Goal: Transaction & Acquisition: Purchase product/service

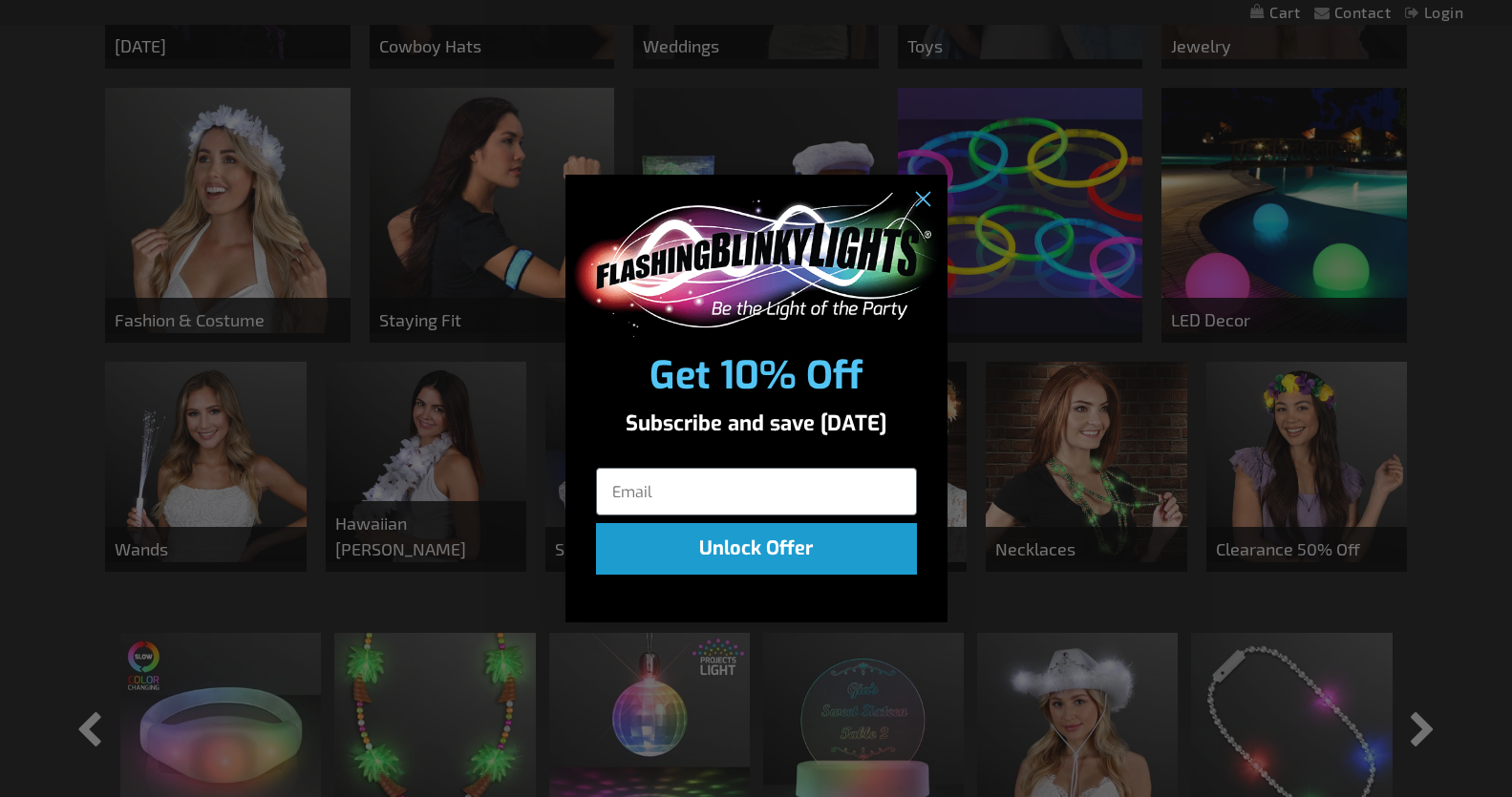
scroll to position [801, 0]
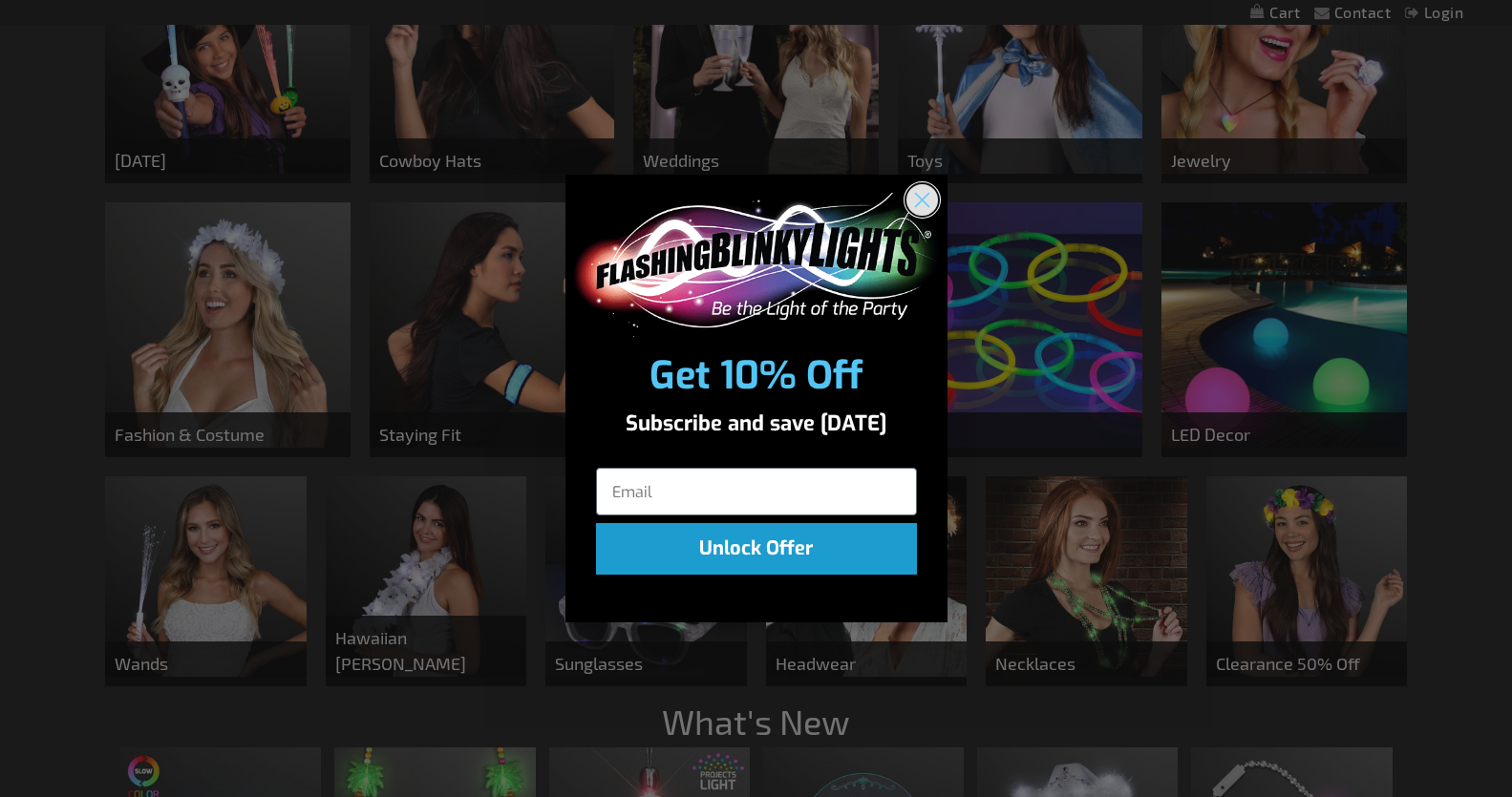
drag, startPoint x: 921, startPoint y: 195, endPoint x: 1029, endPoint y: 222, distance: 111.3
click at [928, 195] on icon "Close dialog" at bounding box center [923, 200] width 34 height 34
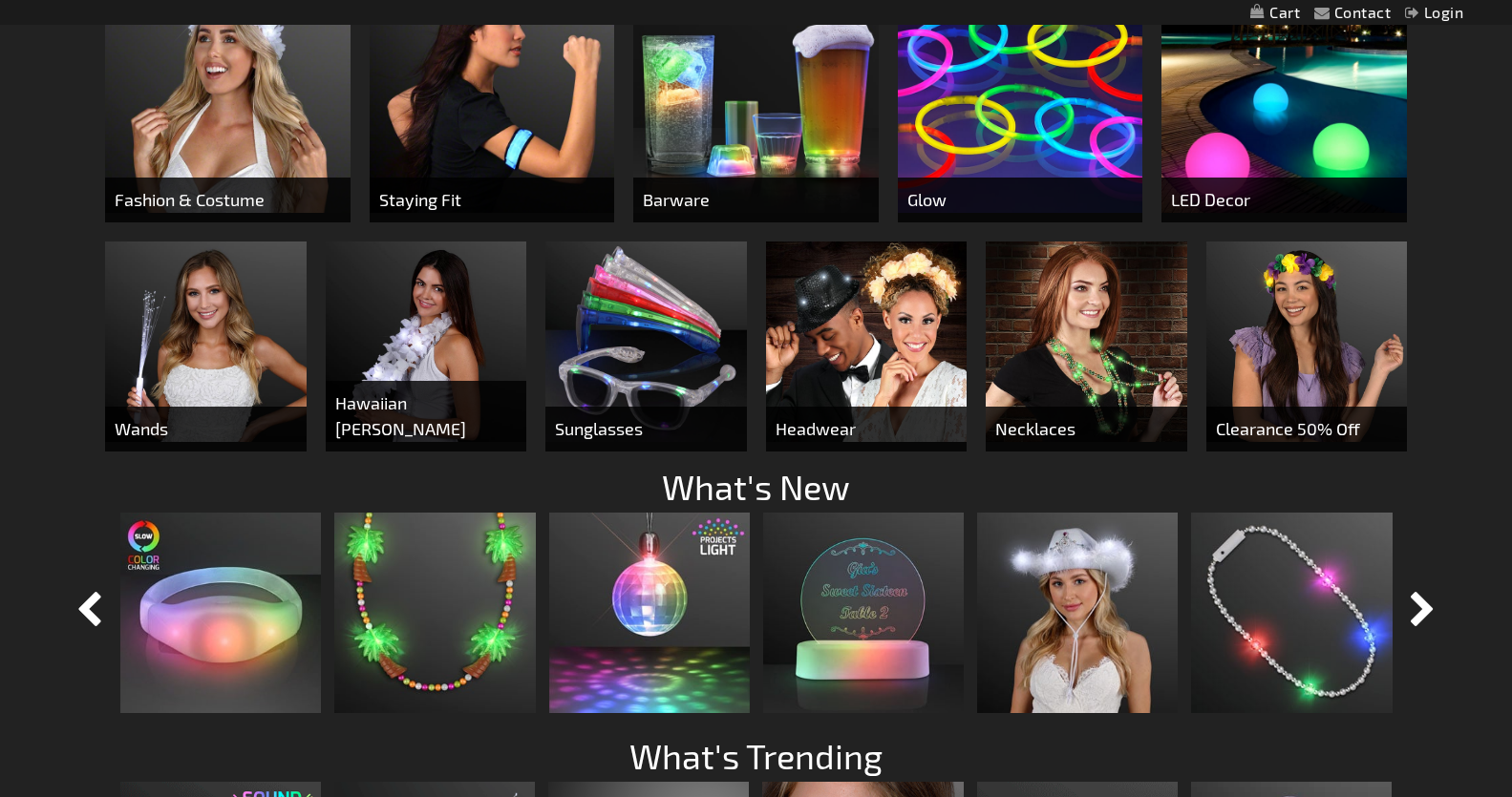
scroll to position [1031, 0]
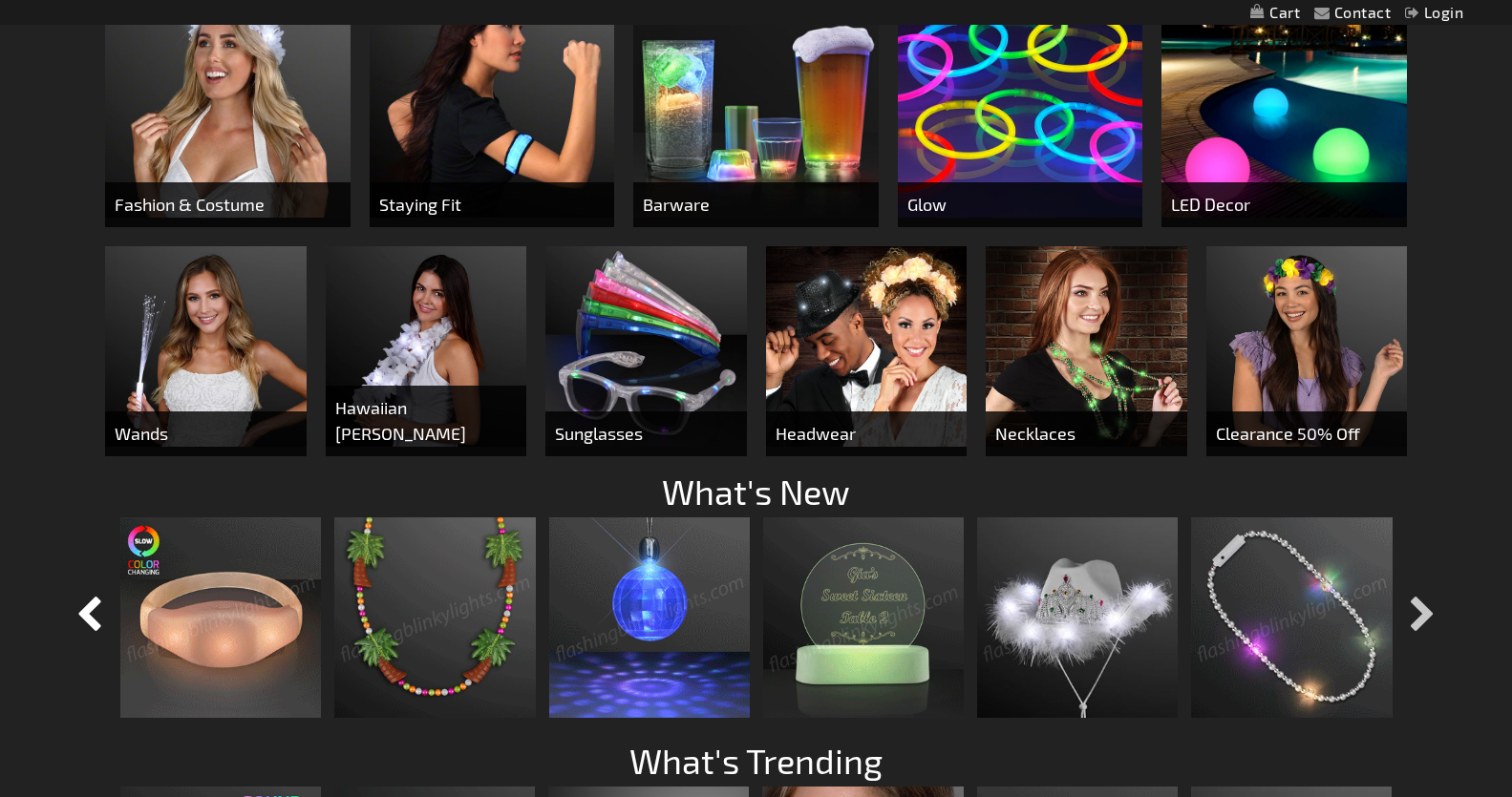
click at [1427, 606] on button "button" at bounding box center [1422, 616] width 48 height 48
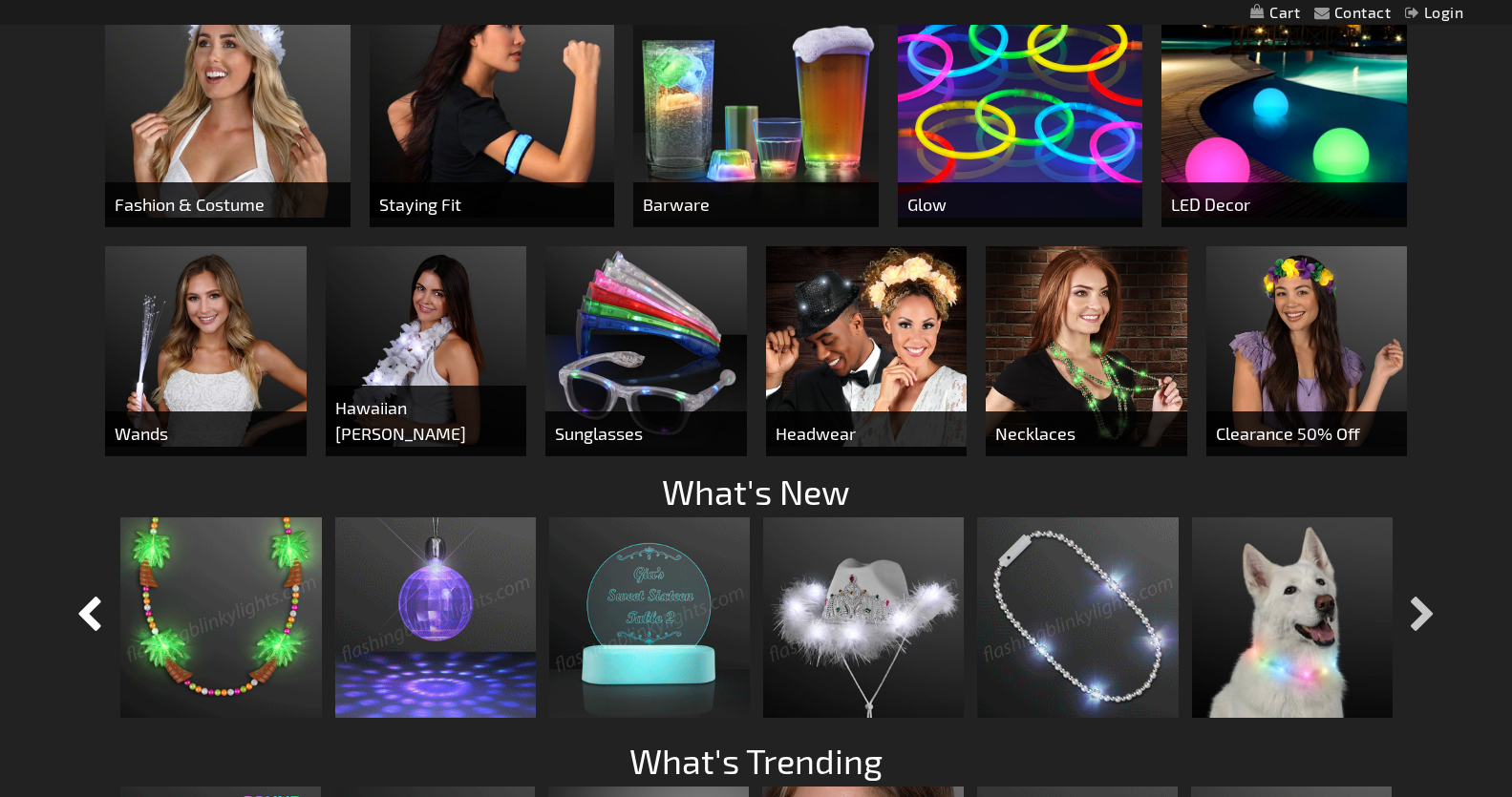
click at [1427, 606] on button "button" at bounding box center [1422, 616] width 48 height 48
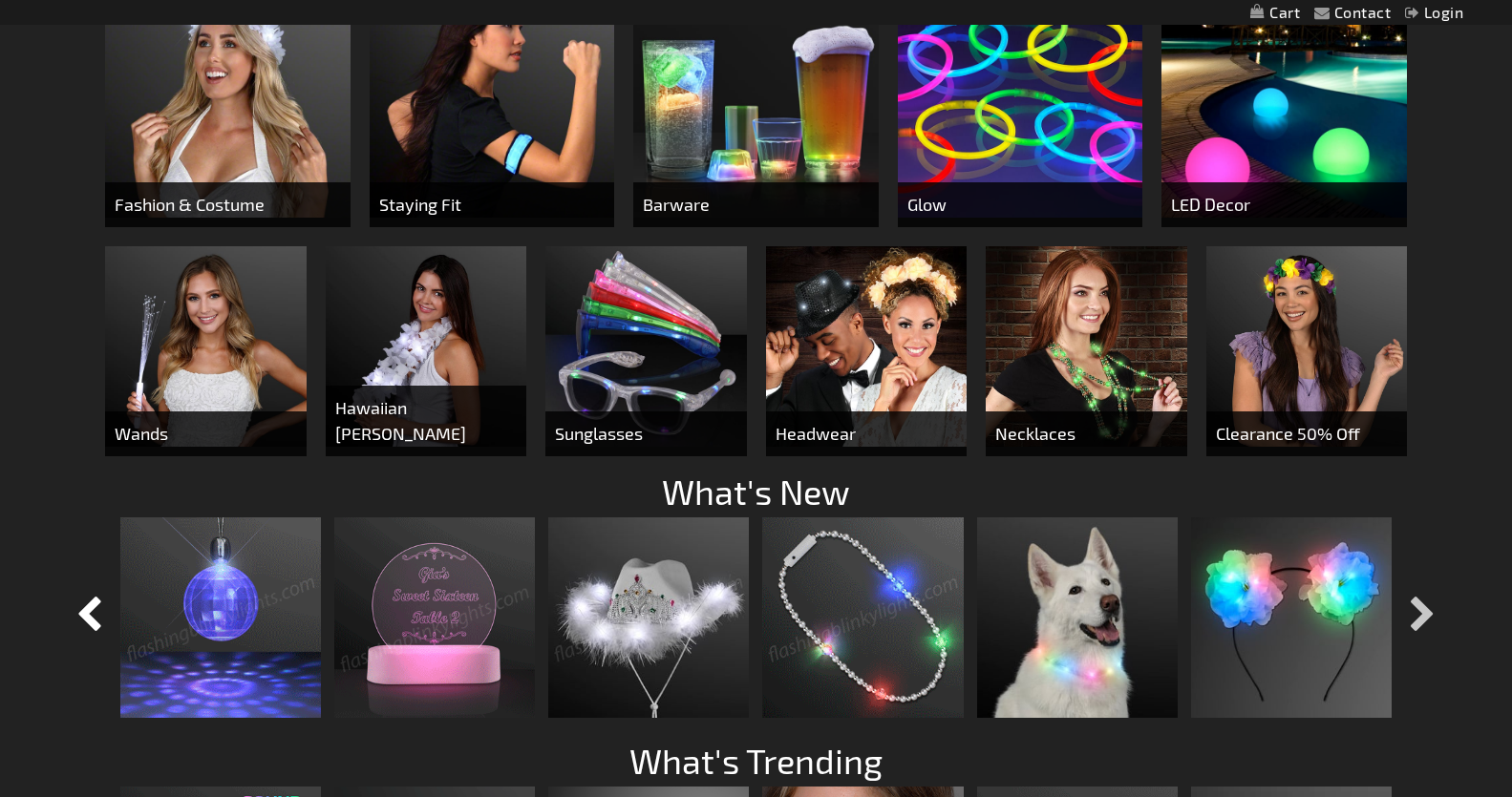
click at [1428, 606] on button "button" at bounding box center [1422, 616] width 48 height 48
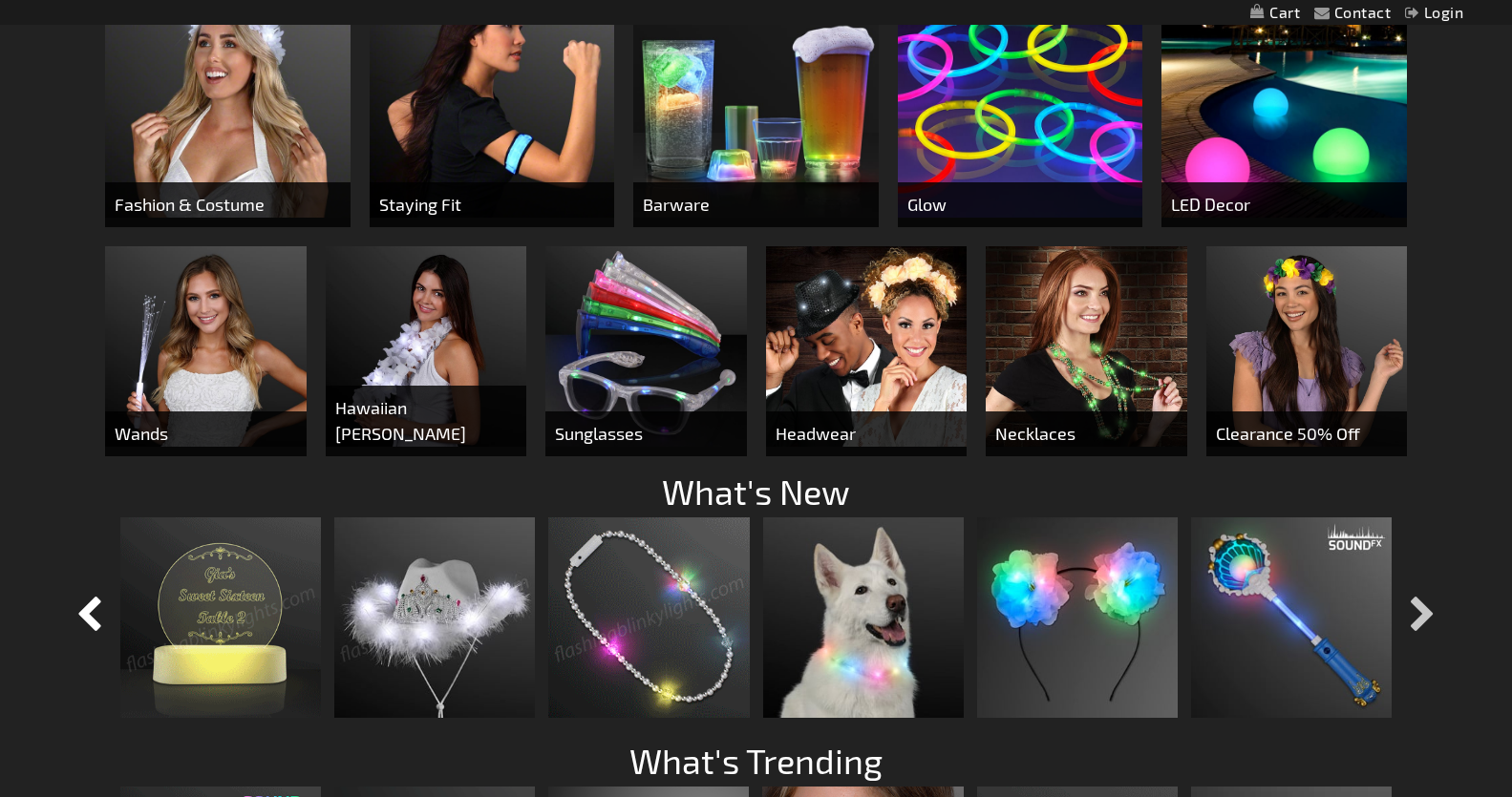
click at [1429, 606] on button "button" at bounding box center [1422, 616] width 48 height 48
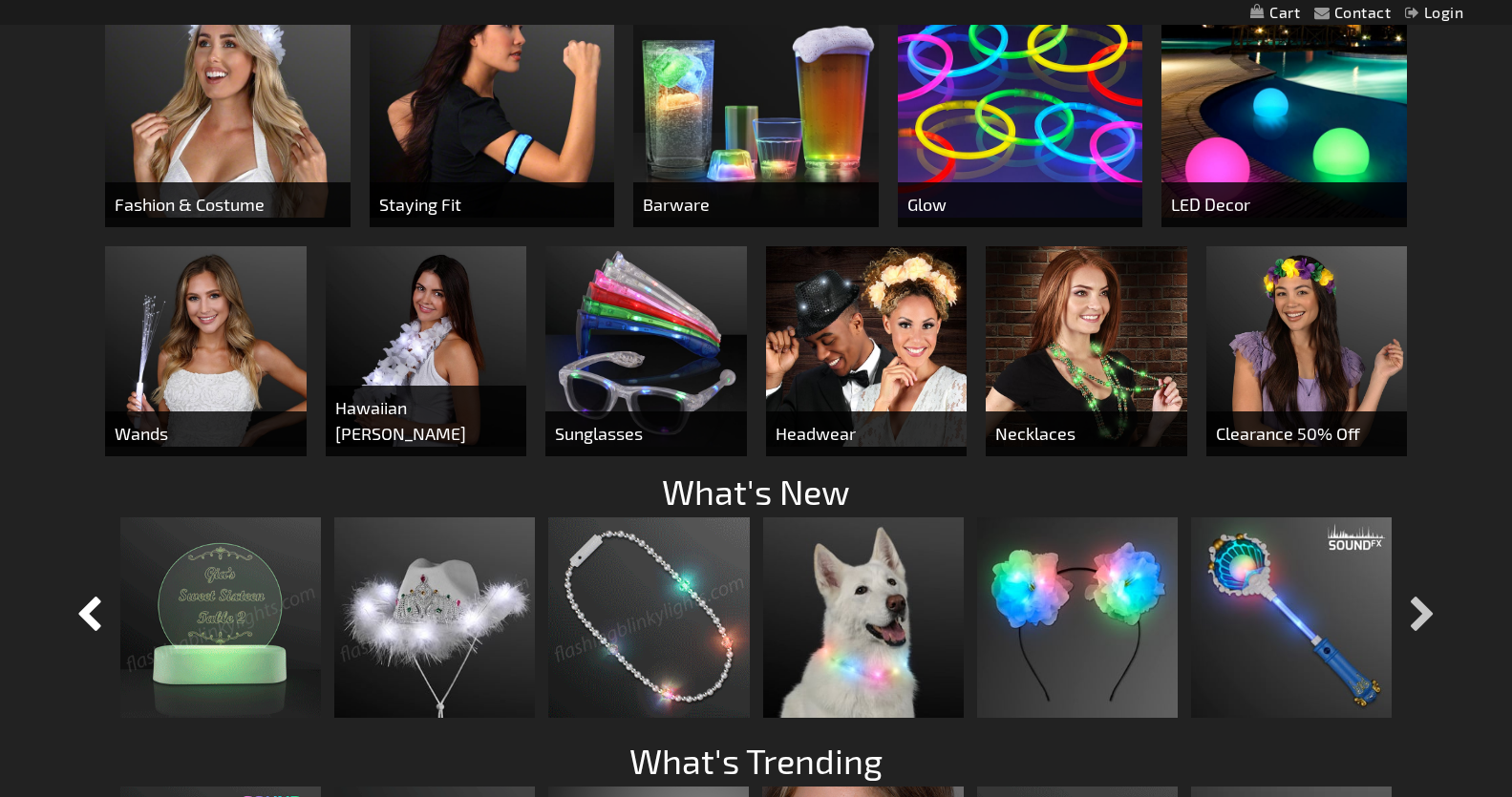
click at [1430, 606] on button "button" at bounding box center [1422, 616] width 48 height 48
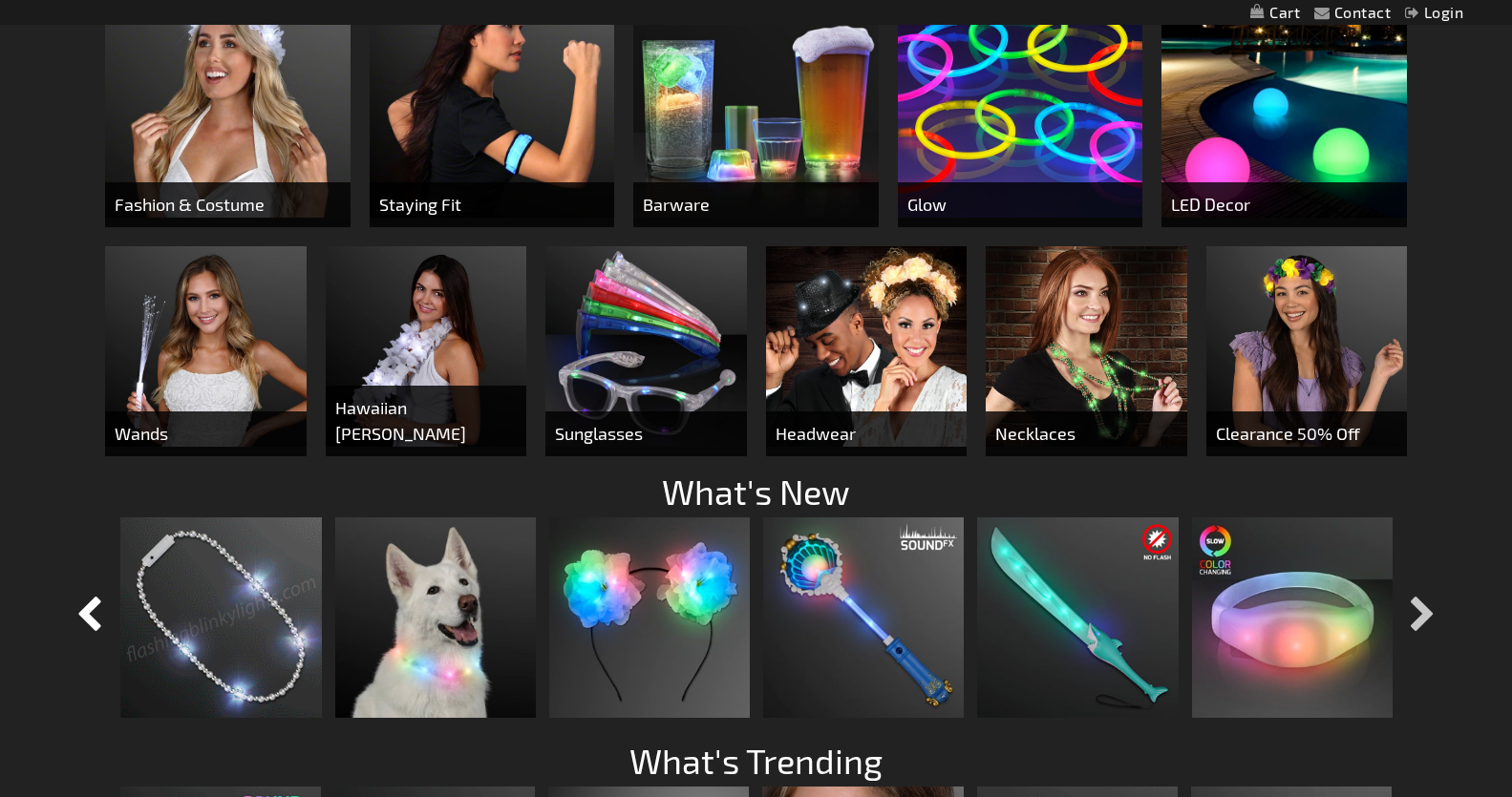
click at [1430, 606] on button "button" at bounding box center [1422, 616] width 48 height 48
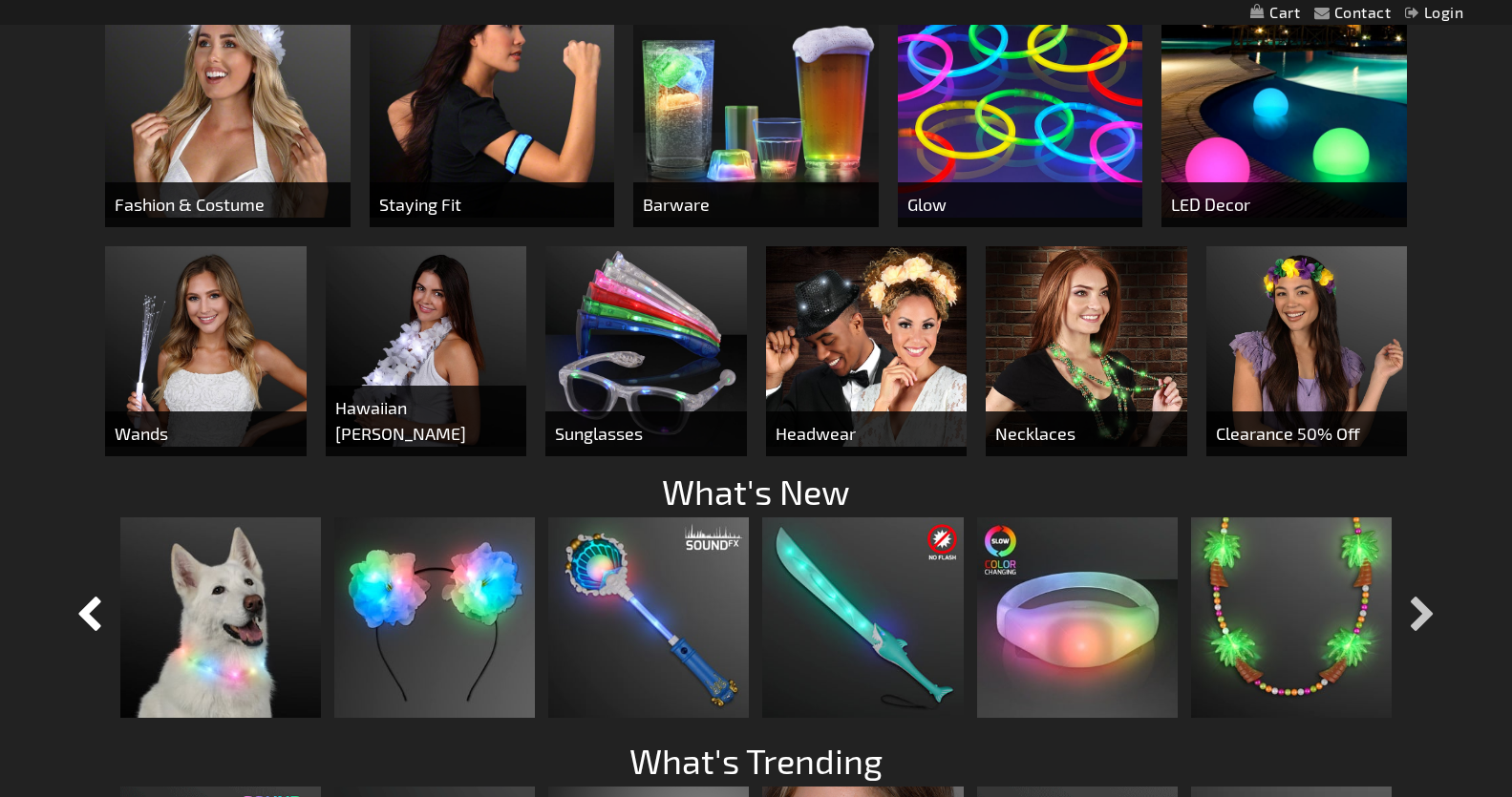
click at [1430, 606] on button "button" at bounding box center [1422, 616] width 48 height 48
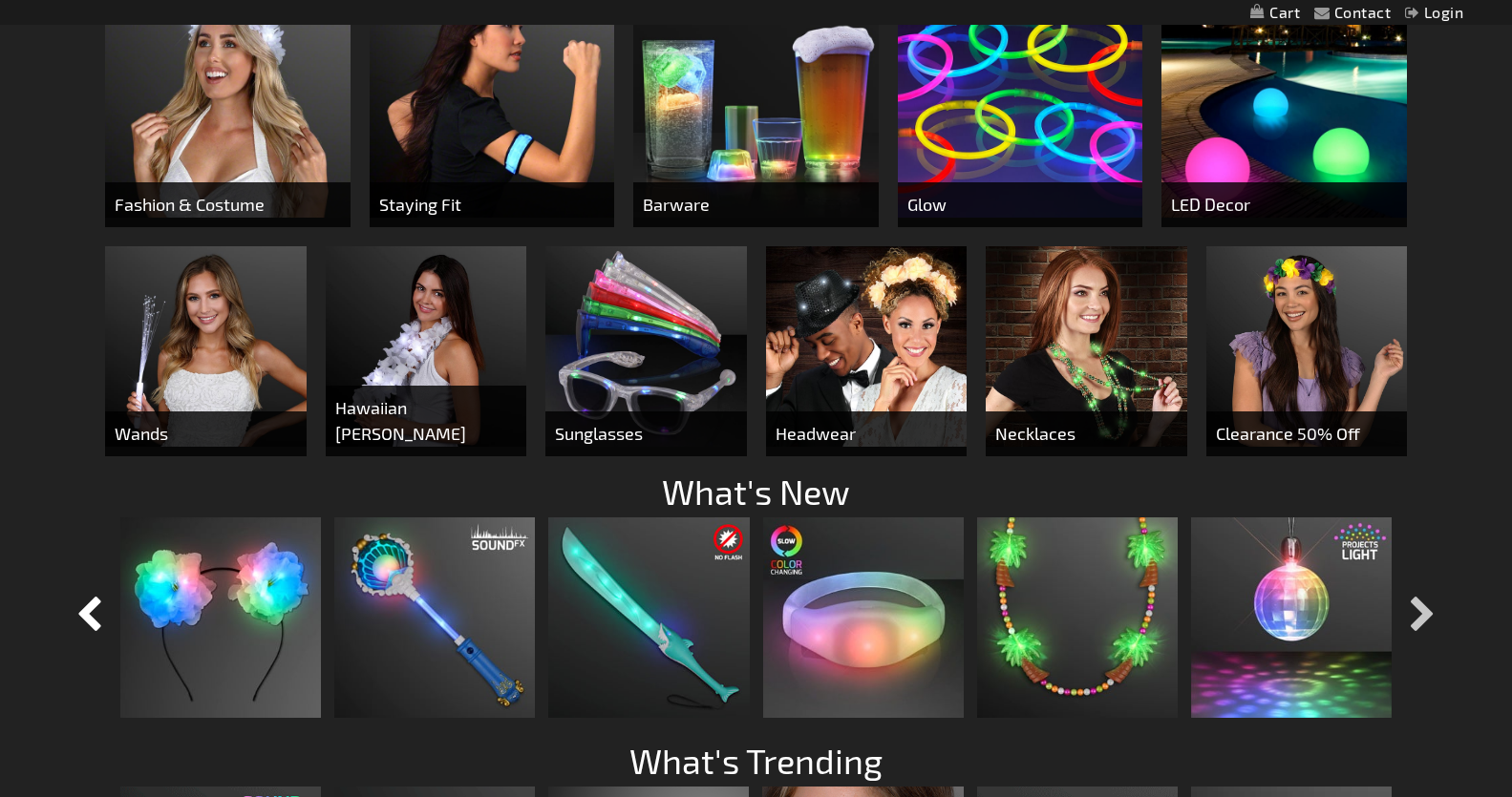
click at [1431, 606] on button "button" at bounding box center [1422, 616] width 48 height 48
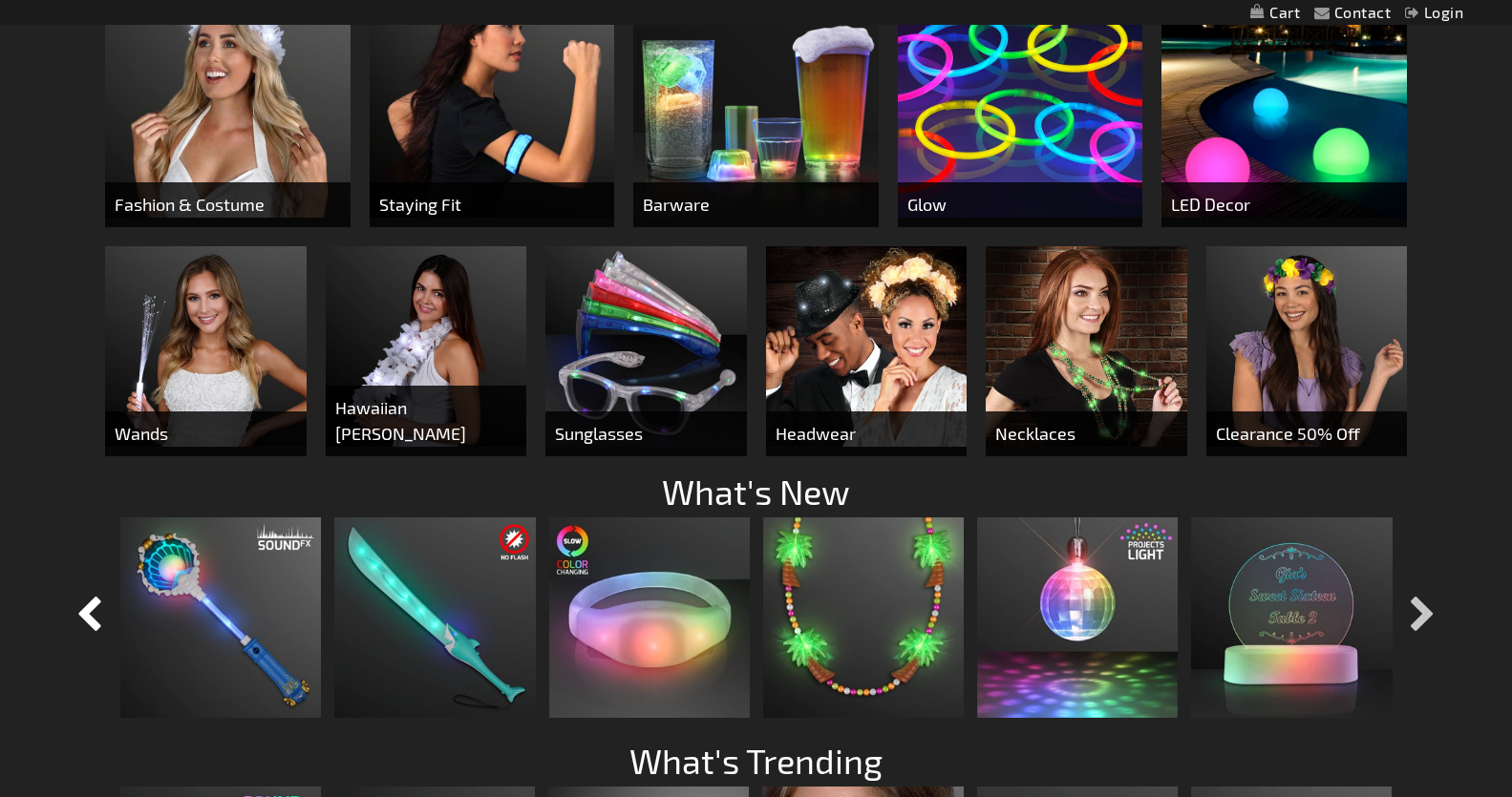
click at [1433, 606] on button "button" at bounding box center [1422, 616] width 48 height 48
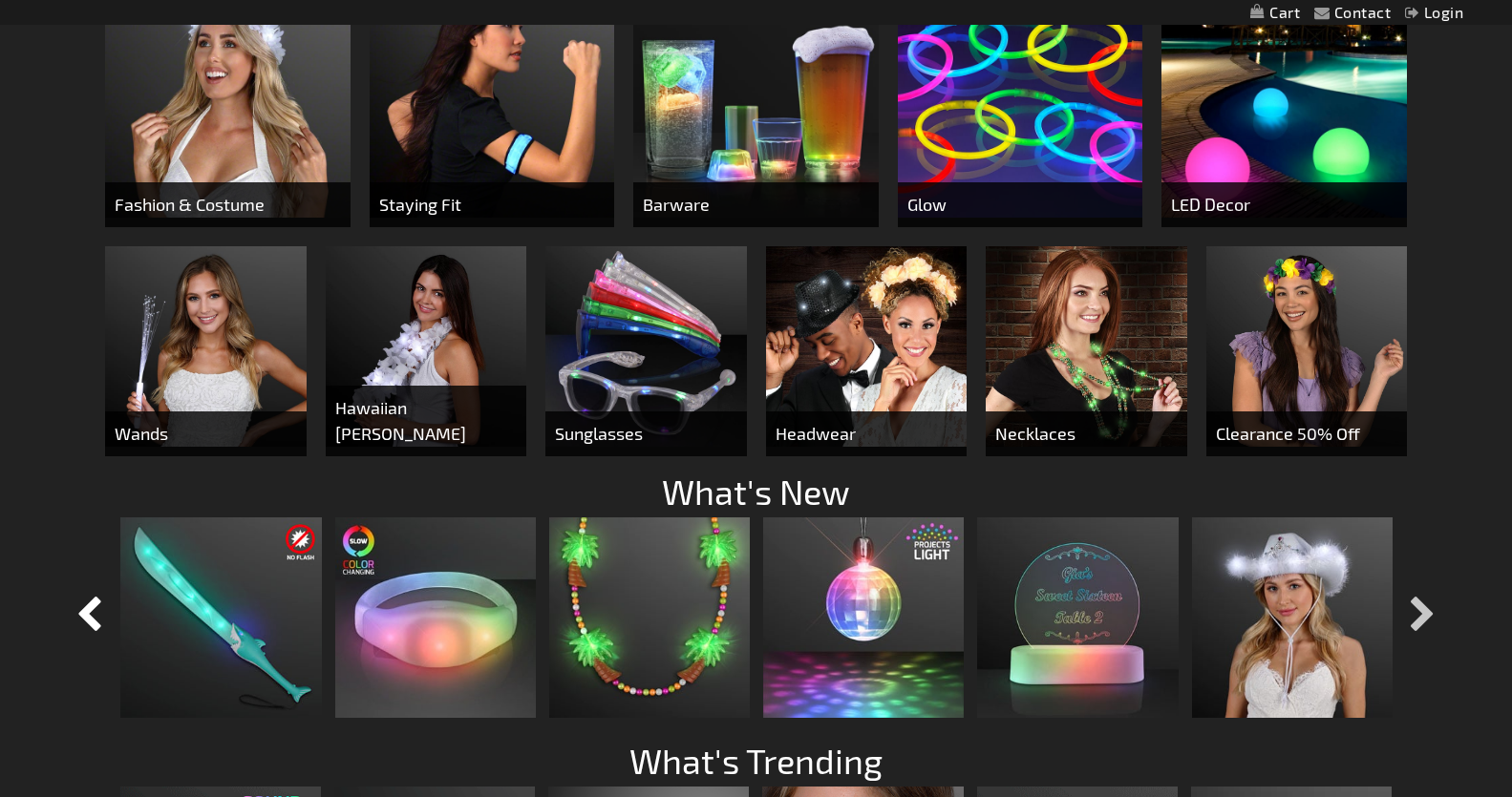
click at [1433, 606] on button "button" at bounding box center [1422, 616] width 48 height 48
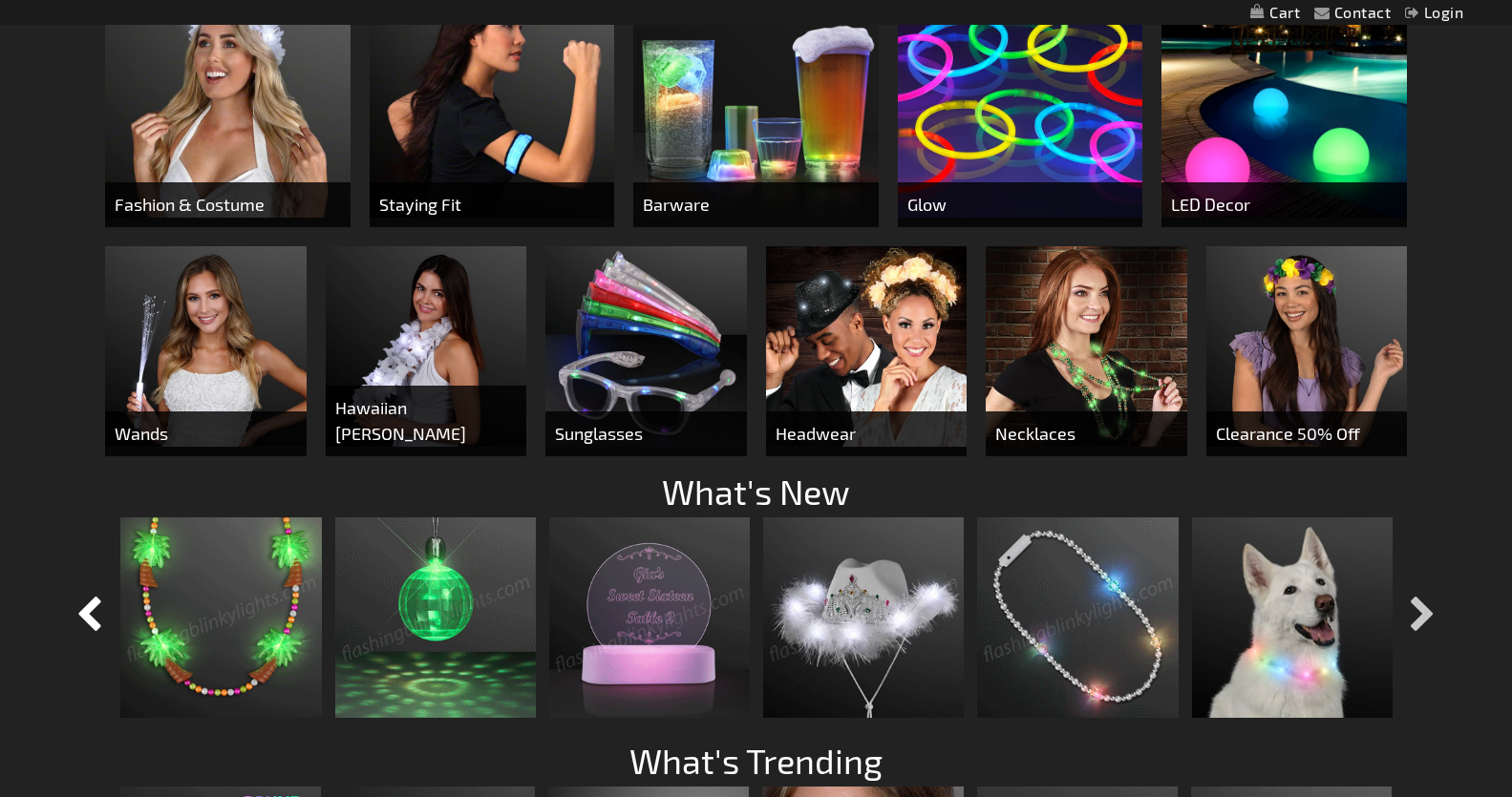
click at [1433, 606] on button "button" at bounding box center [1422, 616] width 48 height 48
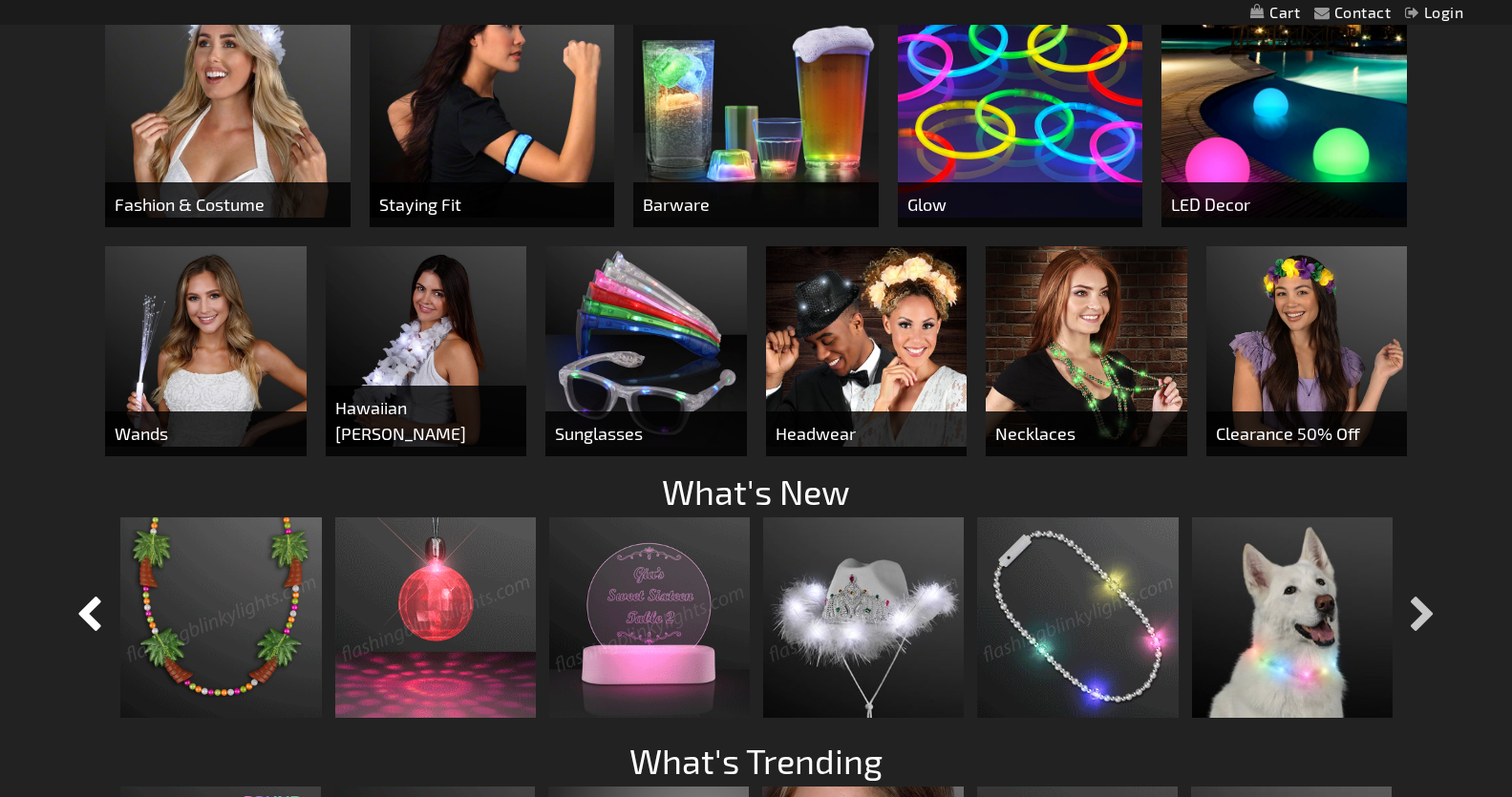
click at [1433, 606] on button "button" at bounding box center [1422, 616] width 48 height 48
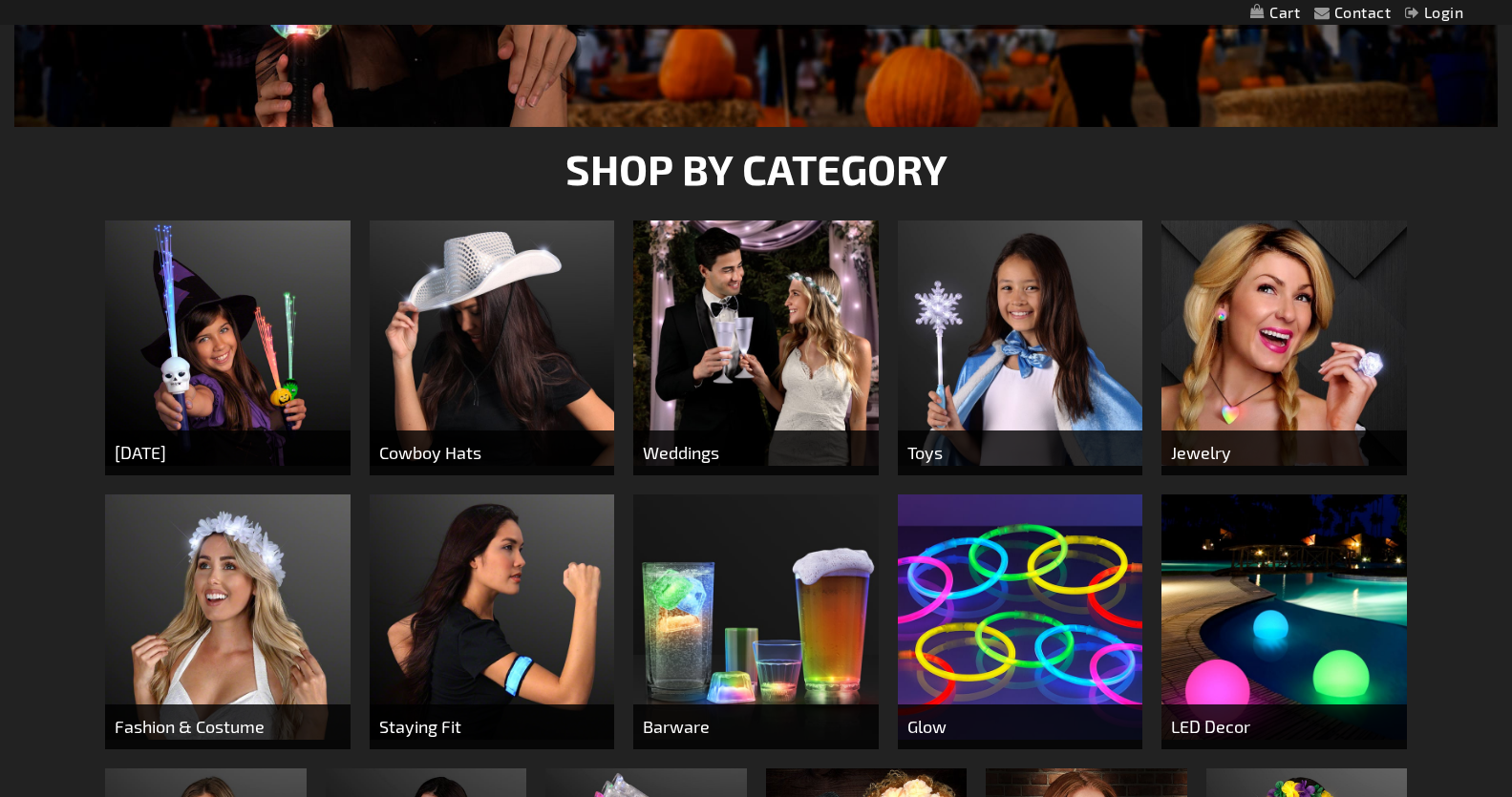
scroll to position [504, 0]
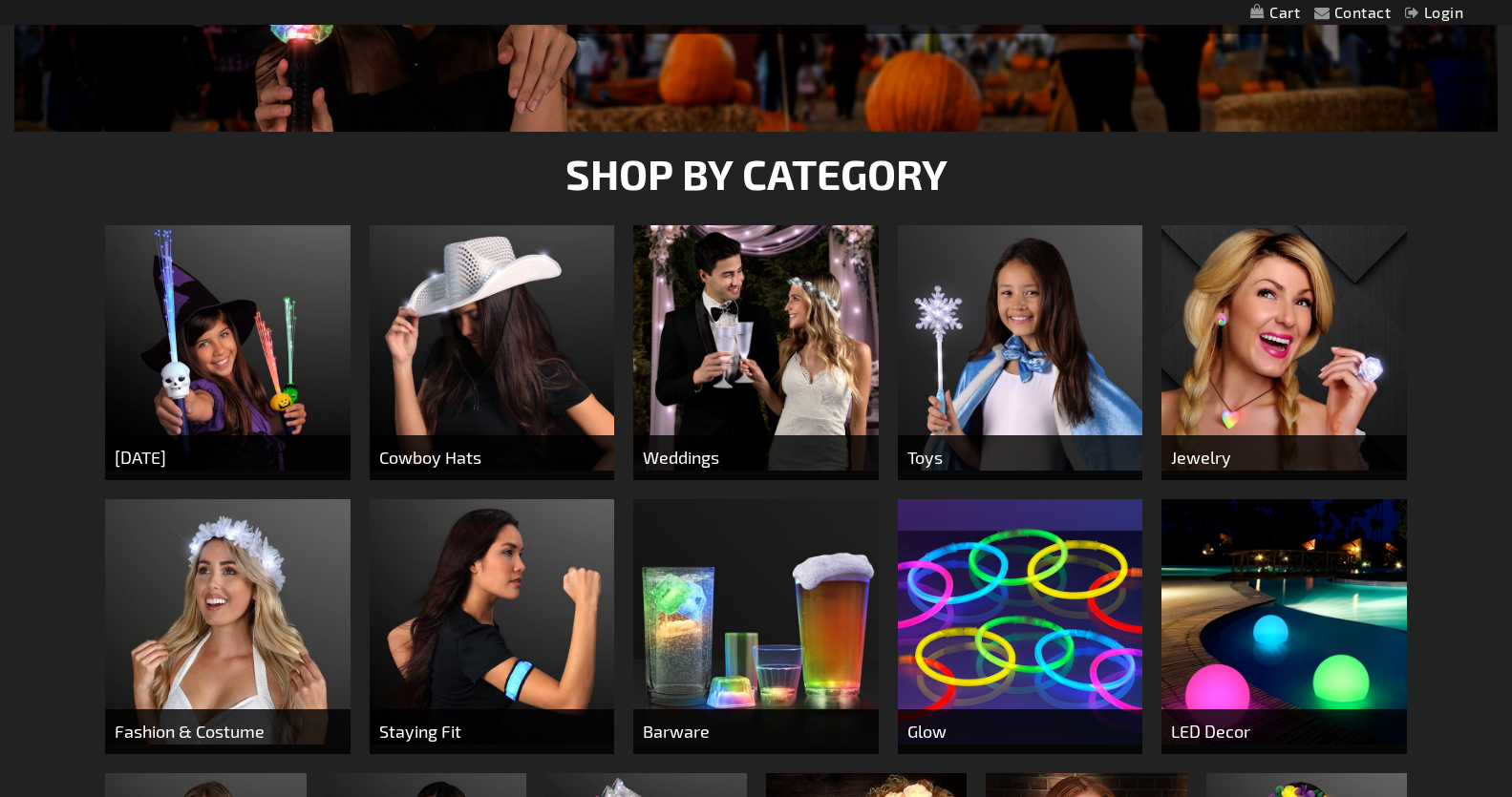
click at [990, 667] on img at bounding box center [1020, 622] width 246 height 246
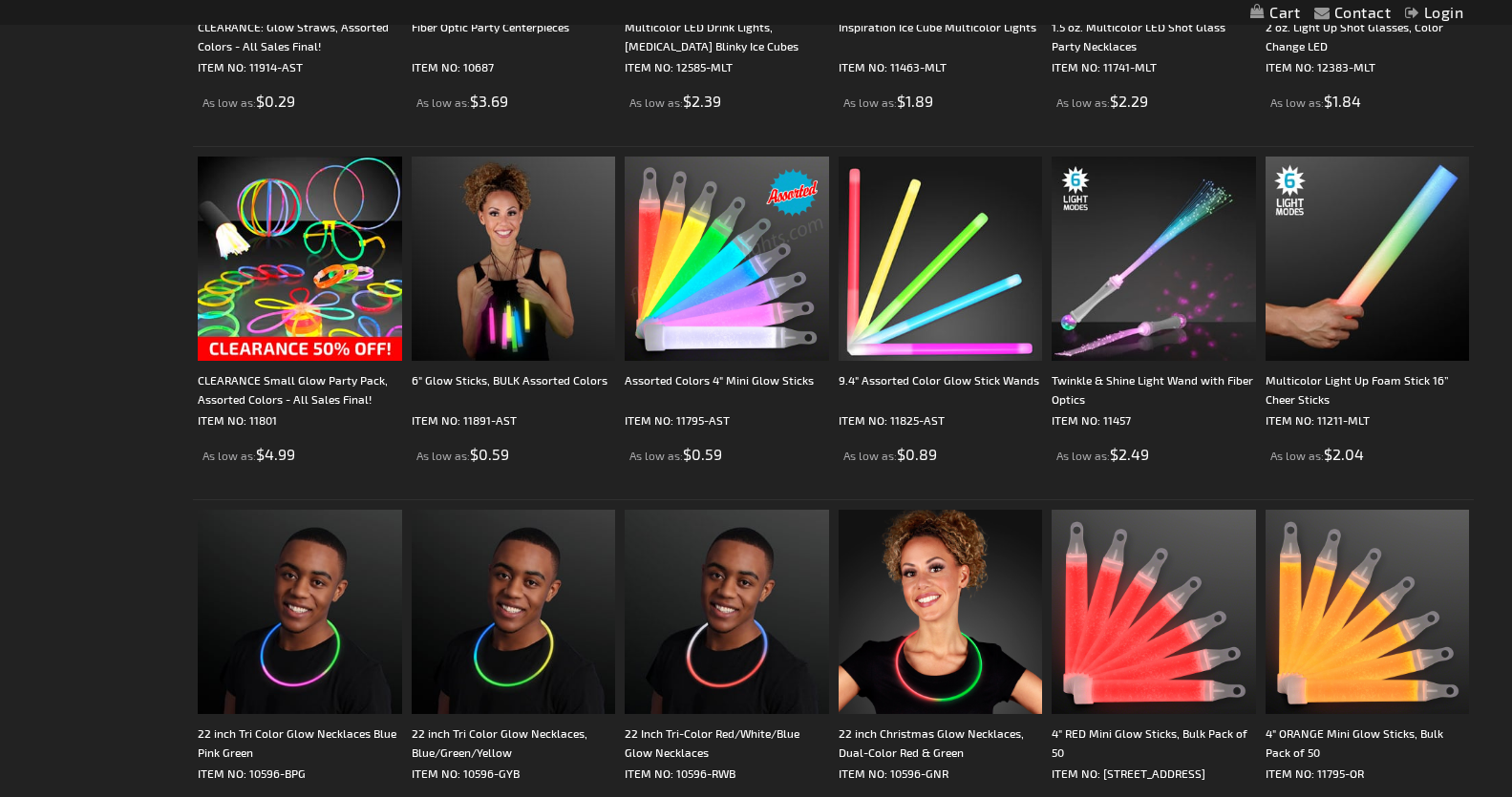
scroll to position [2551, 0]
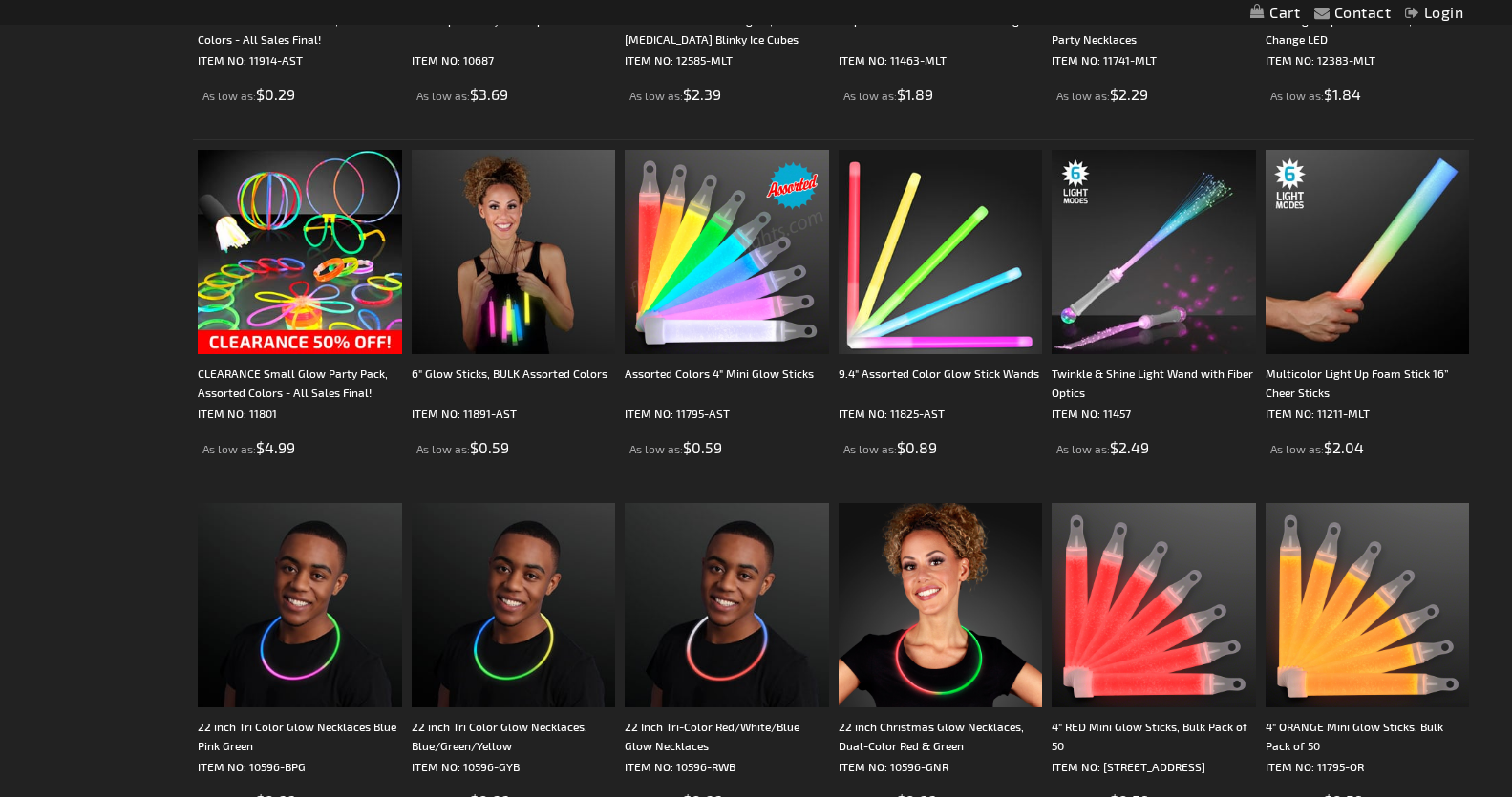
drag, startPoint x: 1518, startPoint y: 114, endPoint x: 1501, endPoint y: 492, distance: 378.4
click at [1501, 492] on html "The store will not work correctly when cookies are disabled. Contact Compare Pr…" at bounding box center [756, 39] width 1512 height 5180
click at [1330, 381] on div "Multicolor Light Up Foam Stick 16” Cheer Sticks" at bounding box center [1367, 383] width 204 height 38
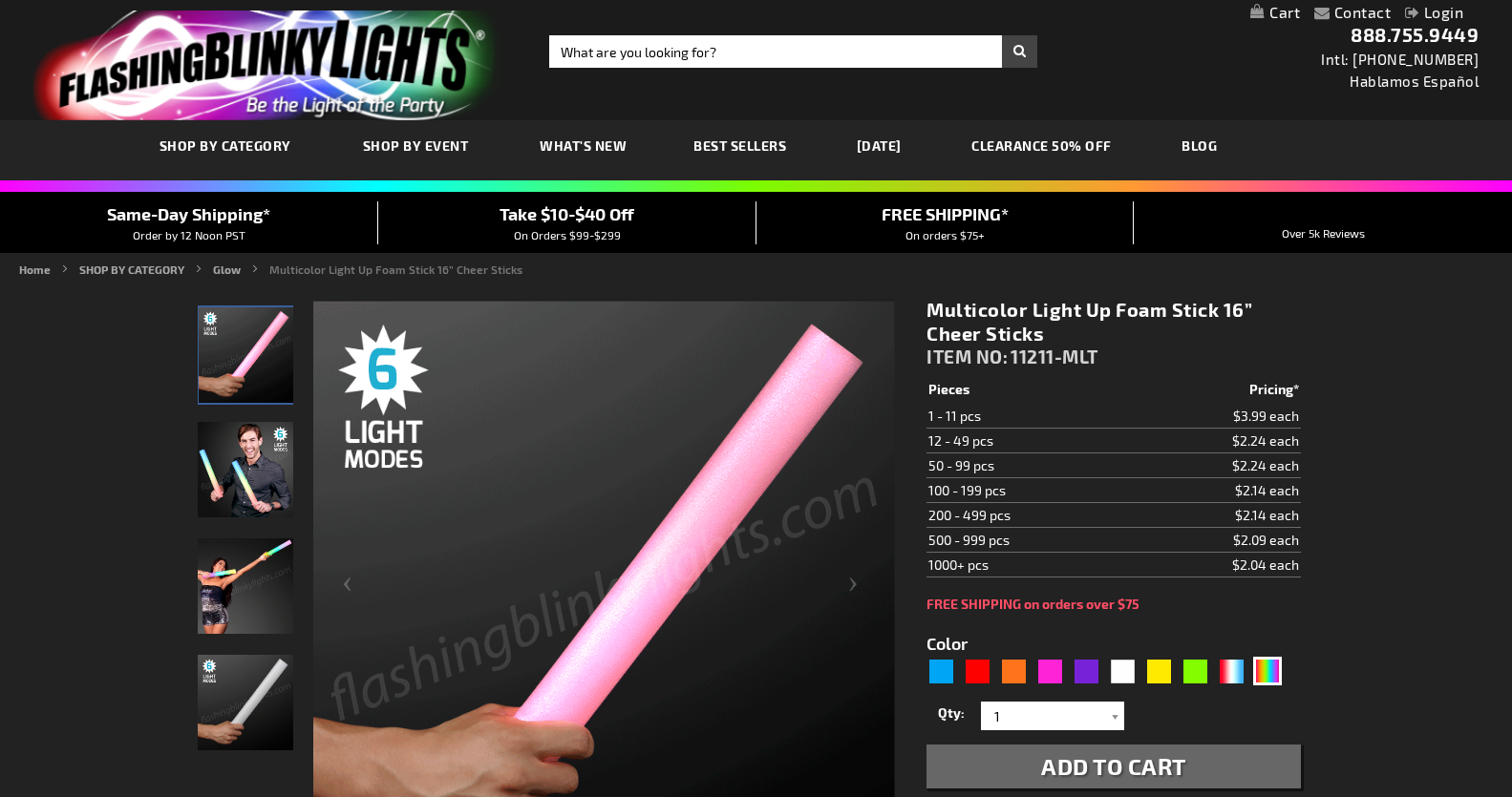
drag, startPoint x: 1520, startPoint y: 204, endPoint x: 1534, endPoint y: 77, distance: 127.8
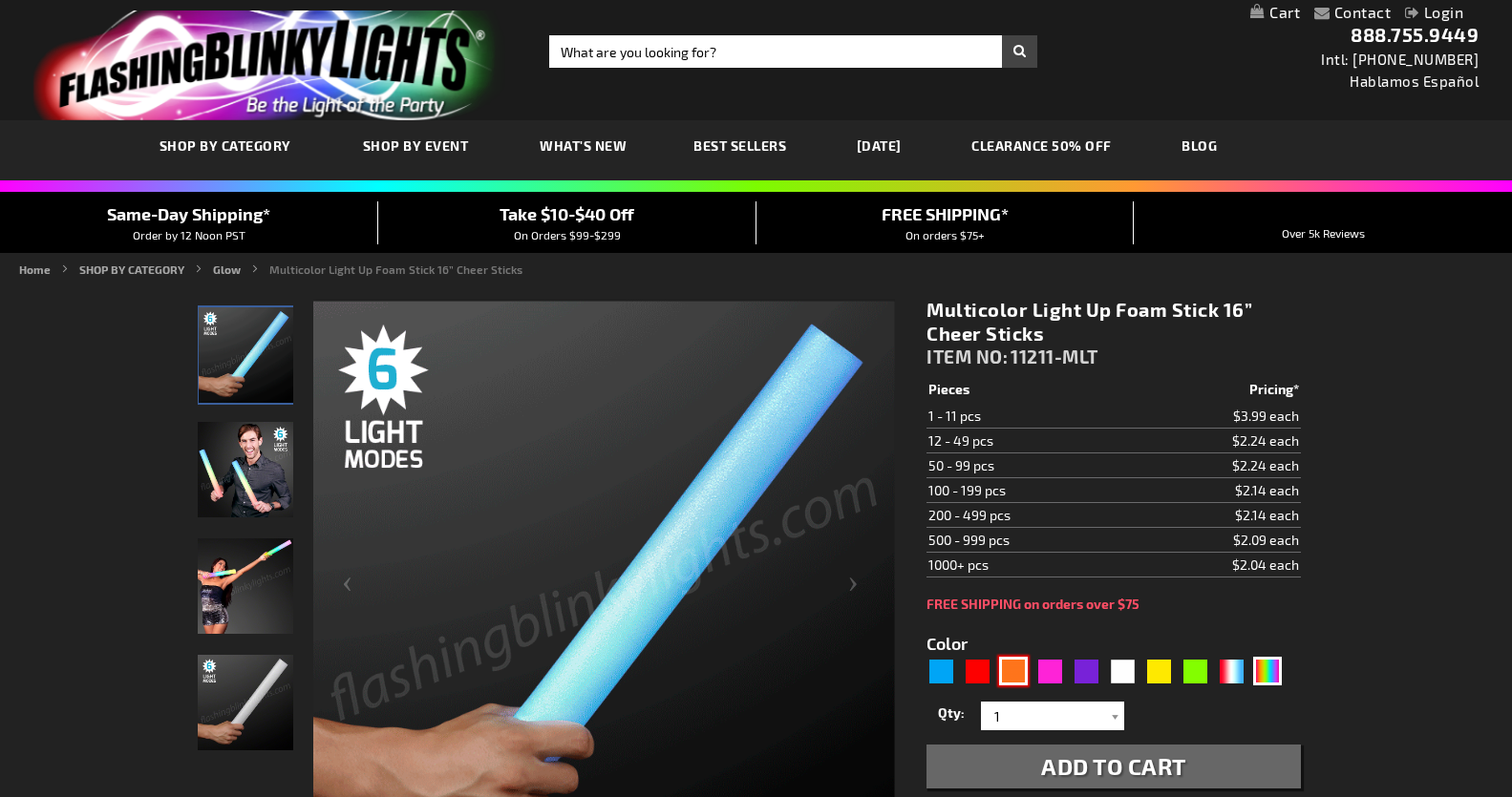
click at [1016, 673] on div "Orange" at bounding box center [1013, 671] width 29 height 29
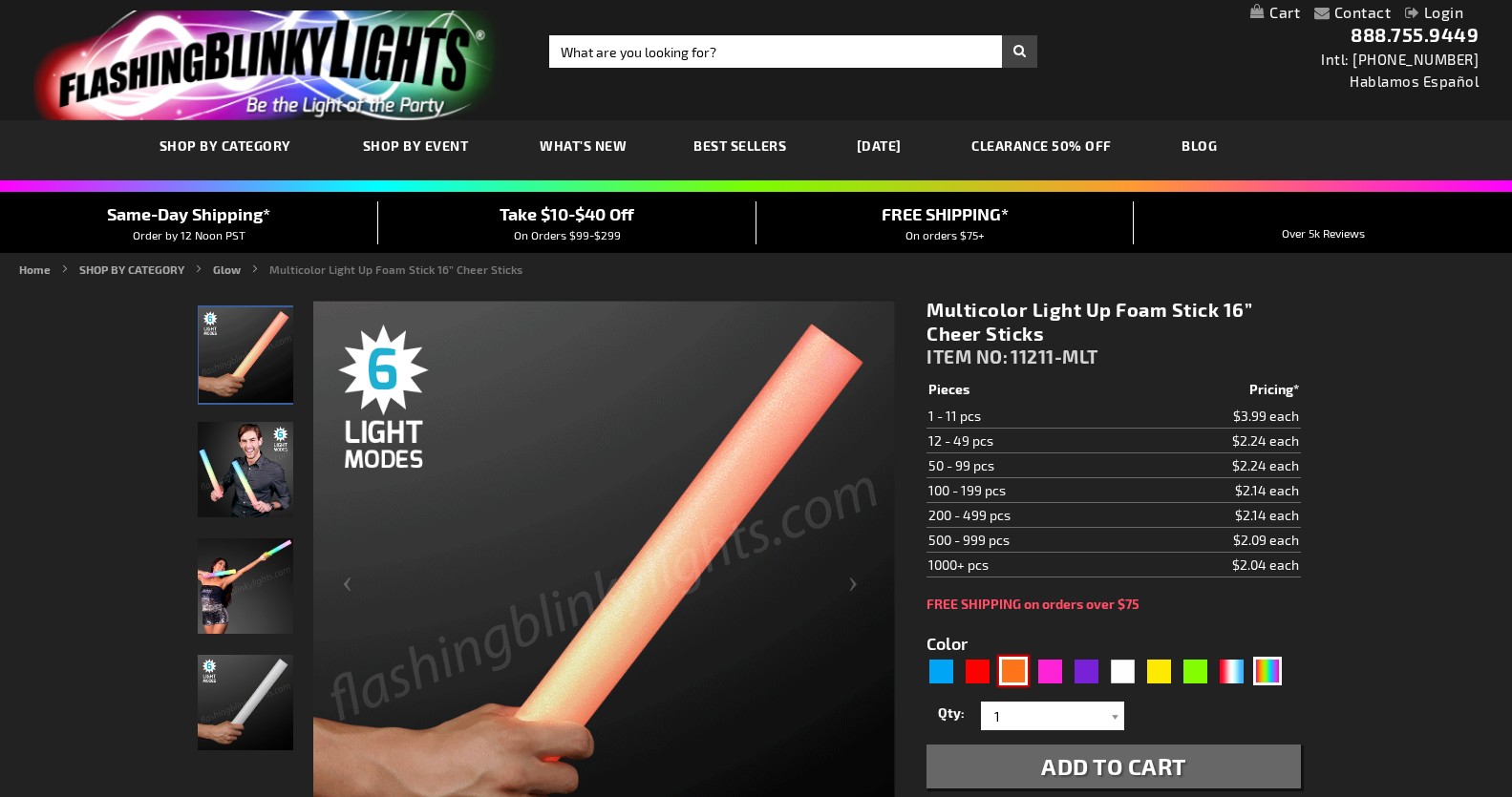
type input "5637"
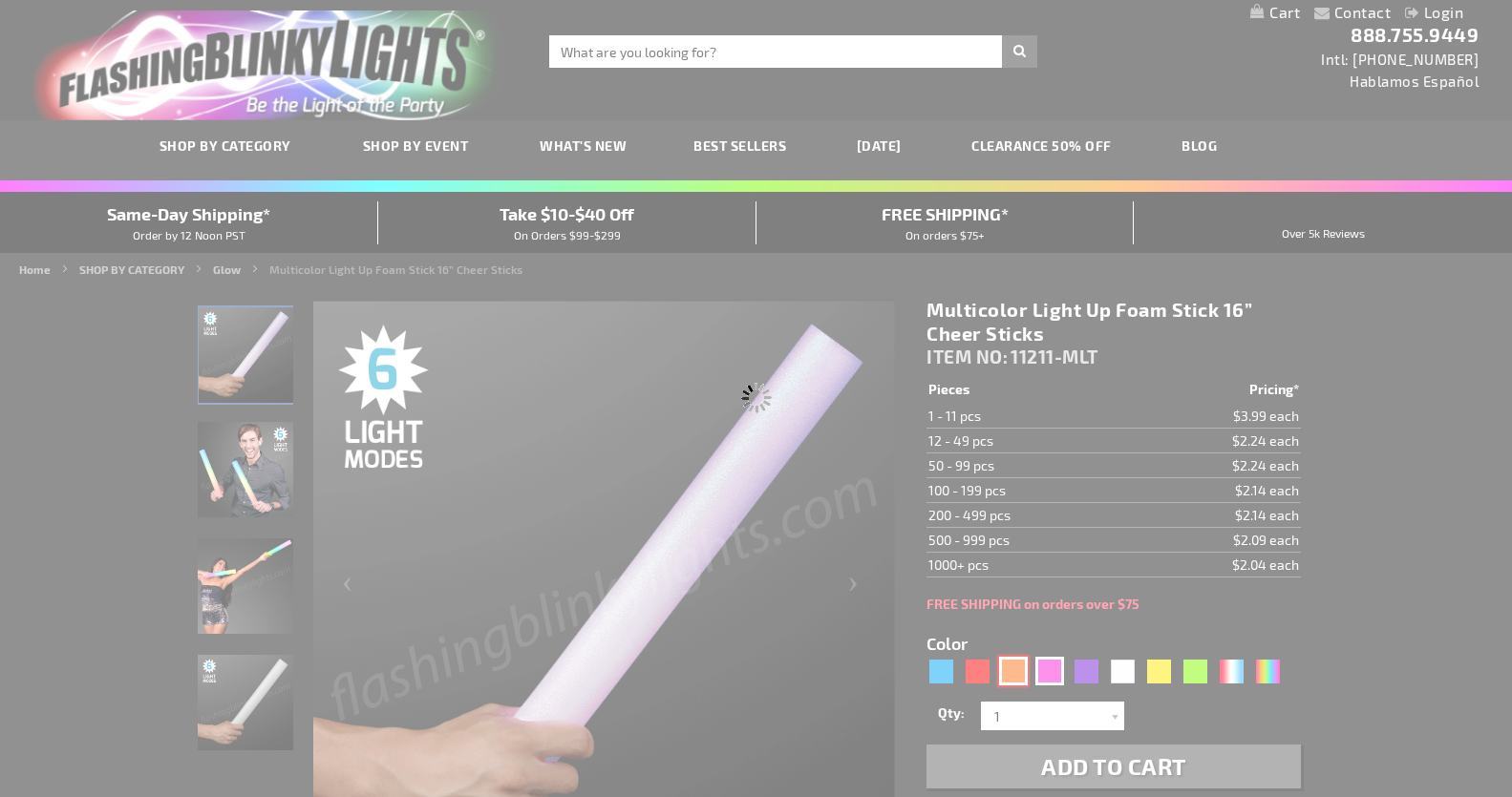
type input "11211-OR"
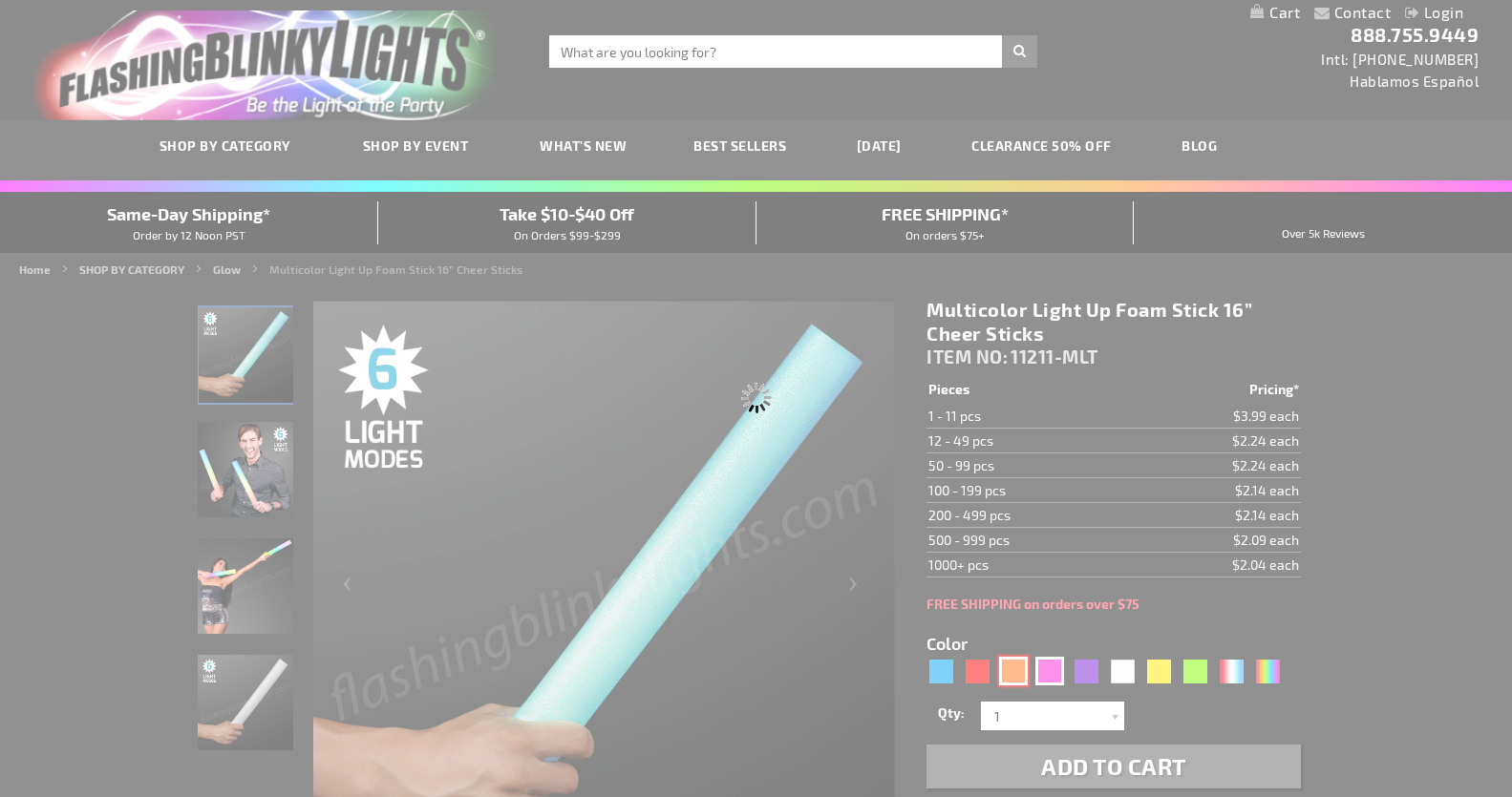
type input "Customize - LED Orange Foam Sticks 16&rdquo; Cheer Sticks - ITEM NO: 11211-OR"
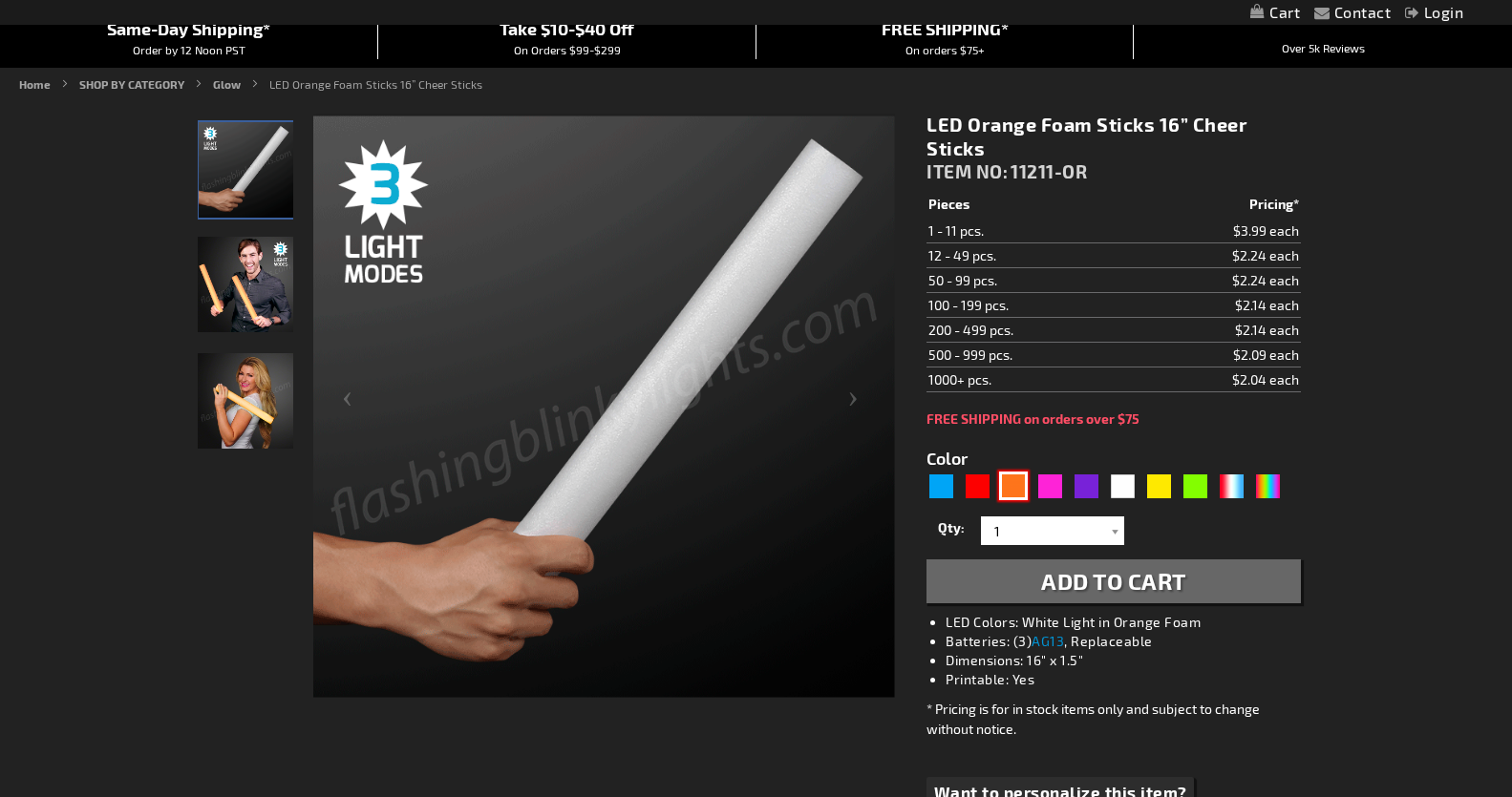
scroll to position [189, 0]
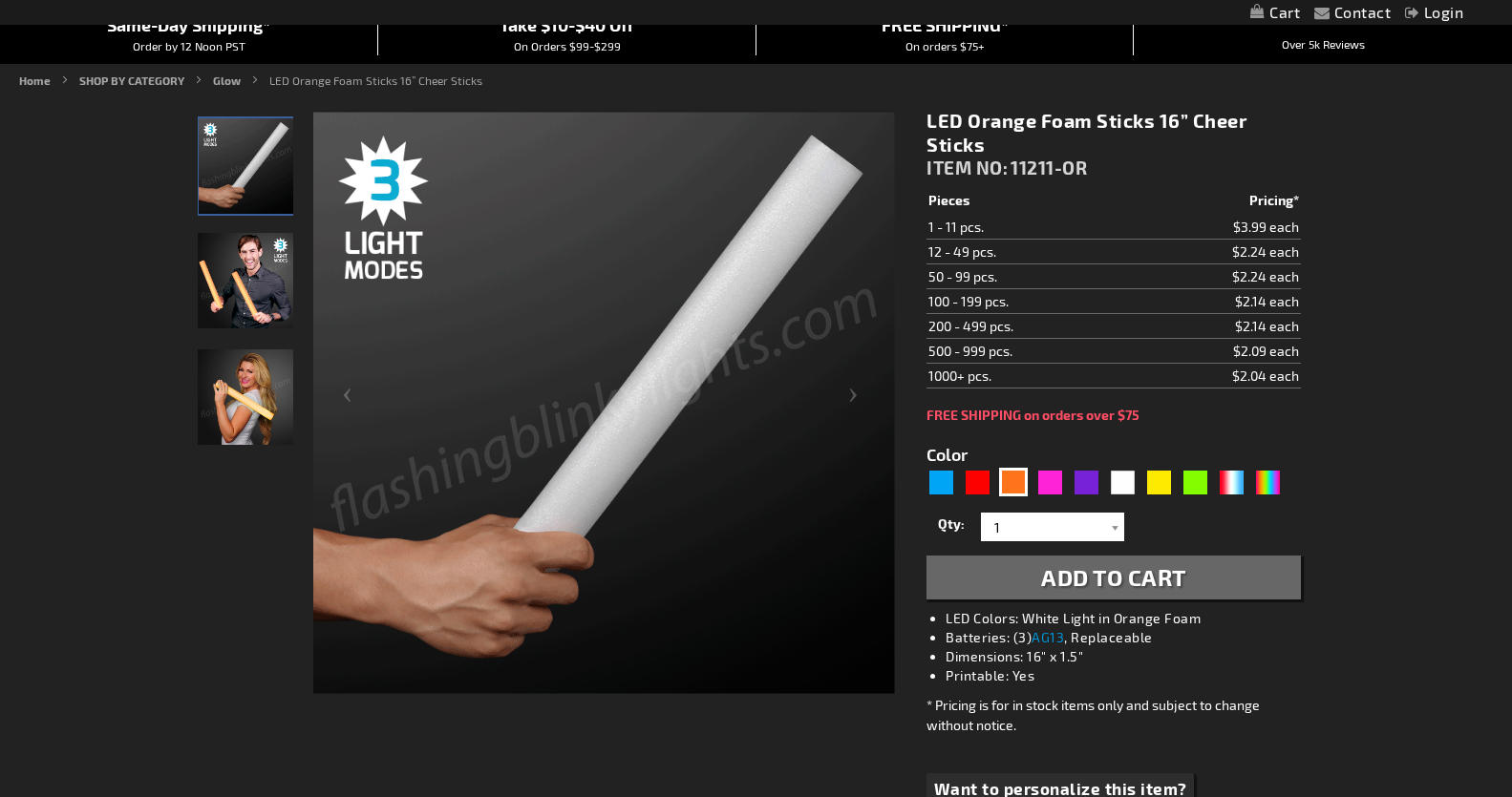
click at [1115, 562] on button "Add to Cart" at bounding box center [1113, 577] width 373 height 44
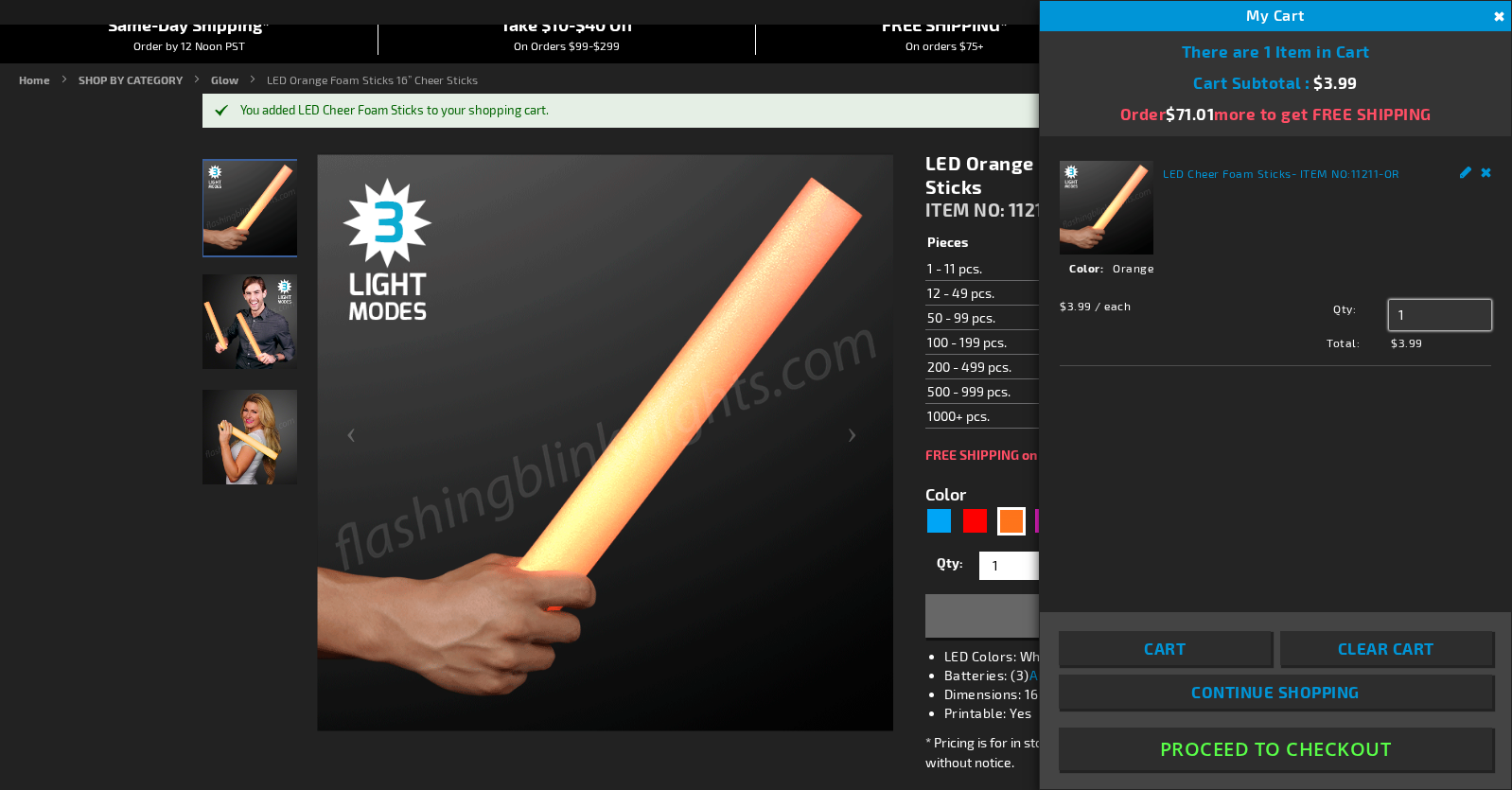
drag, startPoint x: 1414, startPoint y: 313, endPoint x: 1393, endPoint y: 315, distance: 21.1
click at [1393, 315] on input "1" at bounding box center [1440, 315] width 103 height 31
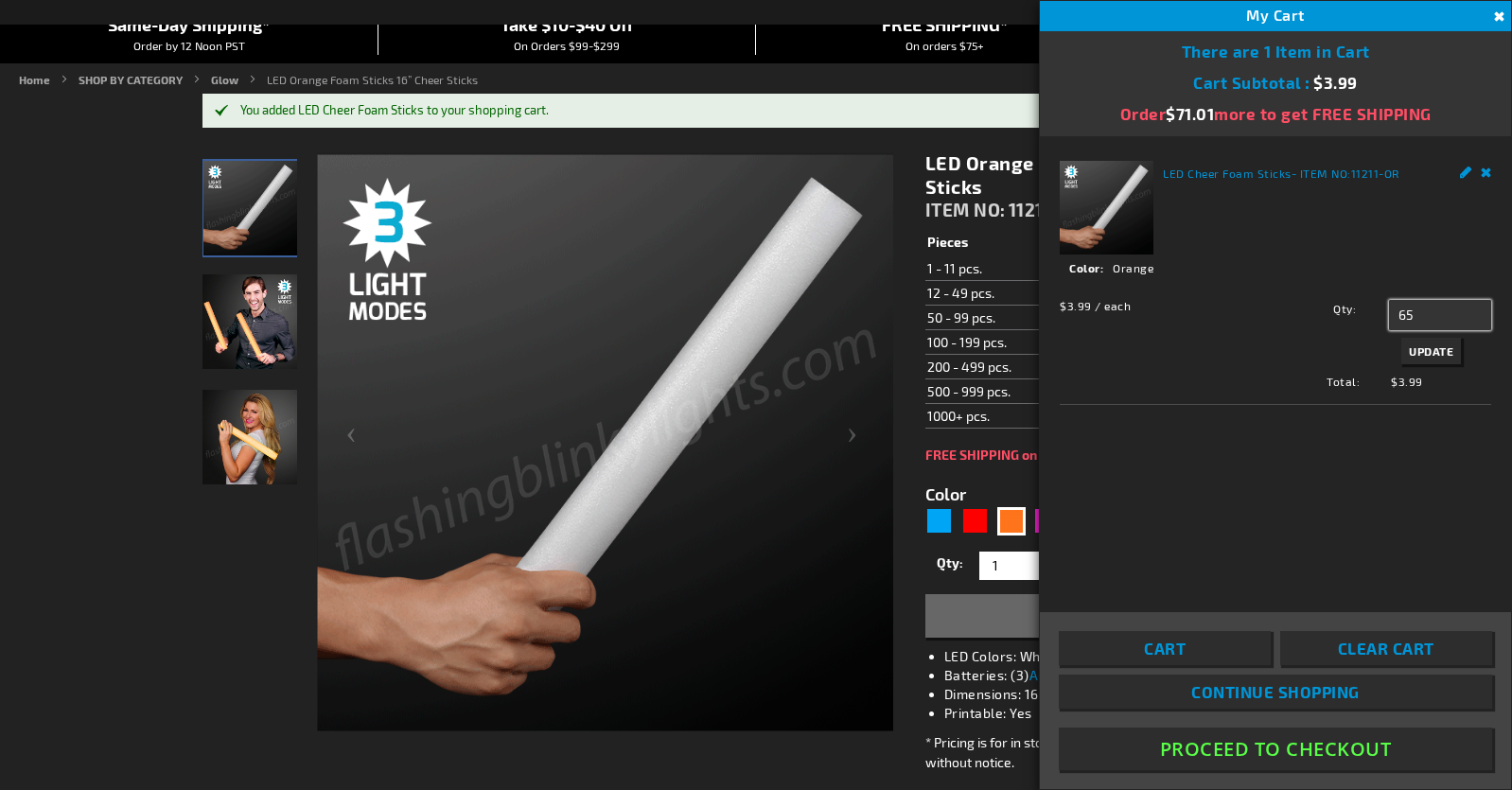
type input "65"
click at [1444, 347] on span "Update" at bounding box center [1431, 350] width 44 height 13
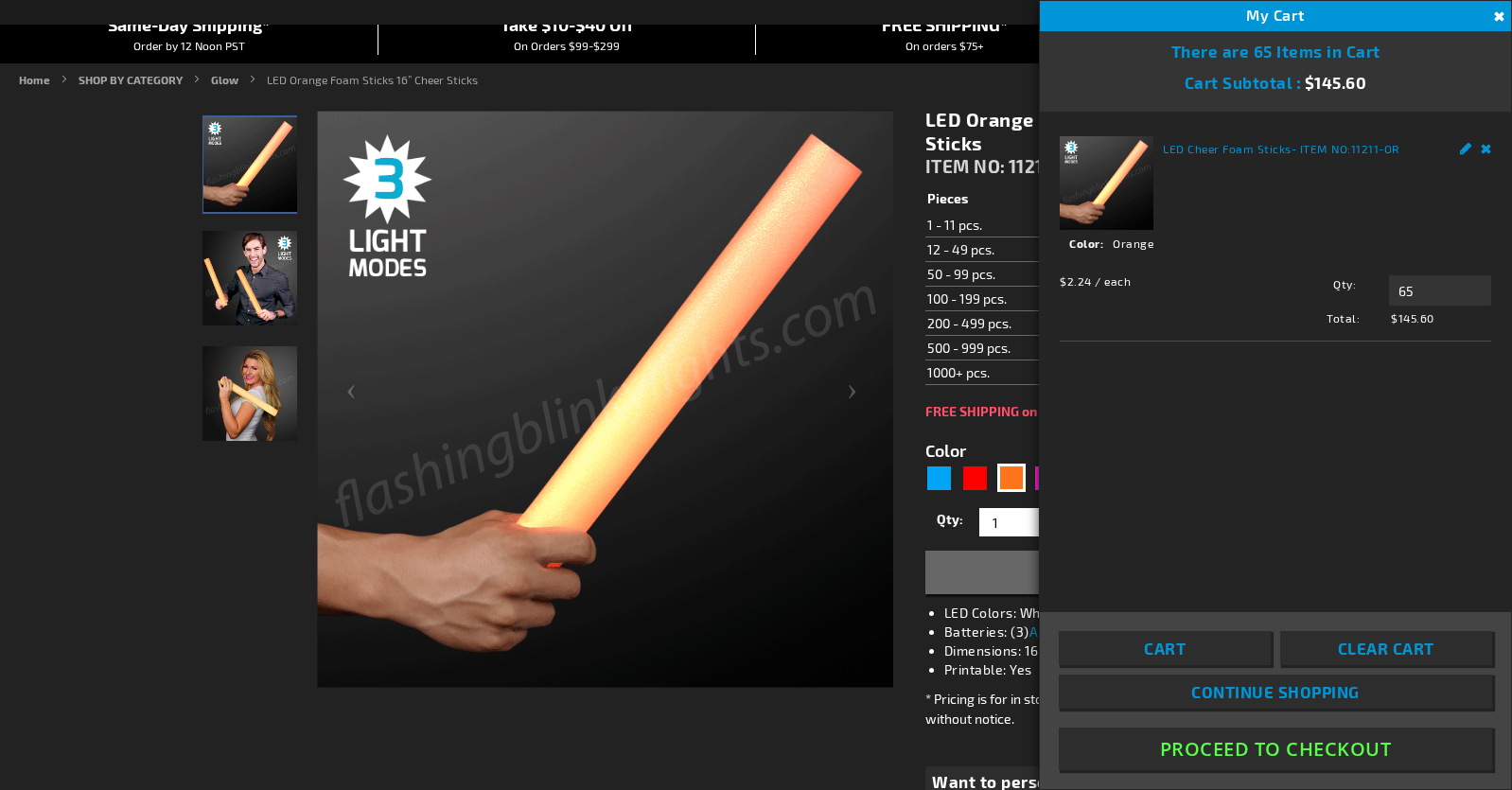
click at [1230, 746] on button "Proceed To Checkout" at bounding box center [1275, 749] width 433 height 42
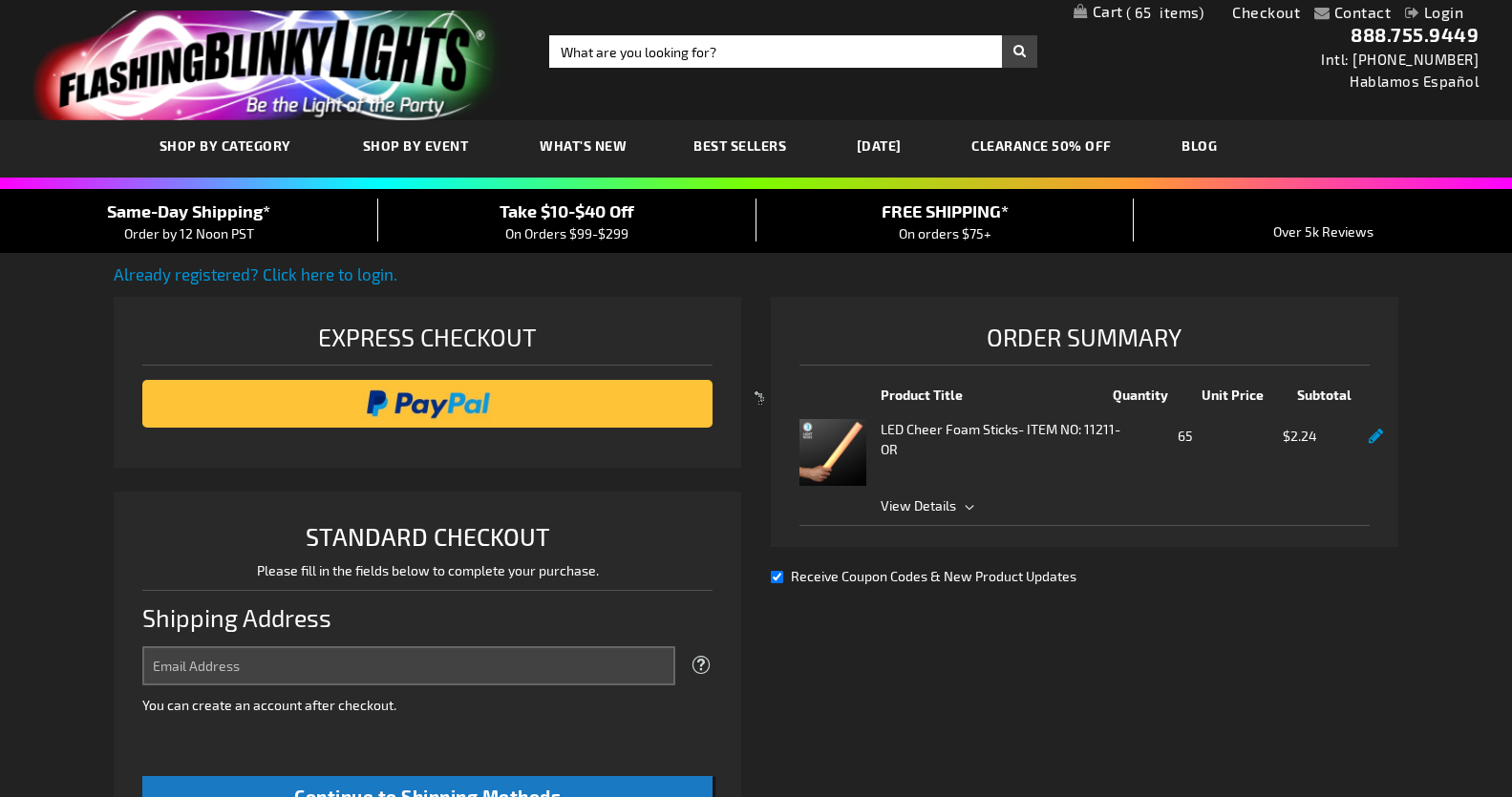
select select "US"
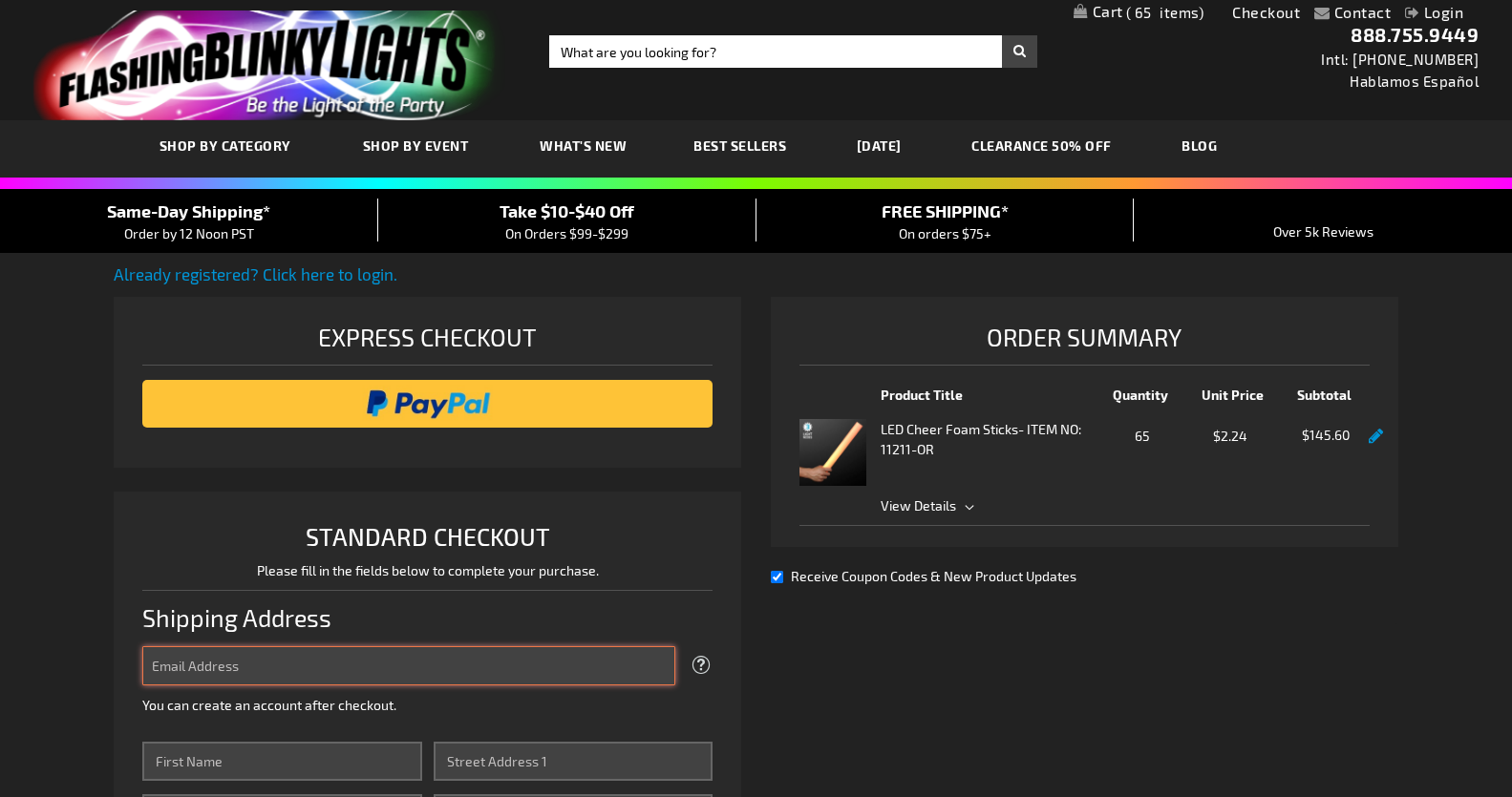
type input "[EMAIL_ADDRESS][DOMAIN_NAME]"
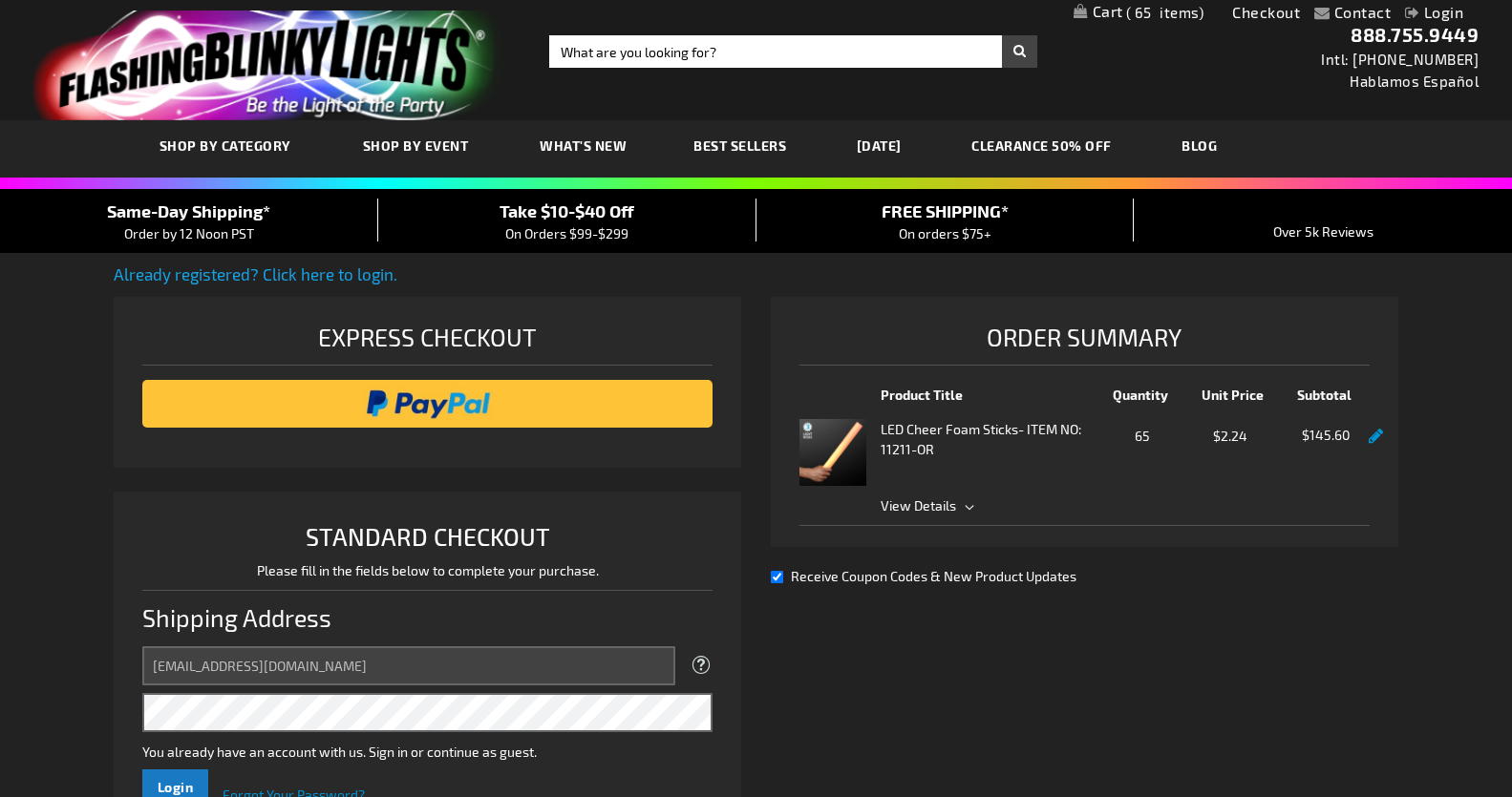
click at [348, 272] on link "Already registered? Click here to login." at bounding box center [255, 274] width 284 height 19
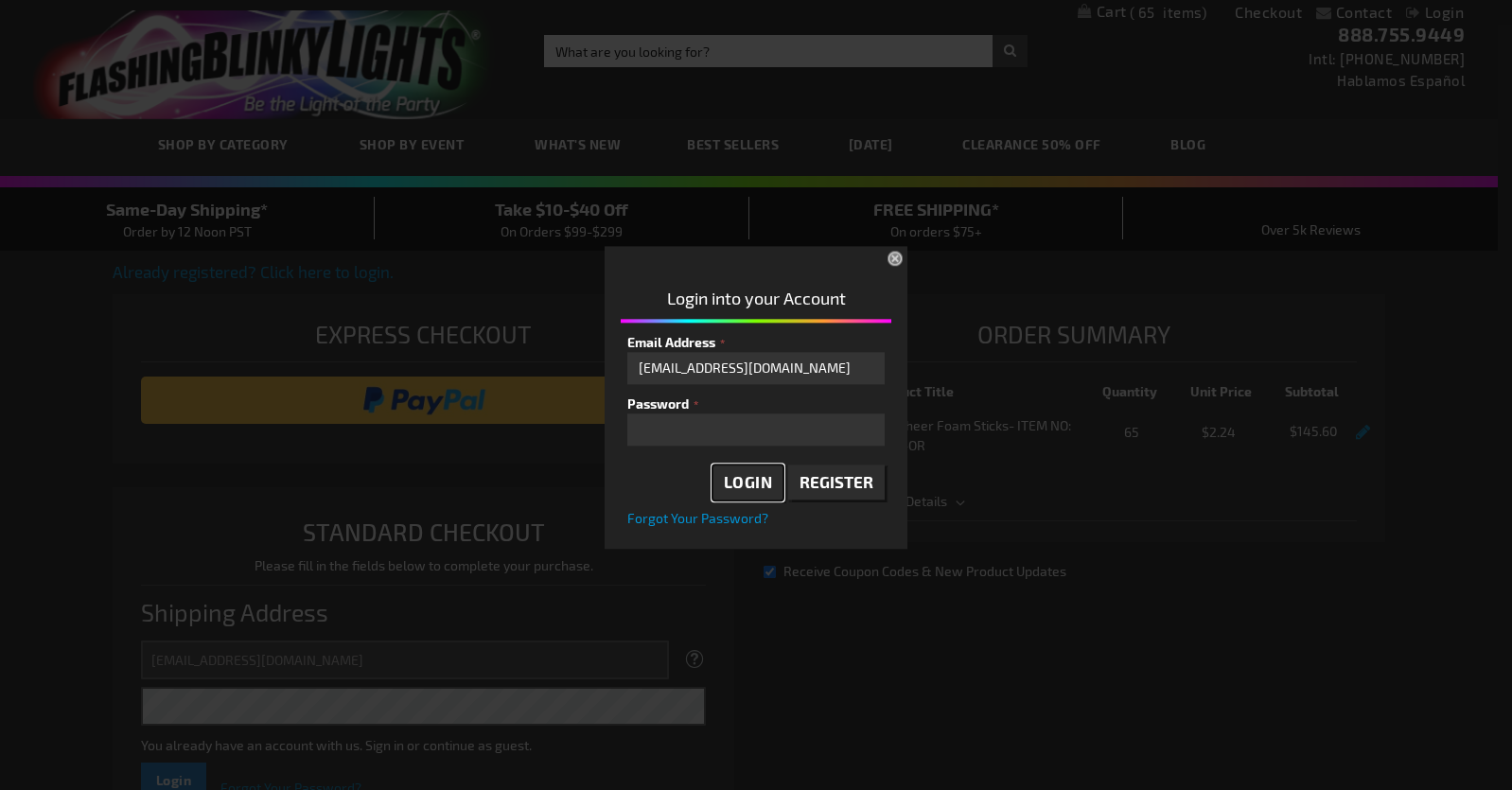
click at [752, 479] on span "Login" at bounding box center [749, 482] width 49 height 19
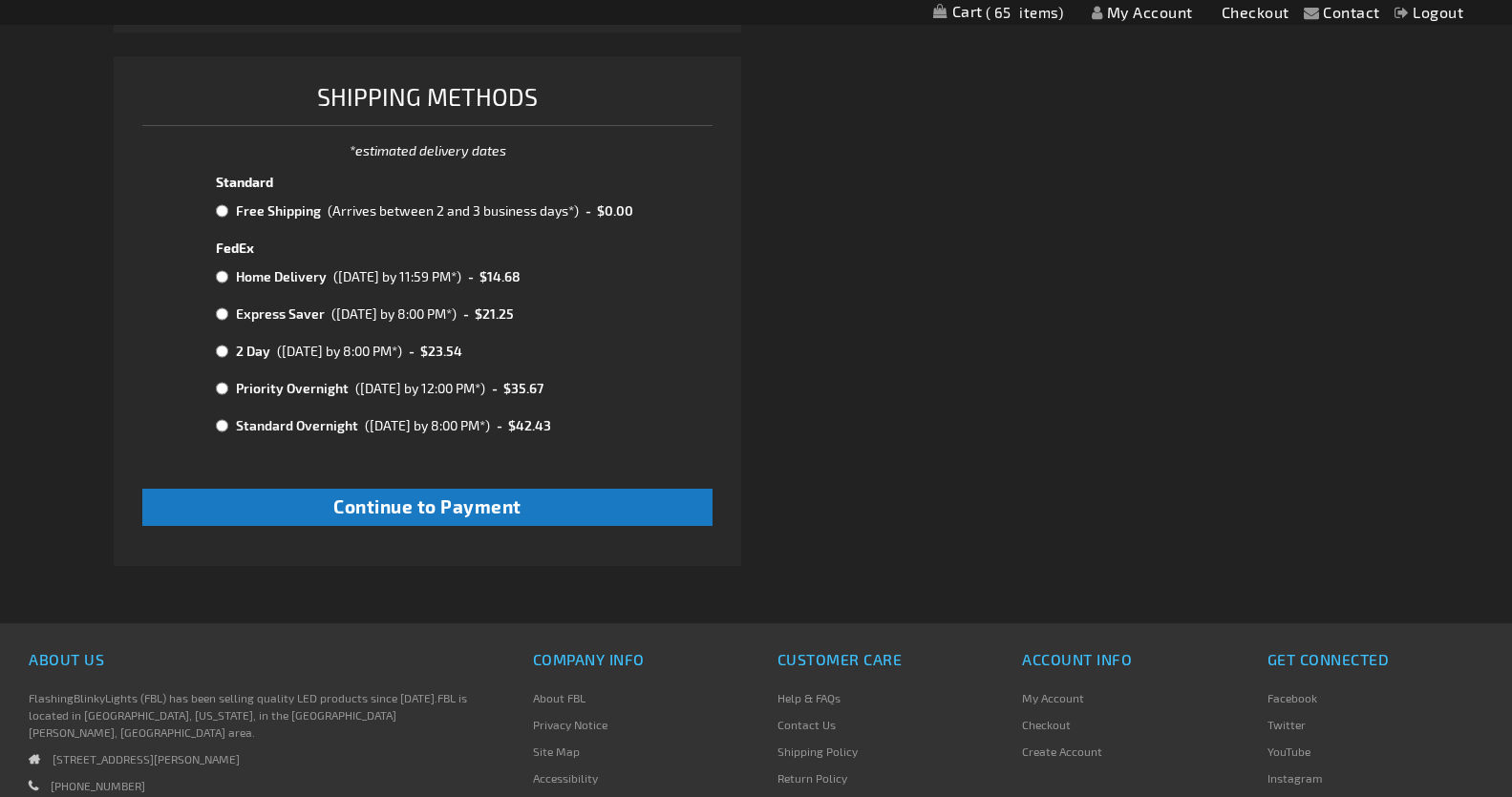
scroll to position [784, 0]
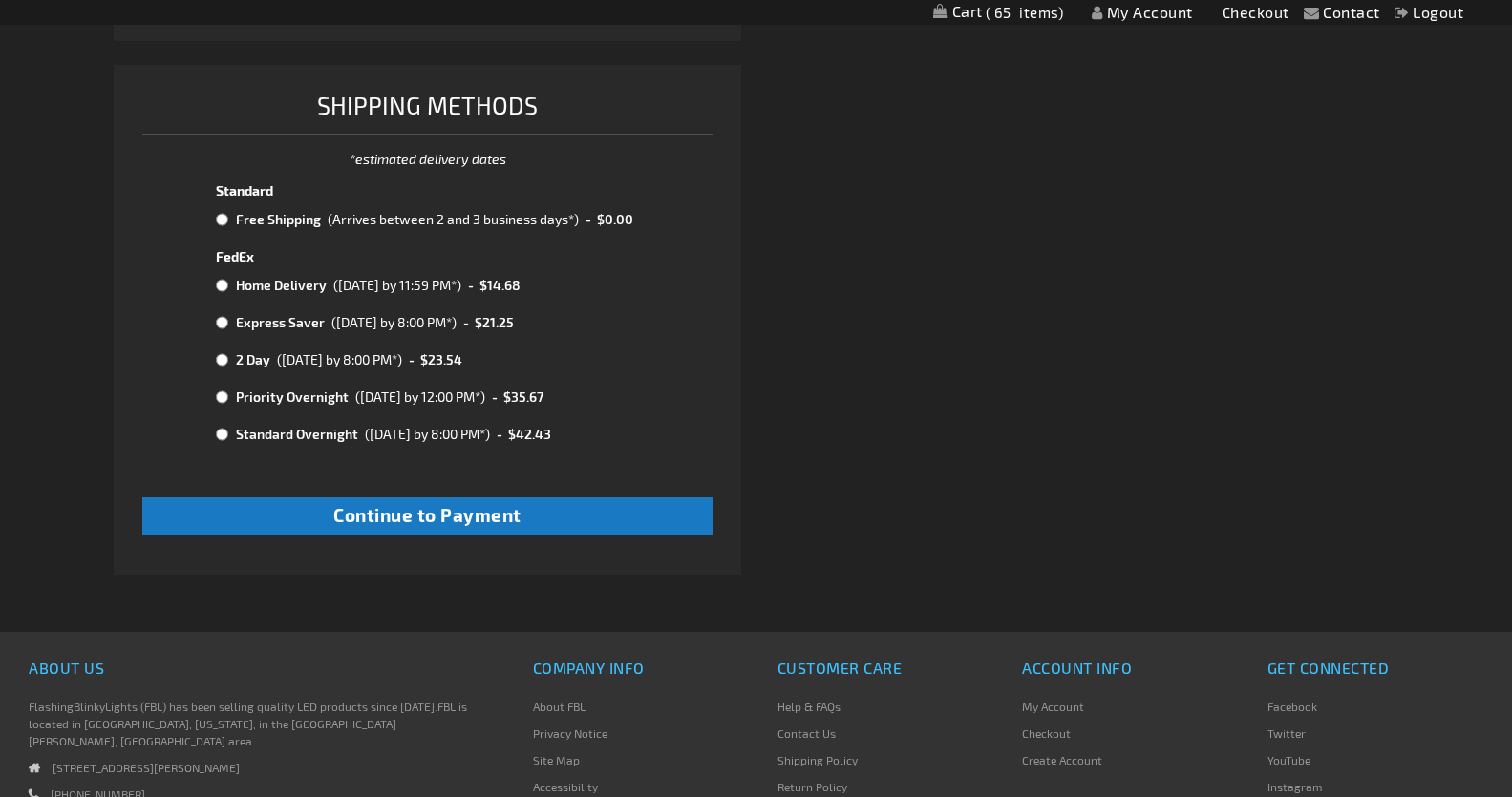
click at [221, 218] on input "radio" at bounding box center [222, 219] width 12 height 15
radio input "true"
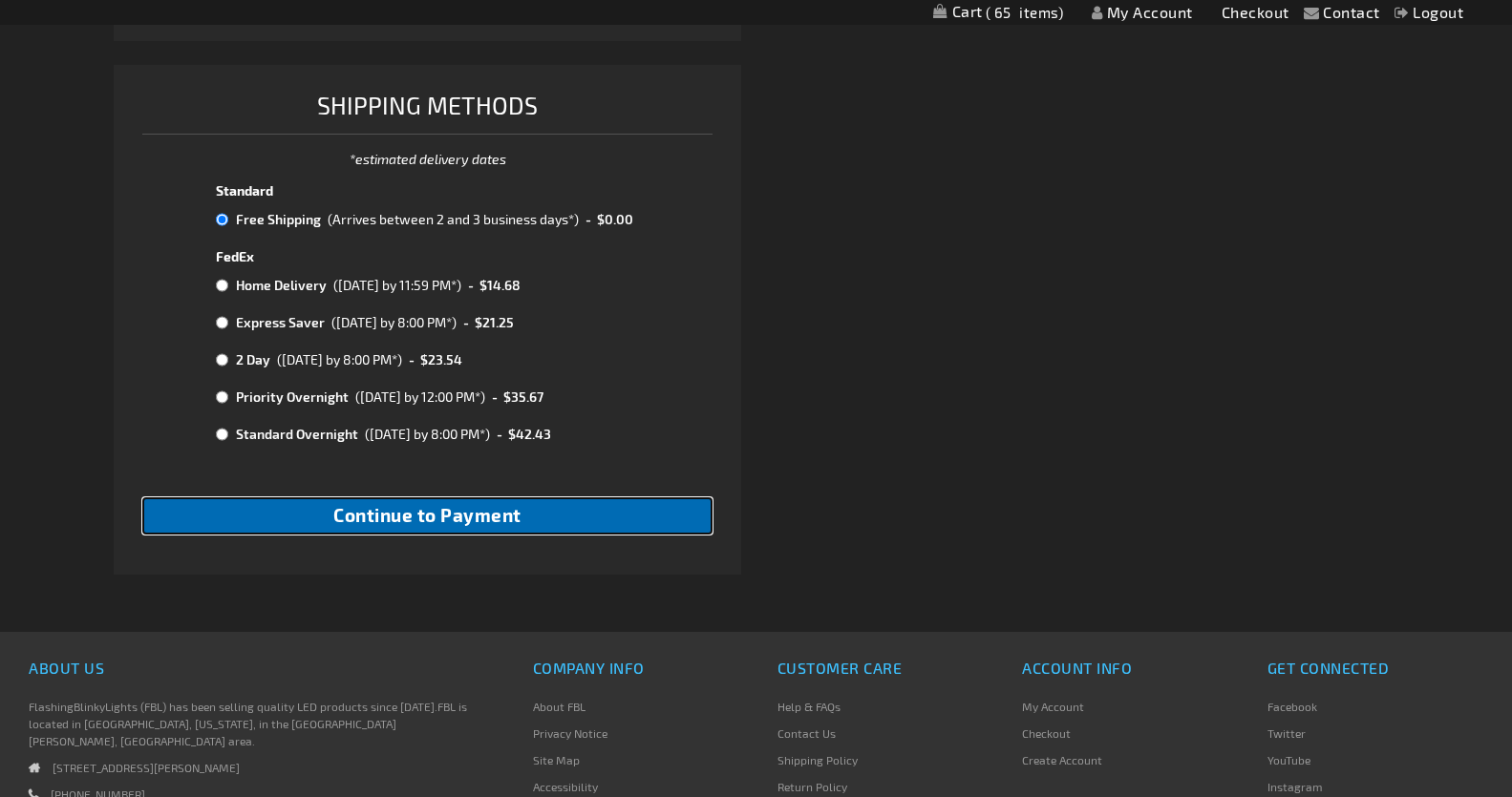
click at [459, 513] on span "Continue to Payment" at bounding box center [427, 515] width 188 height 22
checkbox input "true"
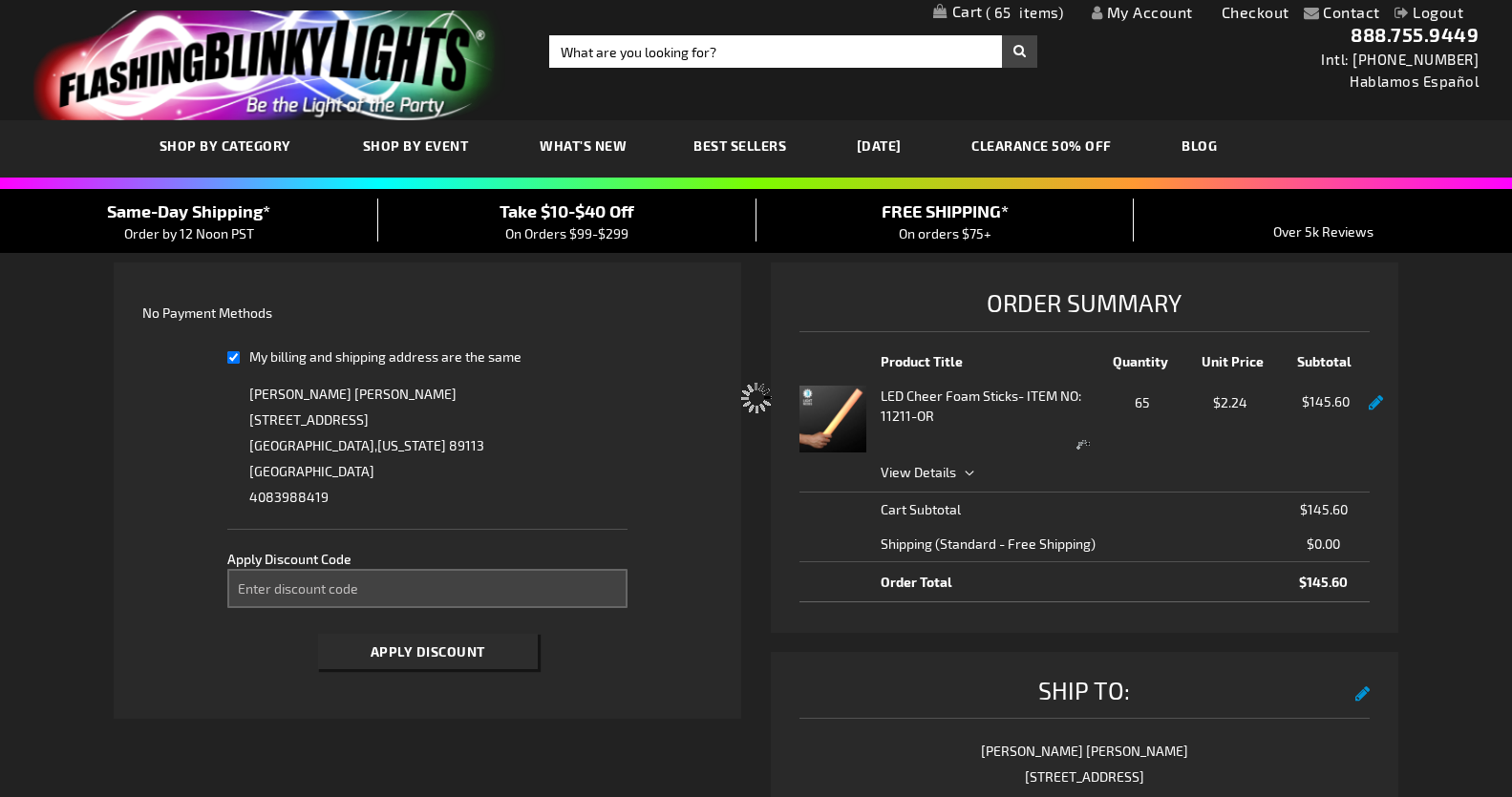
select select "f897248900825e6eac0f0a7cf9f3f0b3b965a2fe"
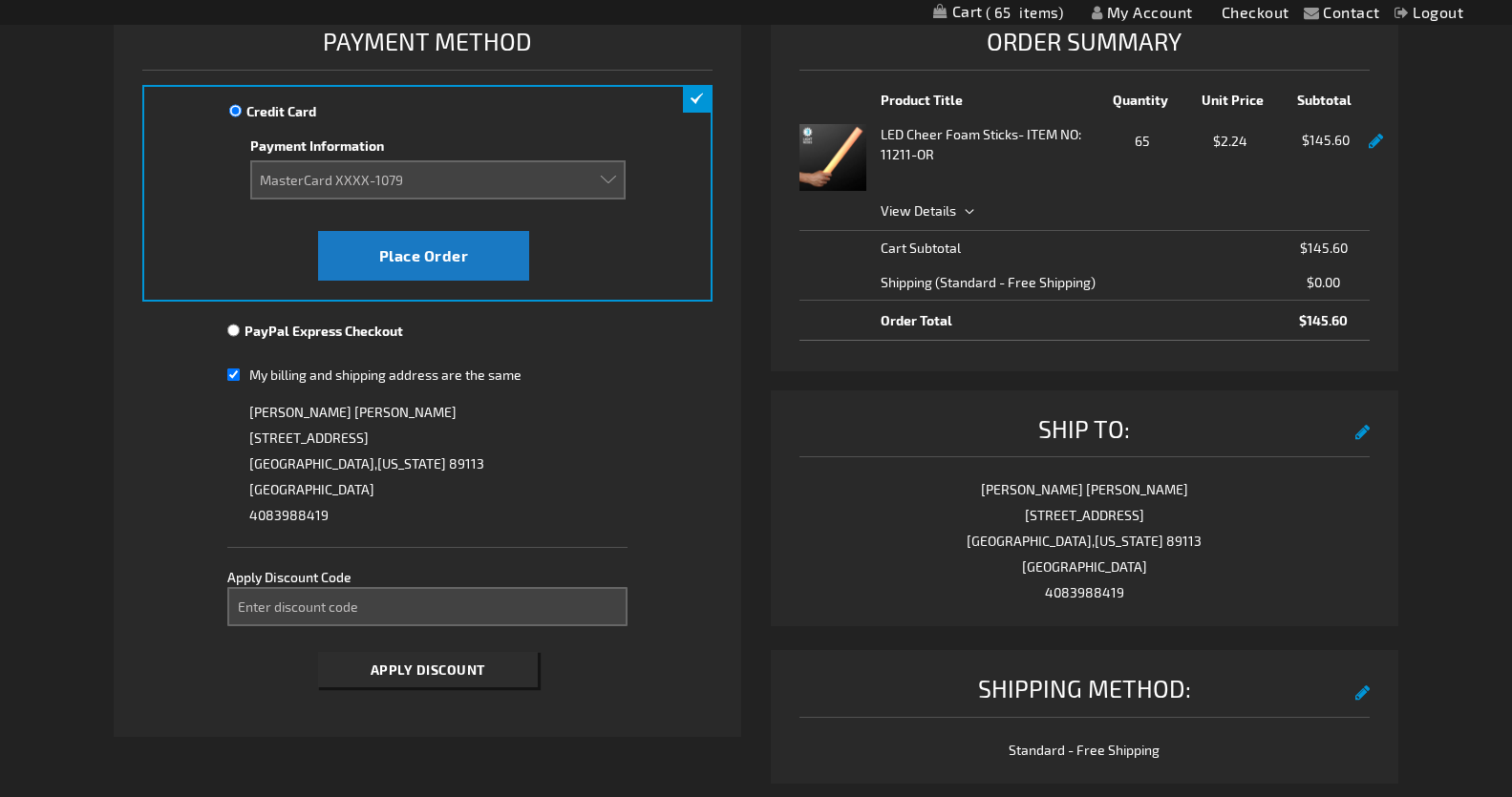
scroll to position [295, 0]
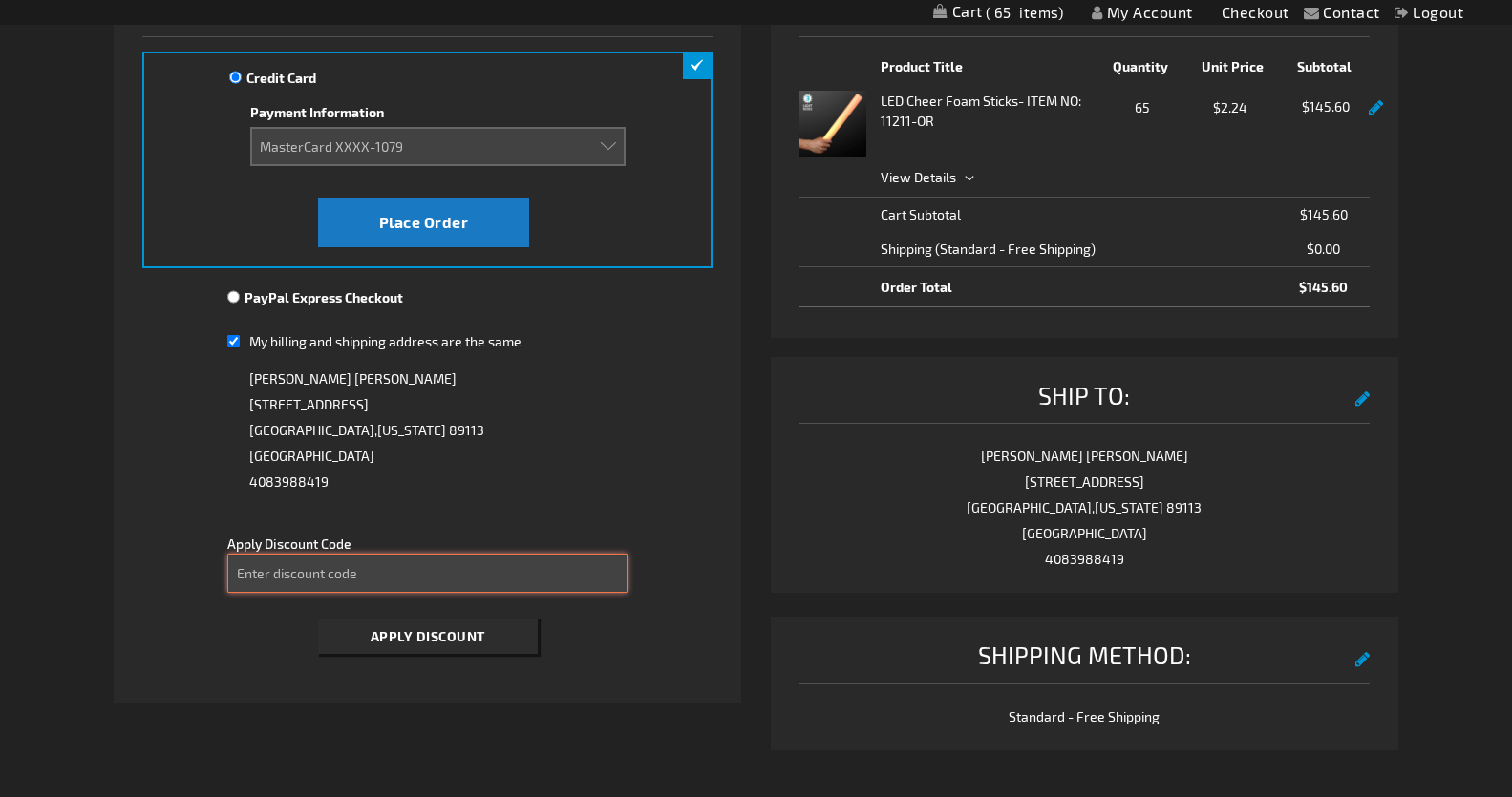
click at [289, 569] on input "Enter discount code" at bounding box center [426, 572] width 399 height 39
paste input "40OFF"
type input "40OFF"
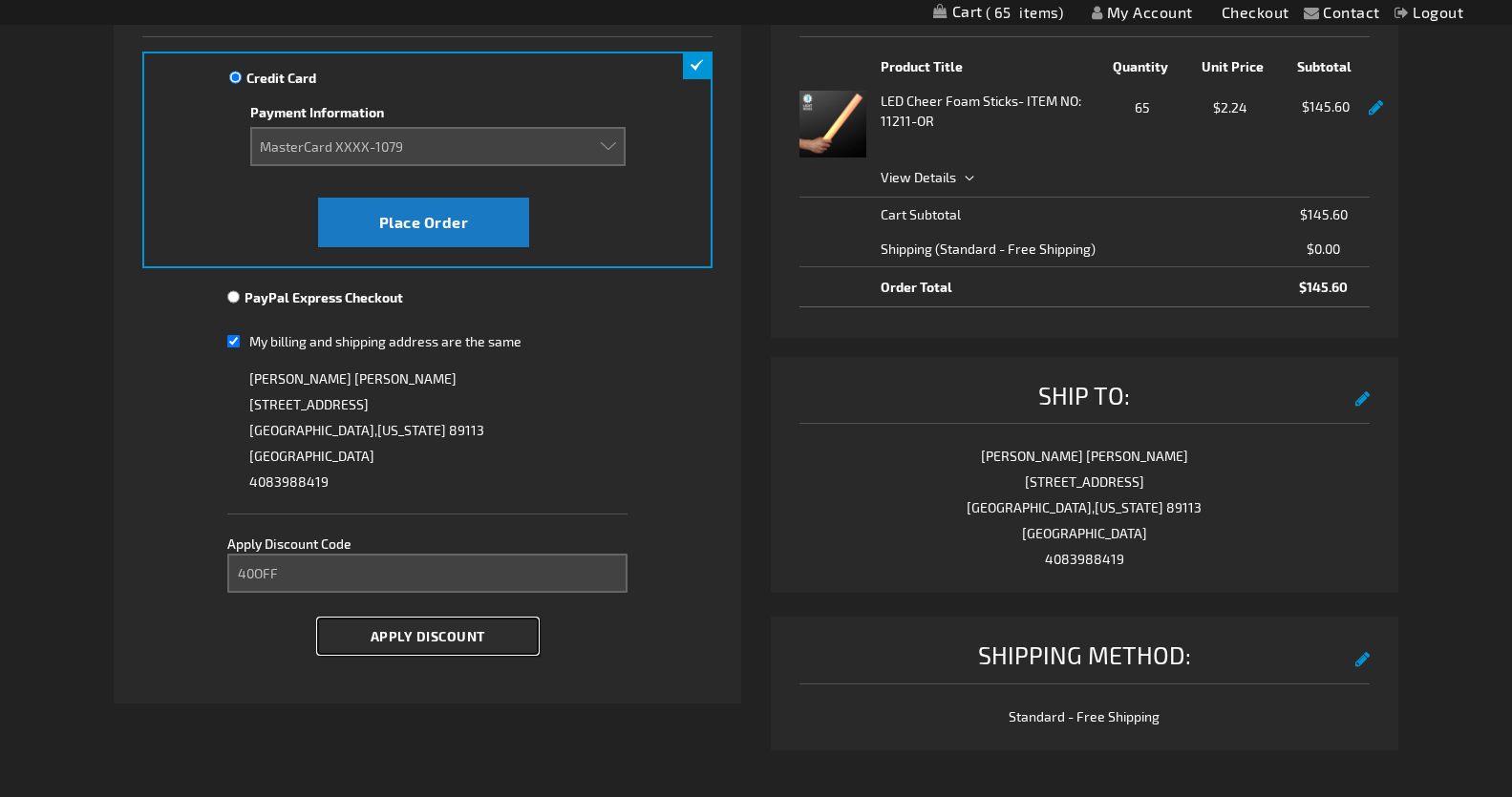
click at [396, 630] on span "Apply Discount" at bounding box center [427, 636] width 114 height 16
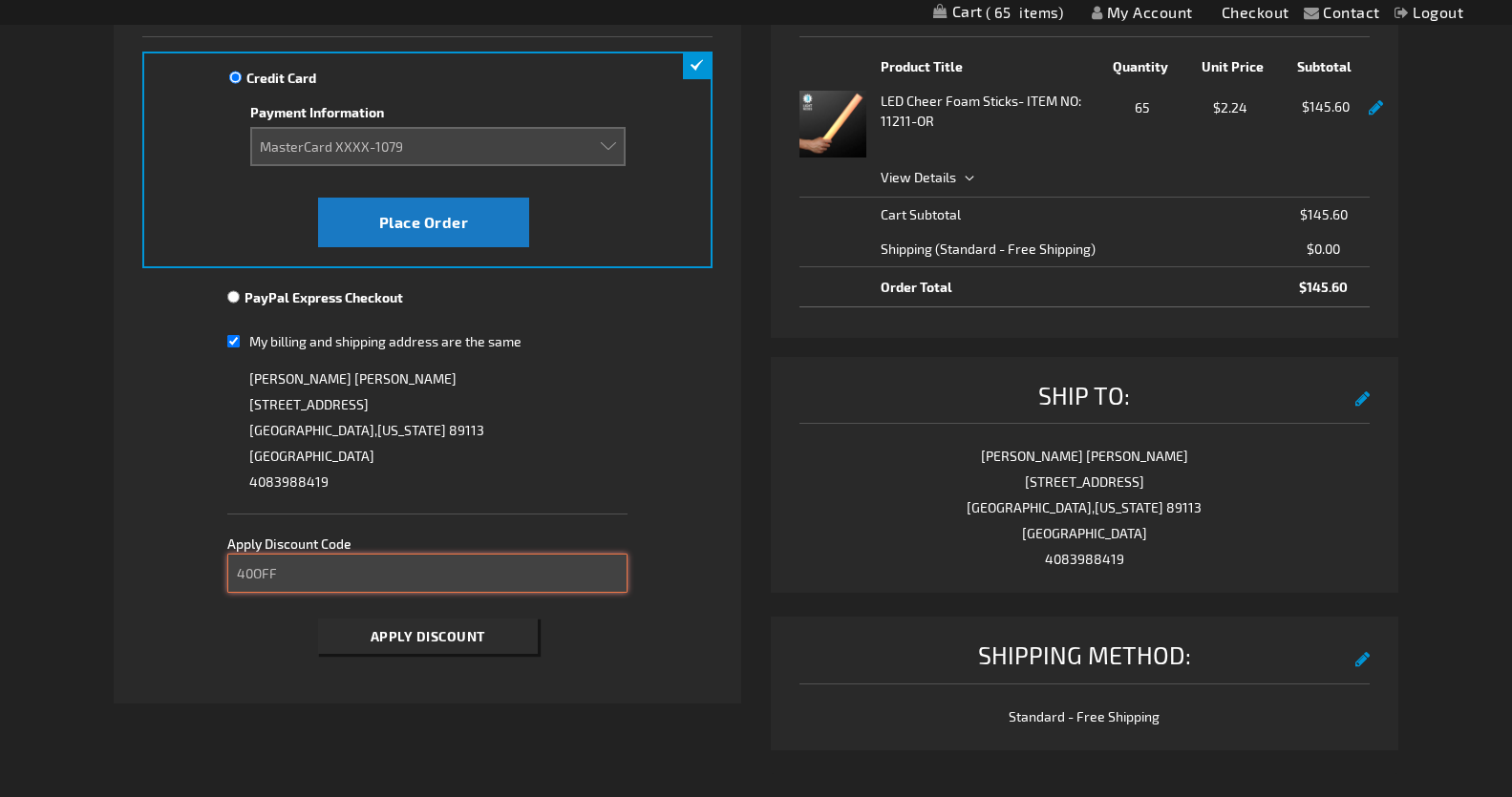
drag, startPoint x: 284, startPoint y: 566, endPoint x: 211, endPoint y: 570, distance: 73.1
click at [211, 570] on fieldset "Payment Information Payment Method Credit Card Credit Card Information Payment …" at bounding box center [428, 325] width 571 height 675
paste input "25FREE"
type input "25FREE"
click at [414, 631] on span "Apply Discount" at bounding box center [427, 636] width 114 height 16
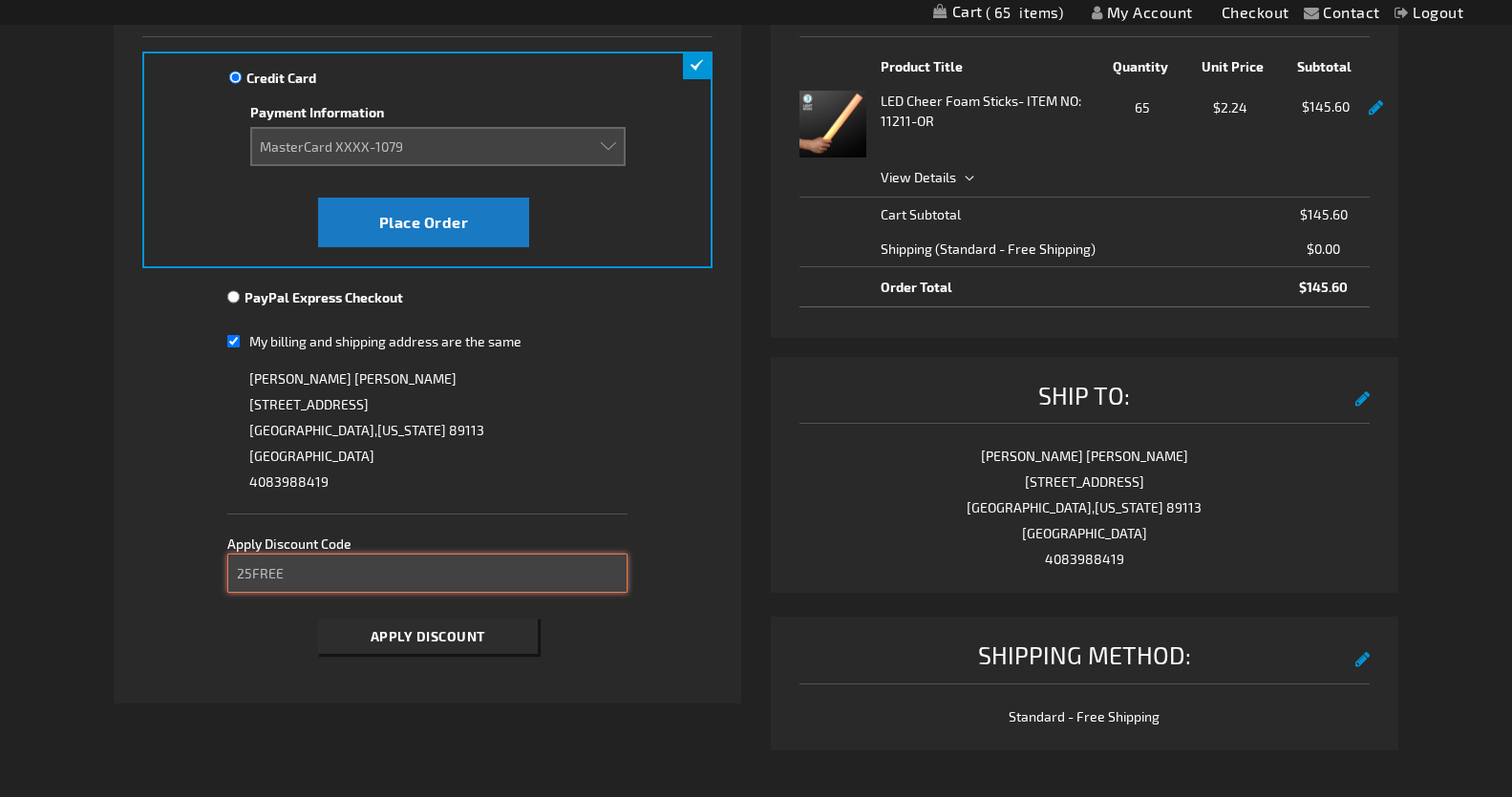
drag, startPoint x: 185, startPoint y: 540, endPoint x: 147, endPoint y: 527, distance: 40.2
click at [147, 527] on fieldset "Payment Information Payment Method Credit Card Credit Card Information Payment …" at bounding box center [428, 325] width 571 height 675
paste input "CBMDY20"
type input "CBMDY20"
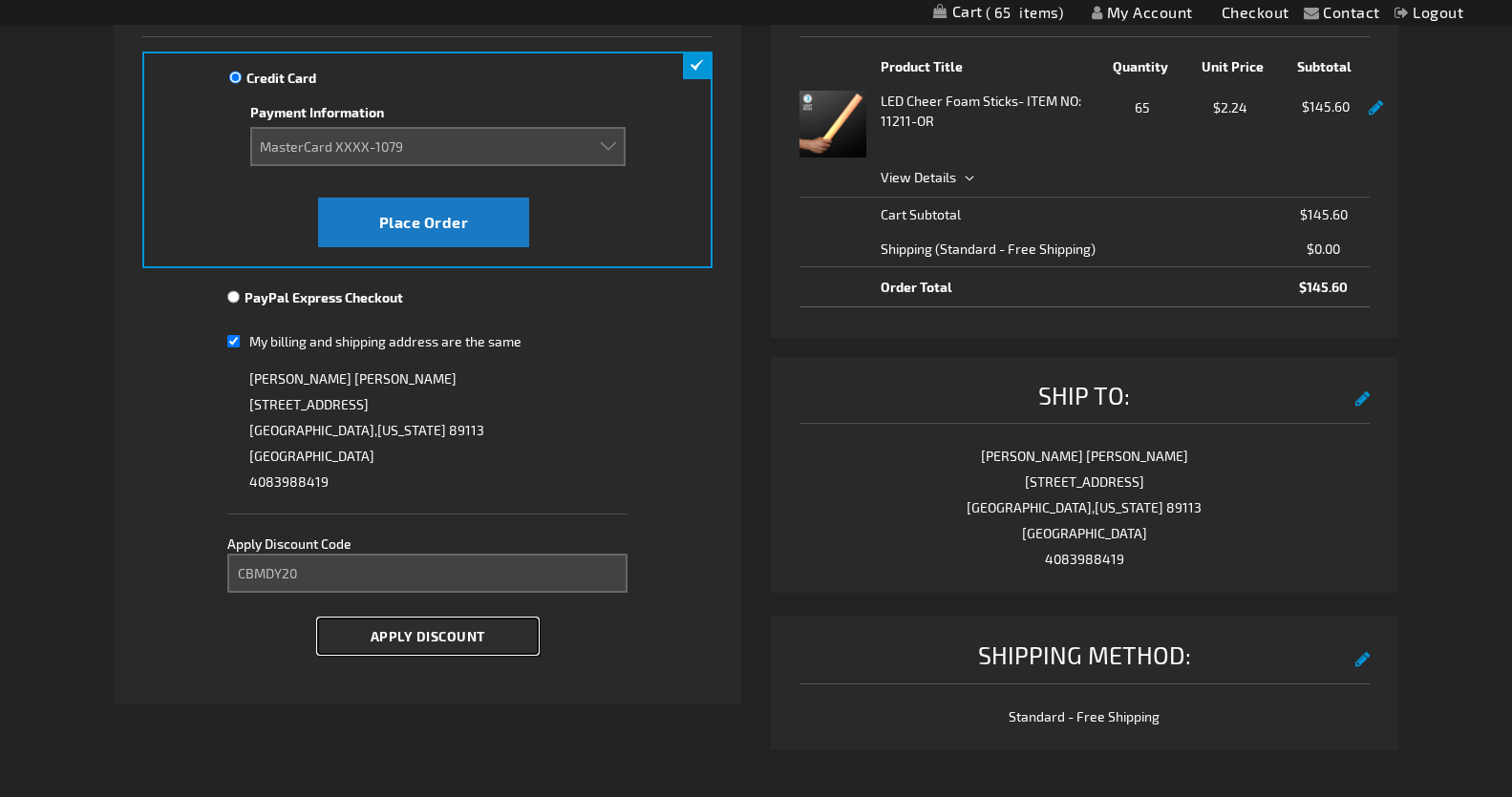
click at [446, 638] on span "Apply Discount" at bounding box center [427, 636] width 114 height 16
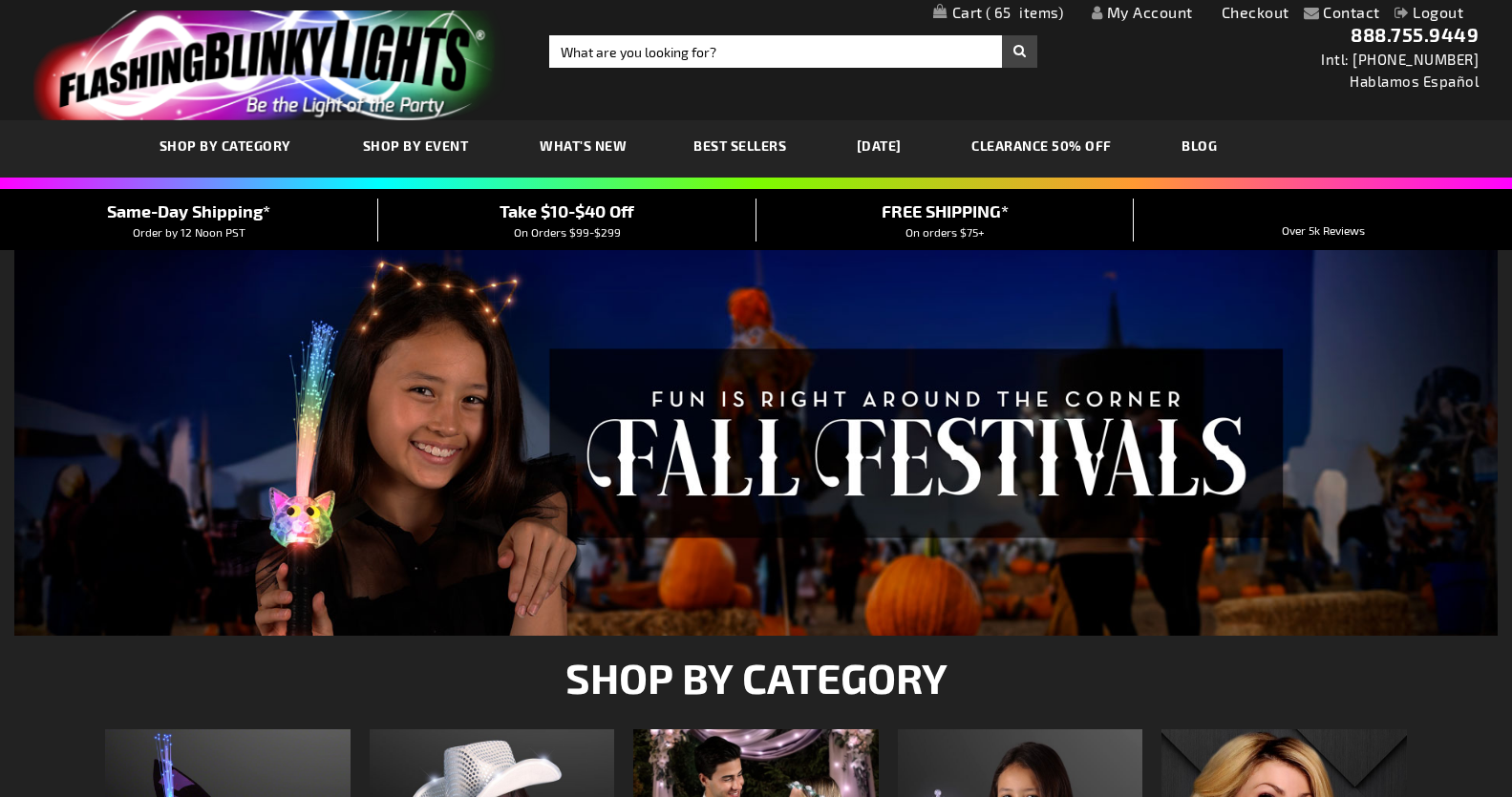
click at [563, 219] on span "Take $10-$40 Off" at bounding box center [566, 210] width 134 height 21
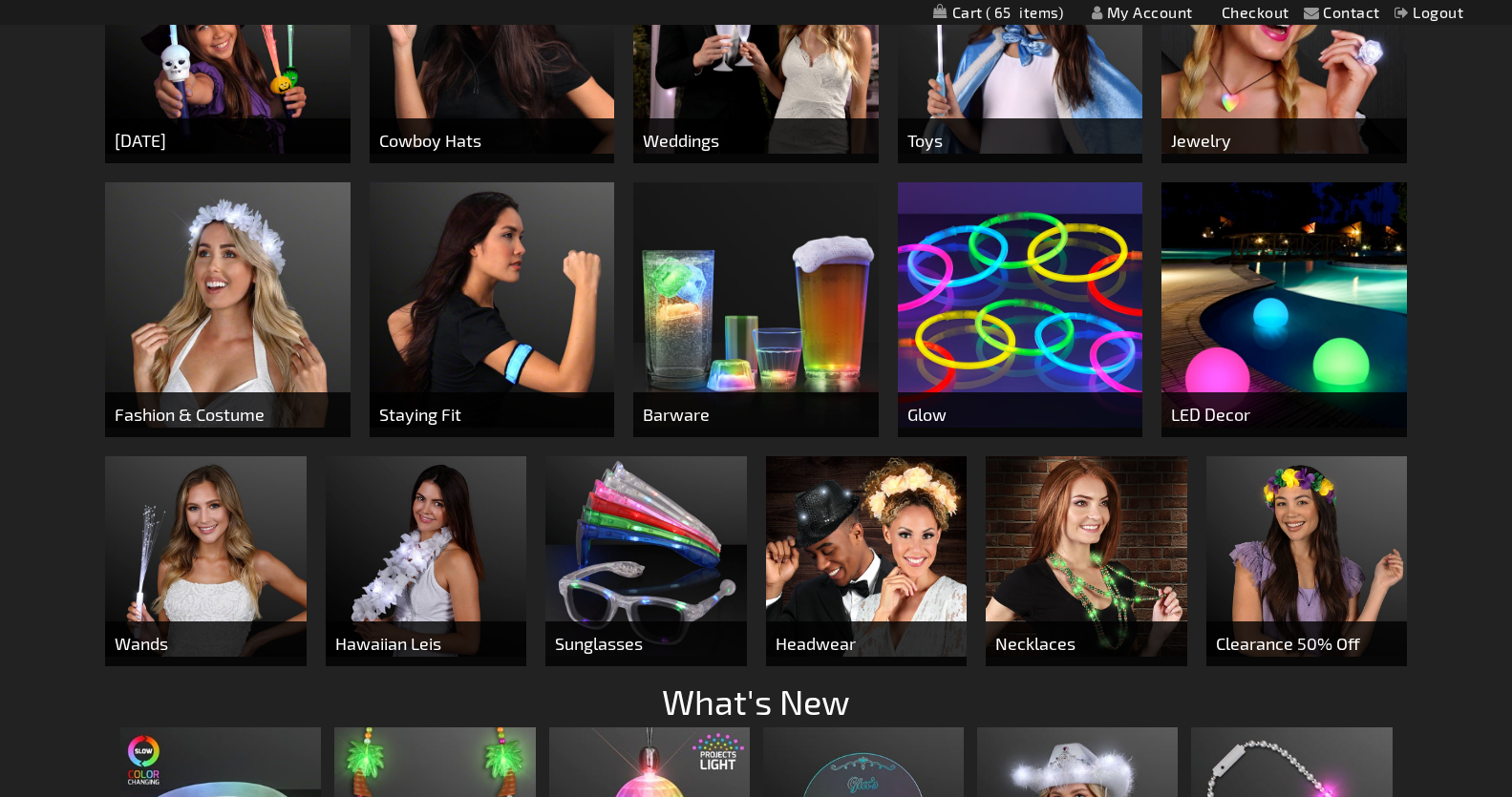
scroll to position [631, 0]
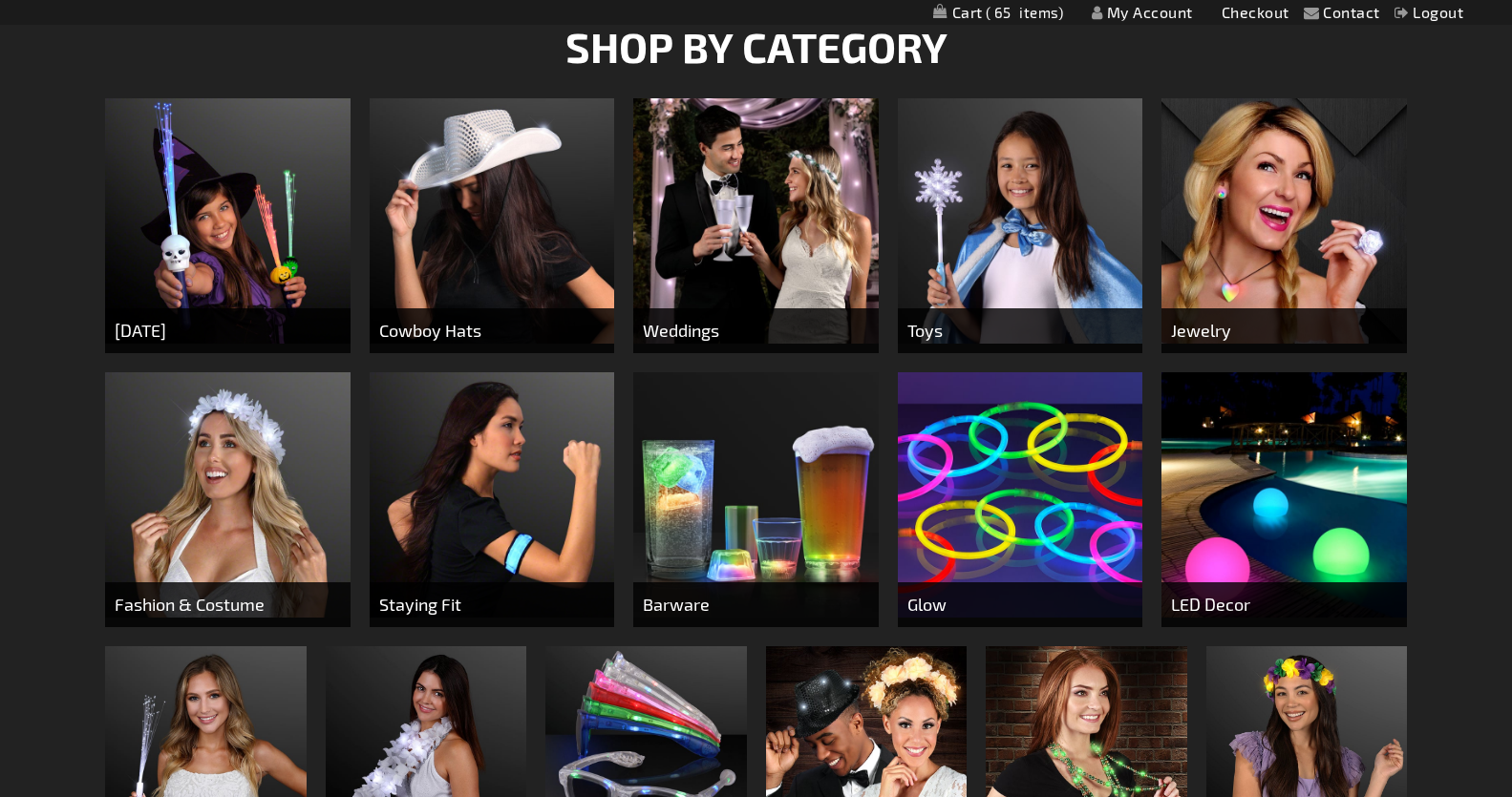
click at [979, 496] on img at bounding box center [1020, 495] width 246 height 246
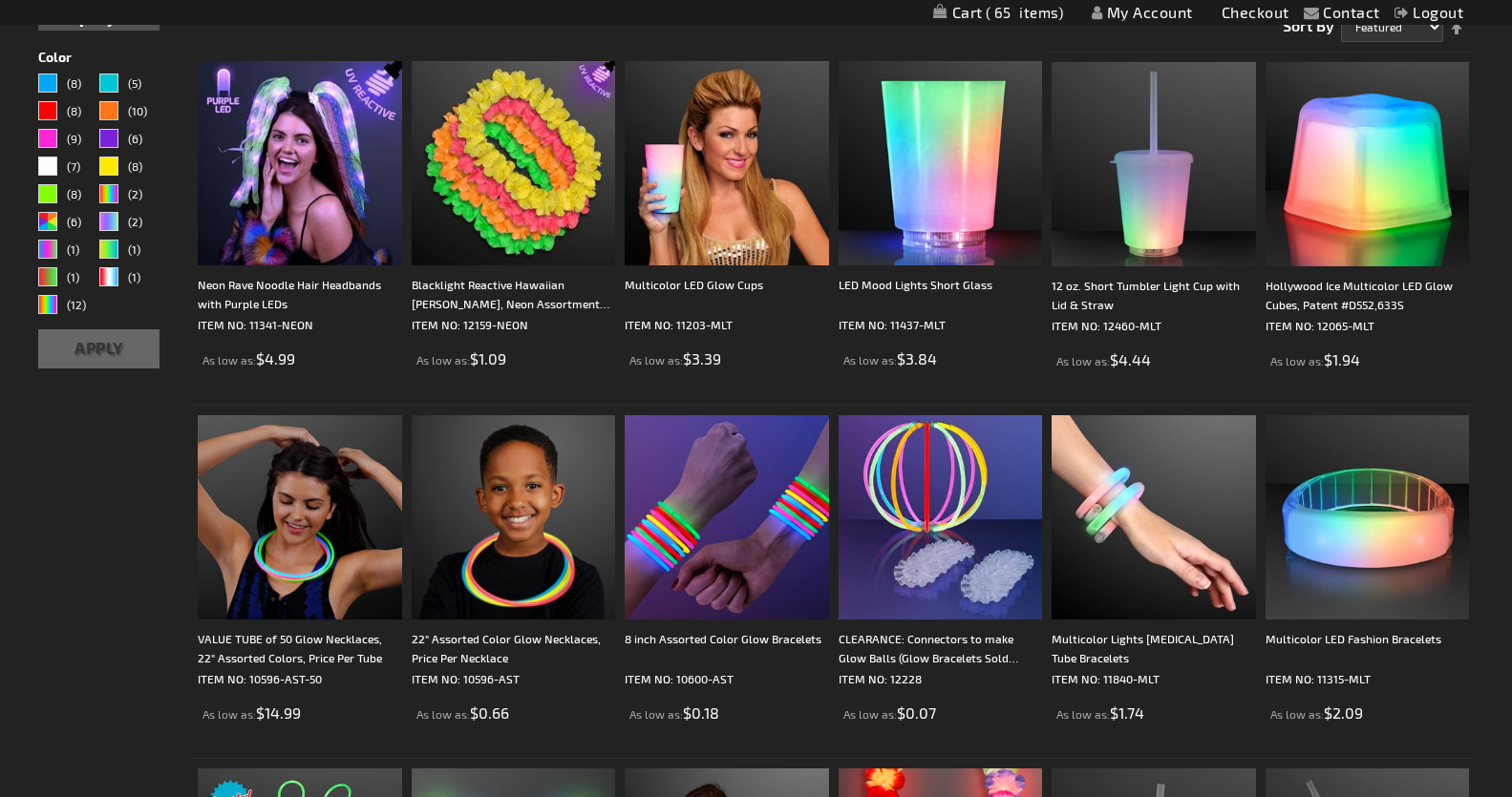
scroll to position [525, 0]
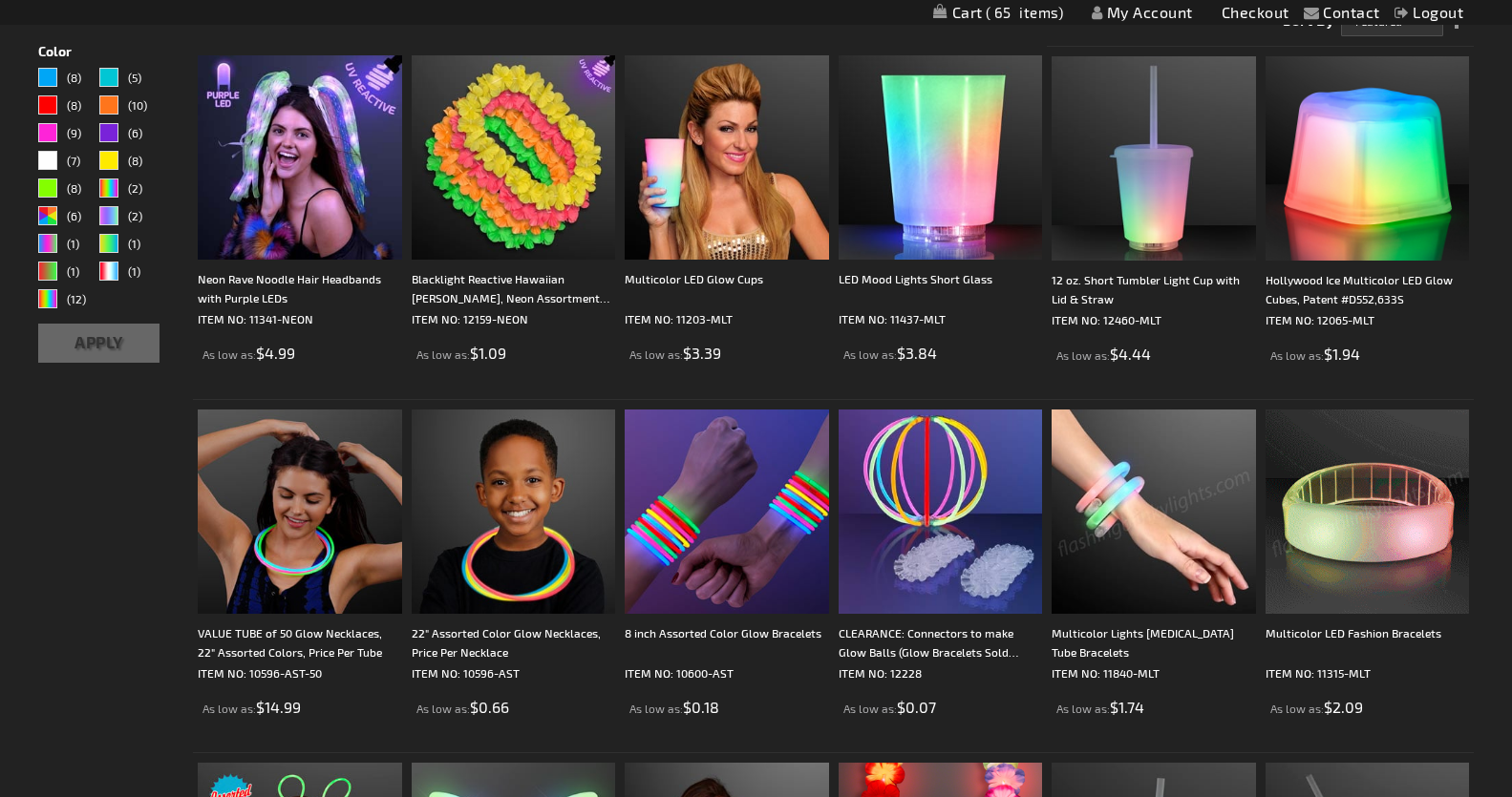
click at [1147, 529] on img at bounding box center [1153, 511] width 204 height 204
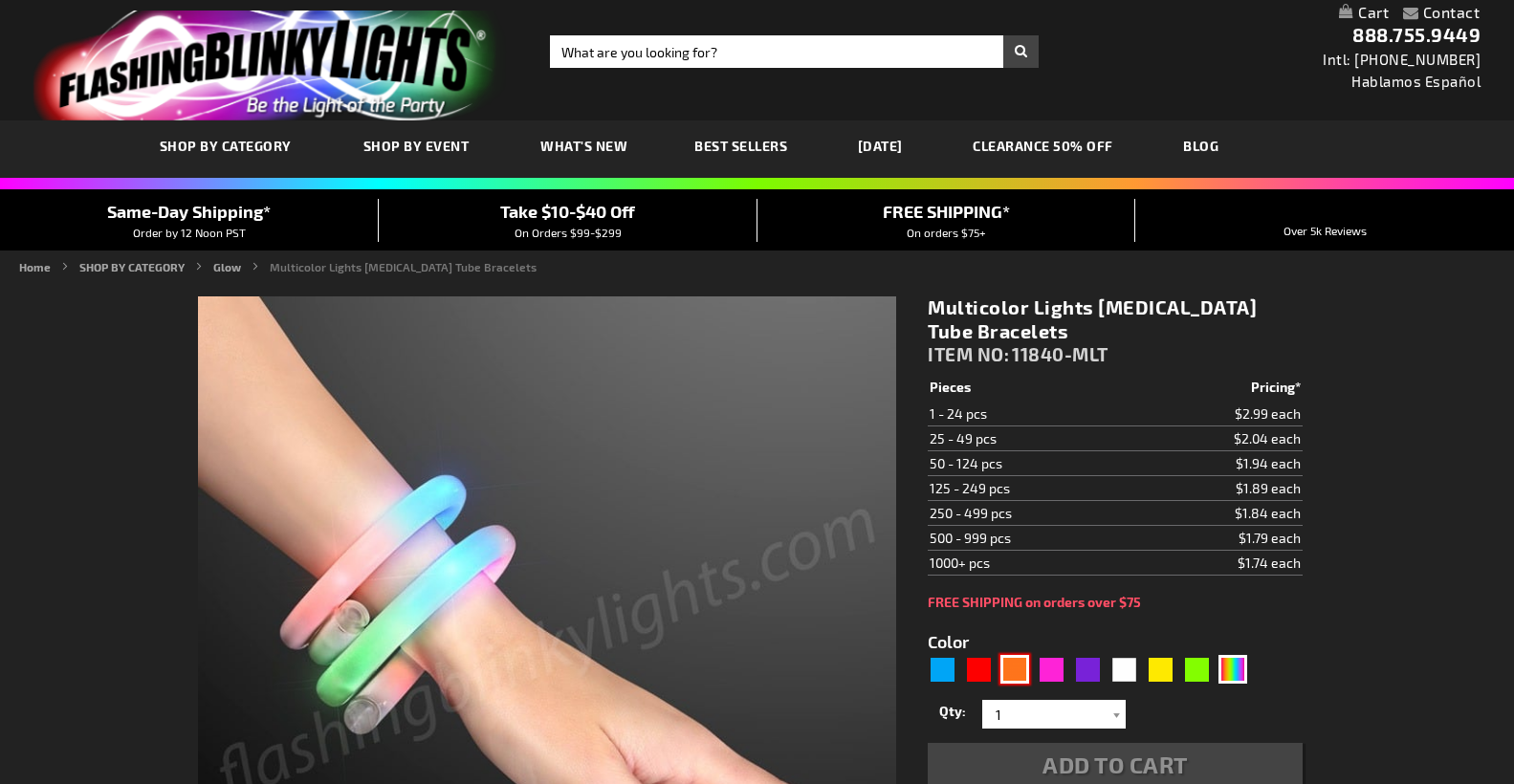
click at [1021, 665] on div "Orange" at bounding box center [1015, 668] width 29 height 29
type input "5637"
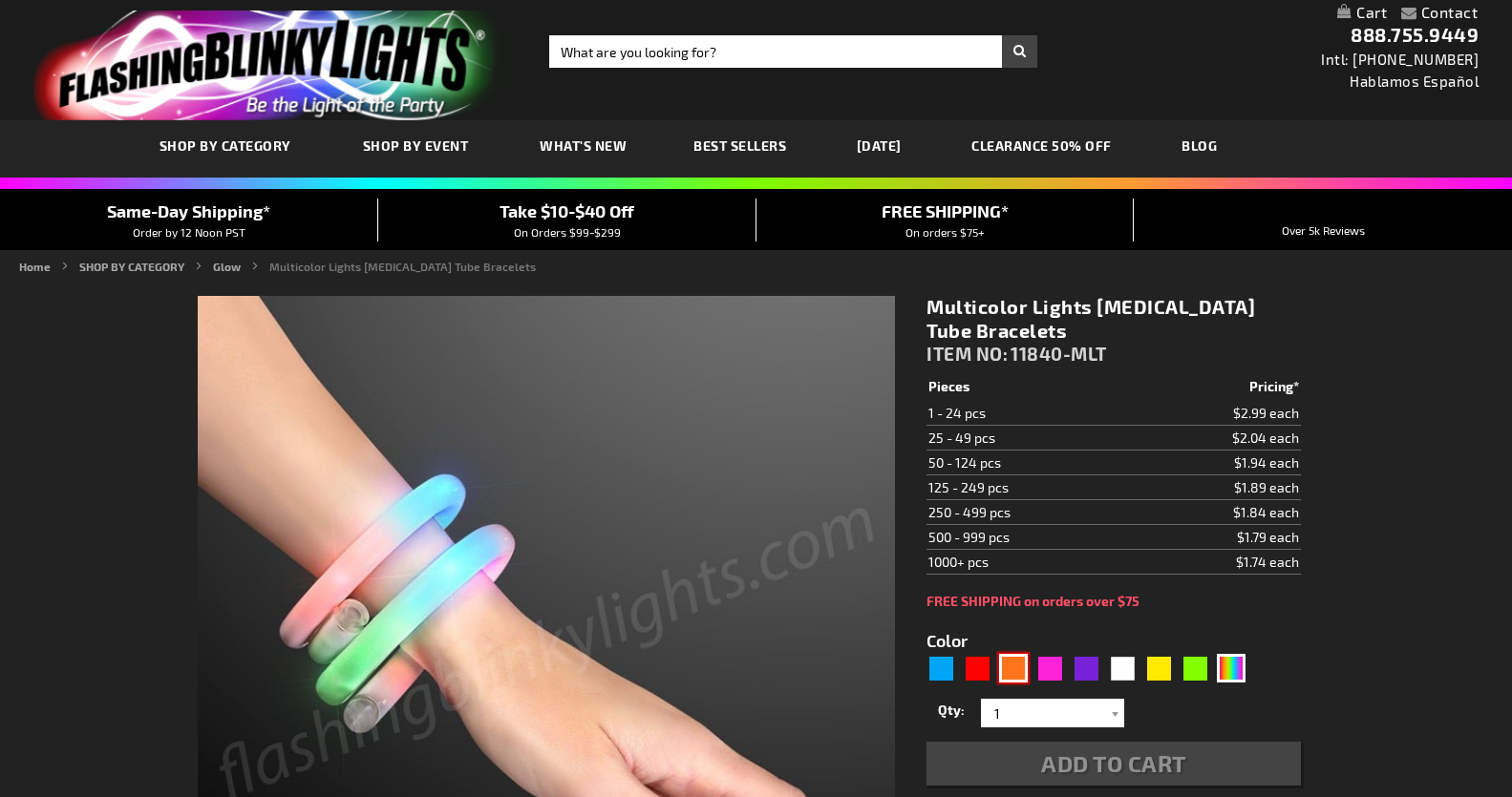
type input "11840-OR"
type input "Customize - Light Up Orange Flash Tube Bracelets - ITEM NO: 11840-OR"
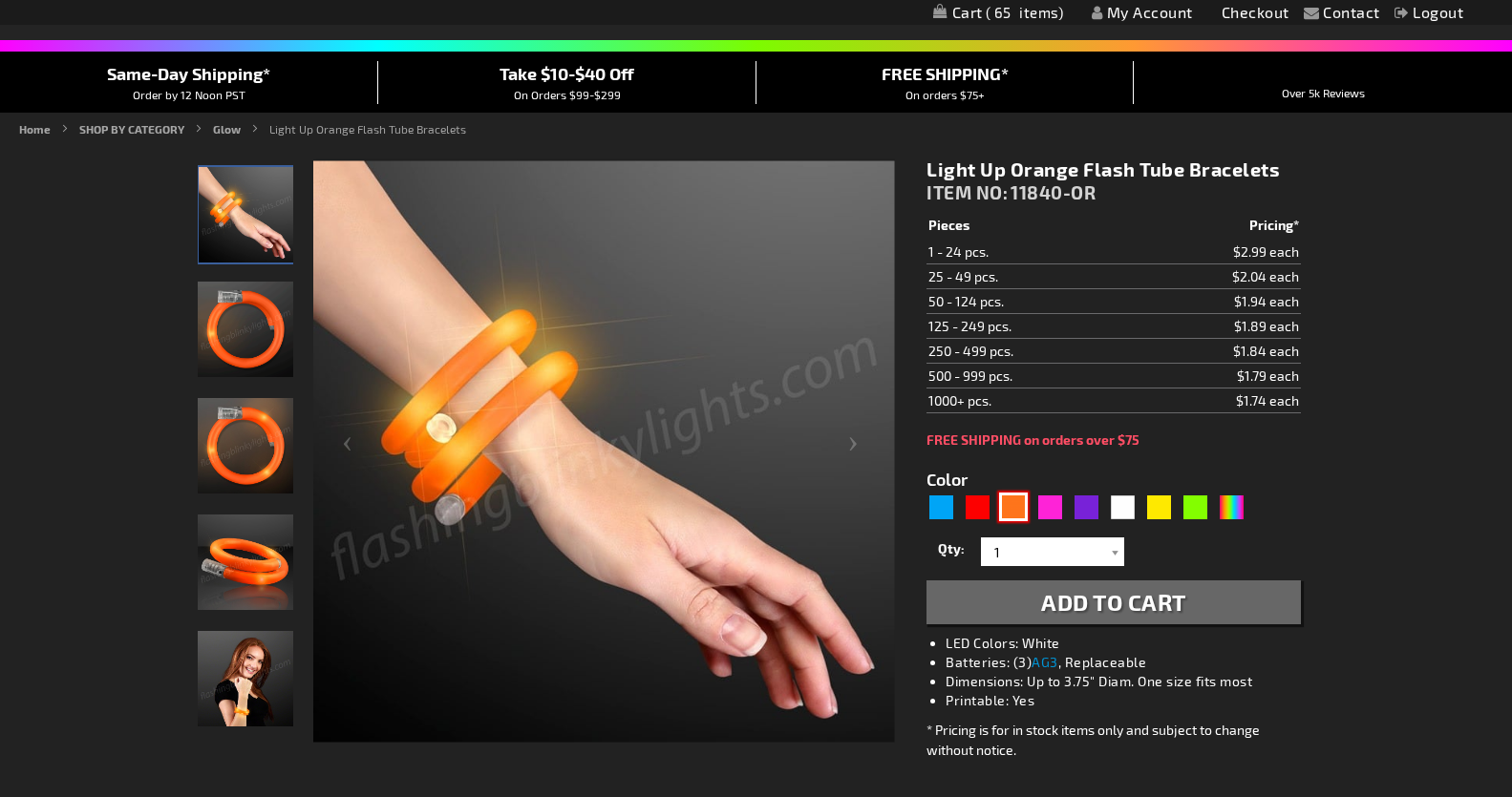
scroll to position [143, 0]
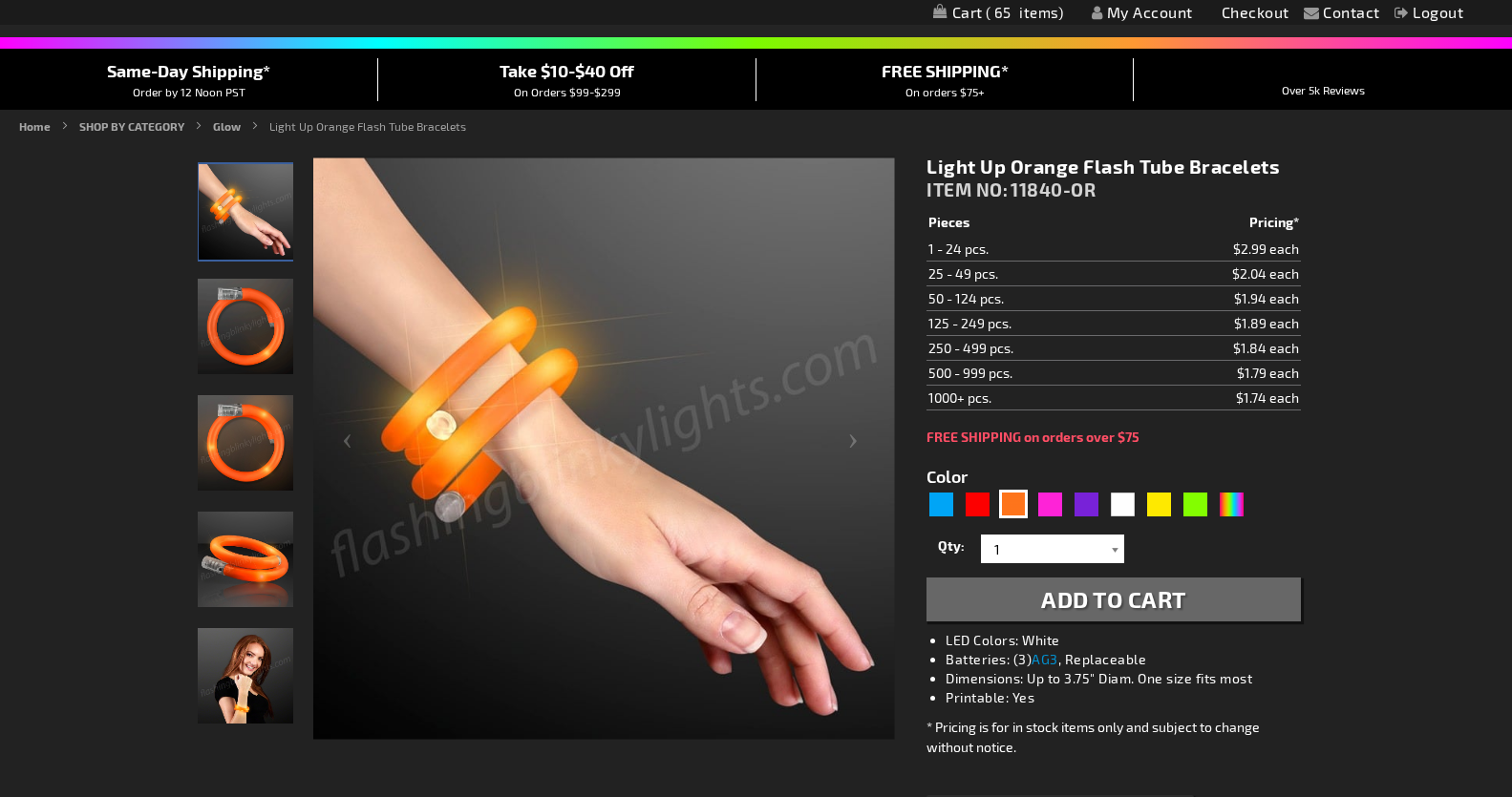
click at [1114, 545] on div at bounding box center [1114, 548] width 19 height 29
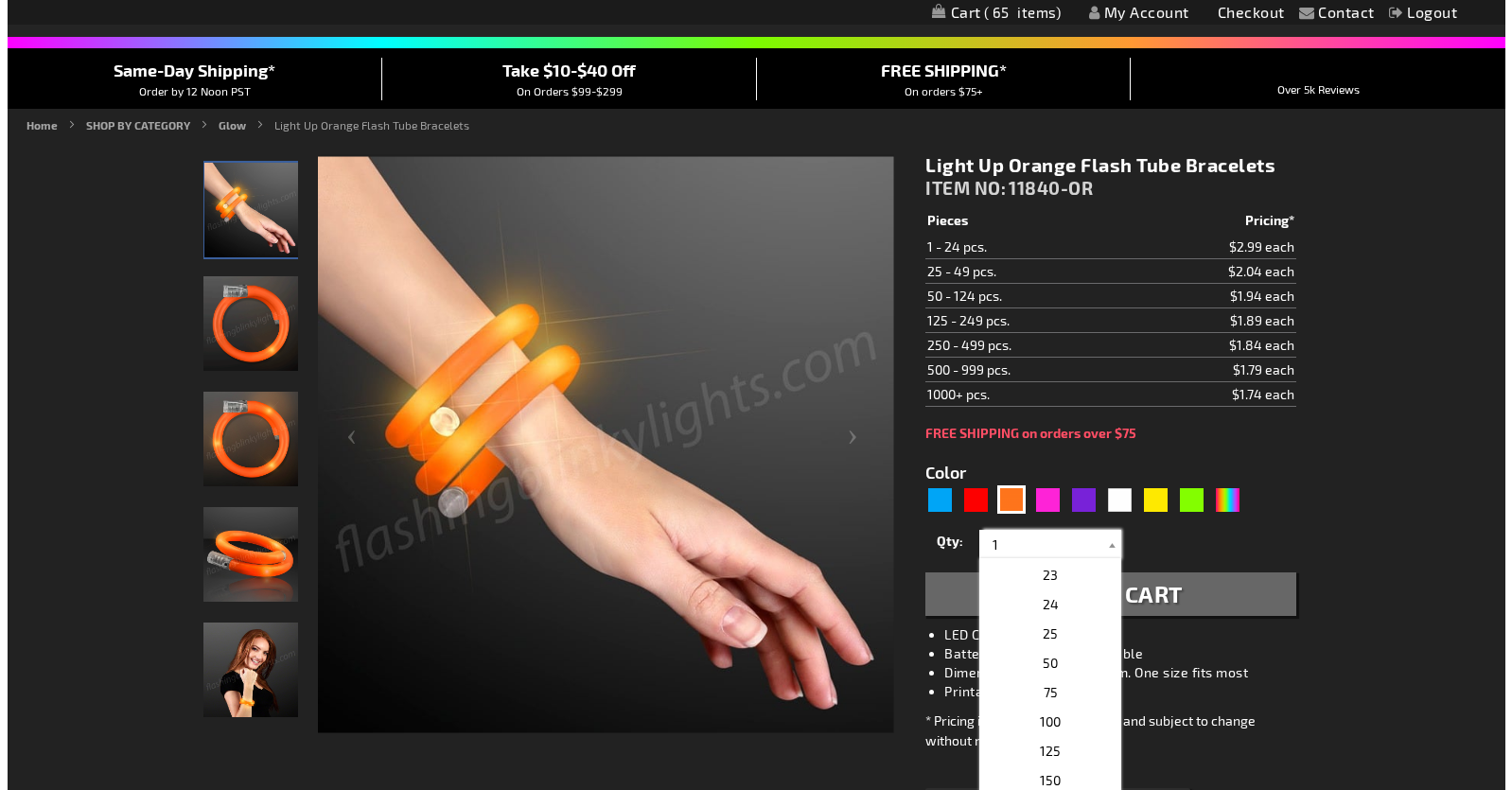
scroll to position [665, 0]
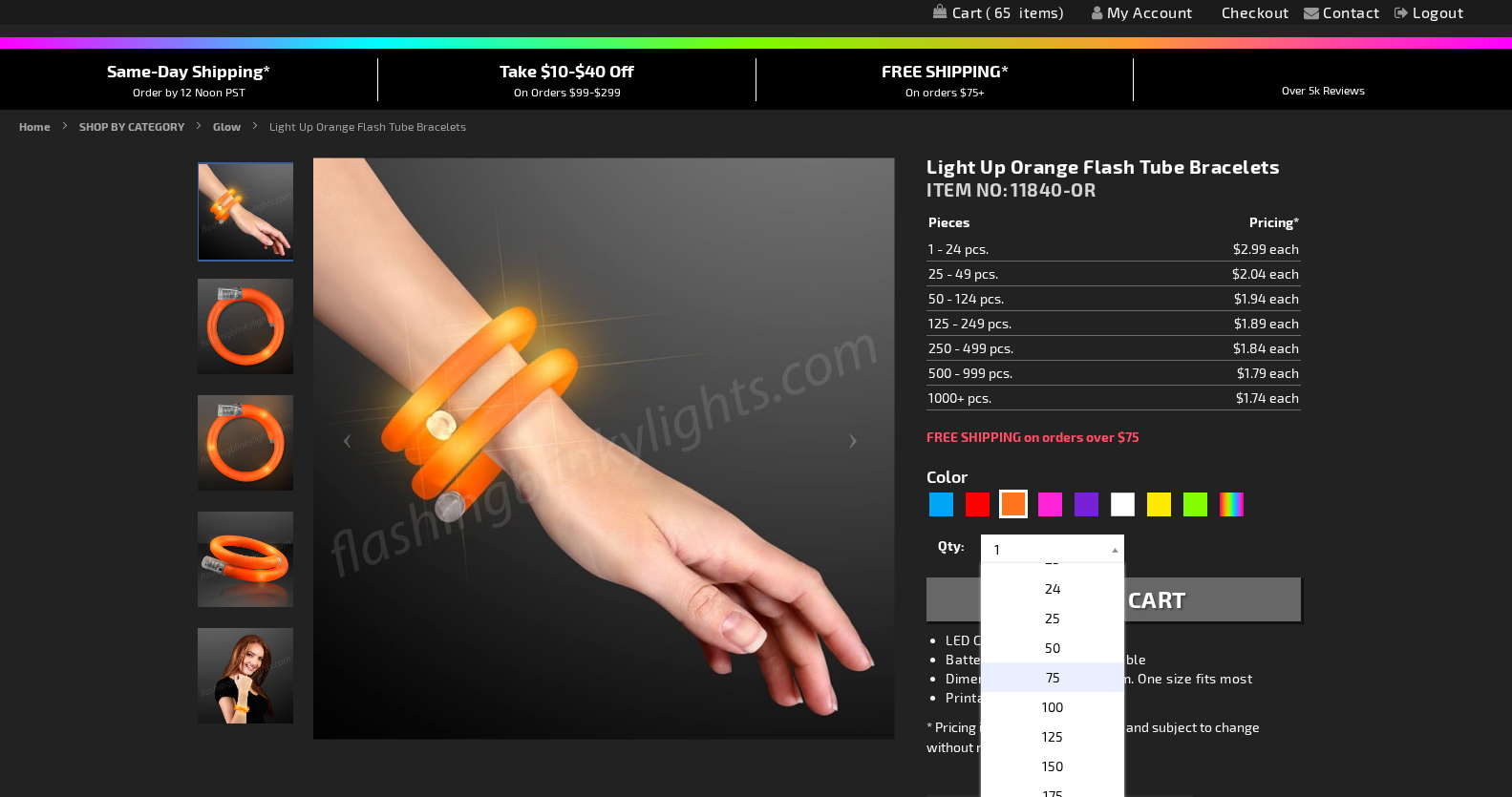
click at [1051, 674] on span "75" at bounding box center [1053, 678] width 14 height 16
type input "75"
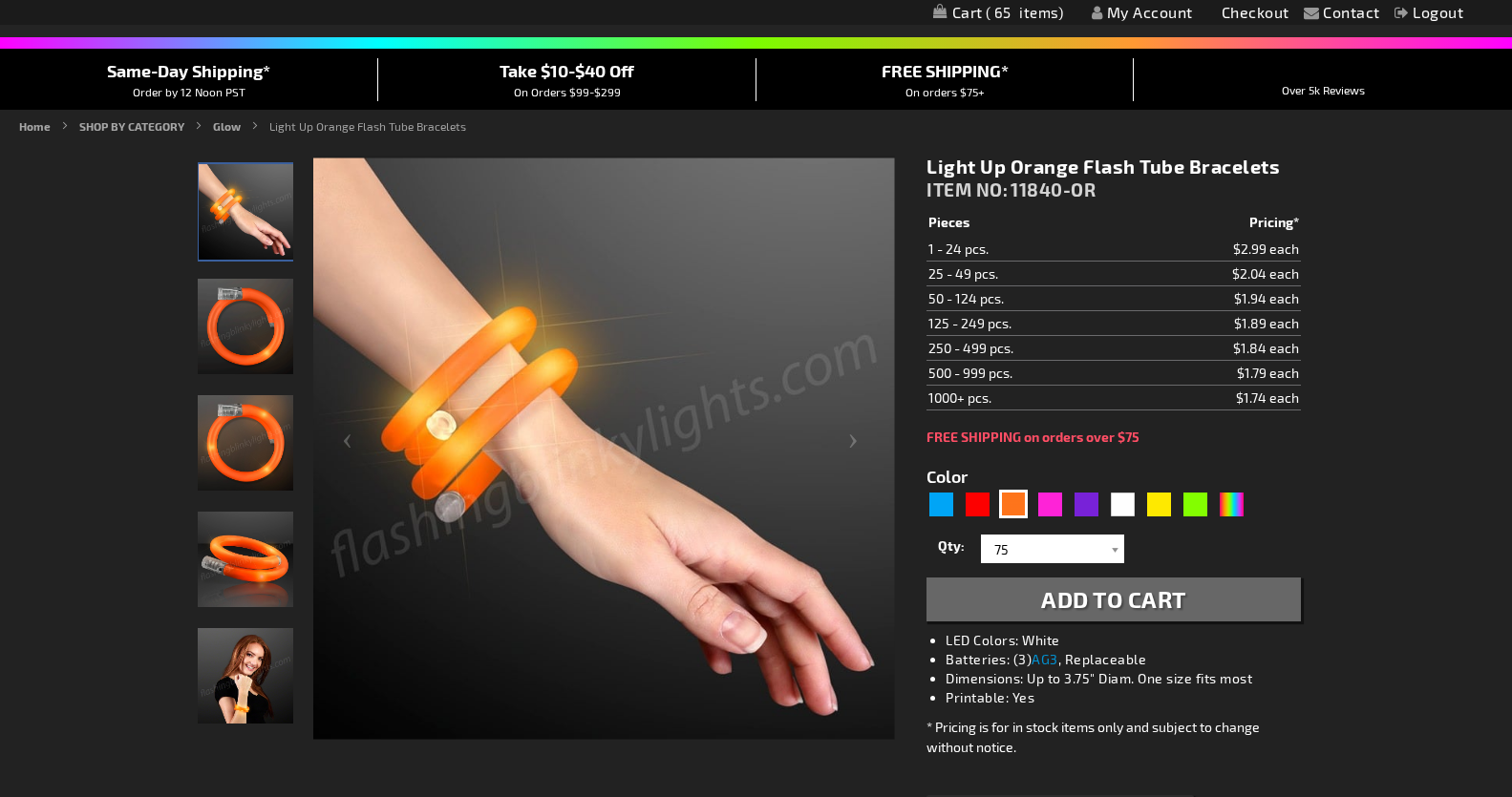
click at [1082, 602] on span "Add to Cart" at bounding box center [1114, 599] width 145 height 28
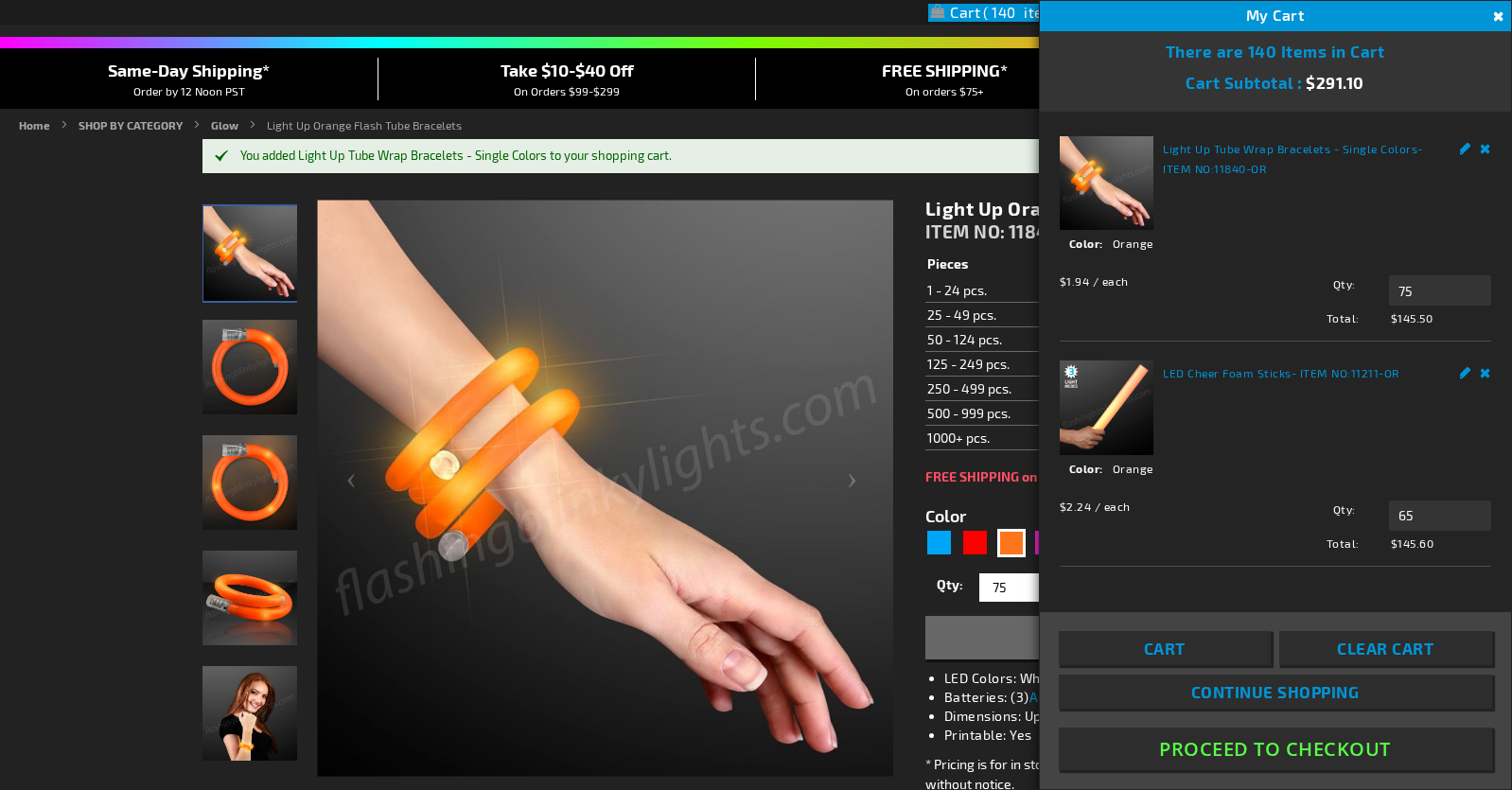
click at [1483, 147] on link "Remove" at bounding box center [1487, 146] width 12 height 20
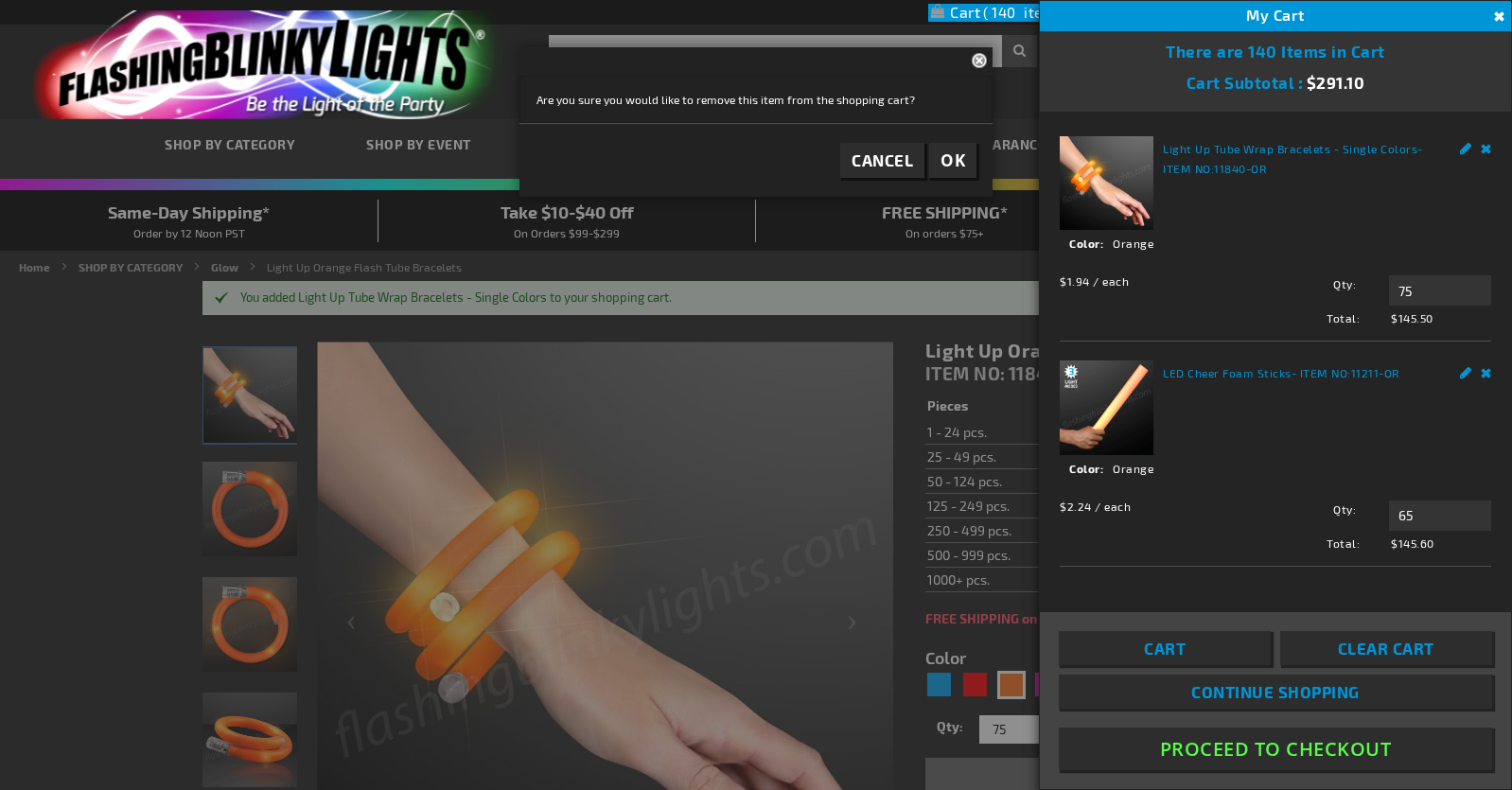
click at [1486, 150] on link "Remove" at bounding box center [1487, 146] width 12 height 20
click at [945, 159] on span "OK" at bounding box center [953, 161] width 25 height 22
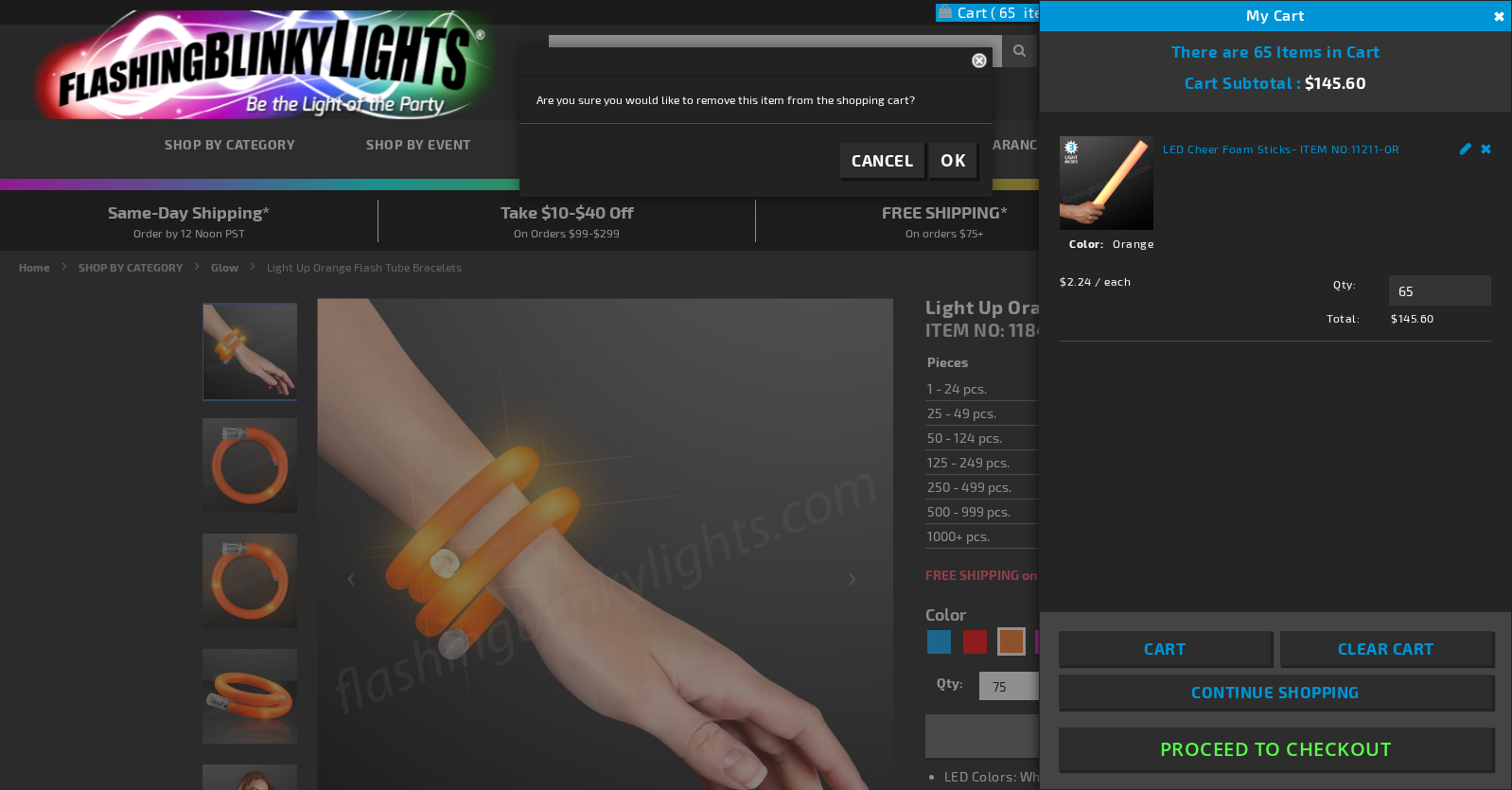
click at [952, 153] on span "OK" at bounding box center [953, 161] width 25 height 22
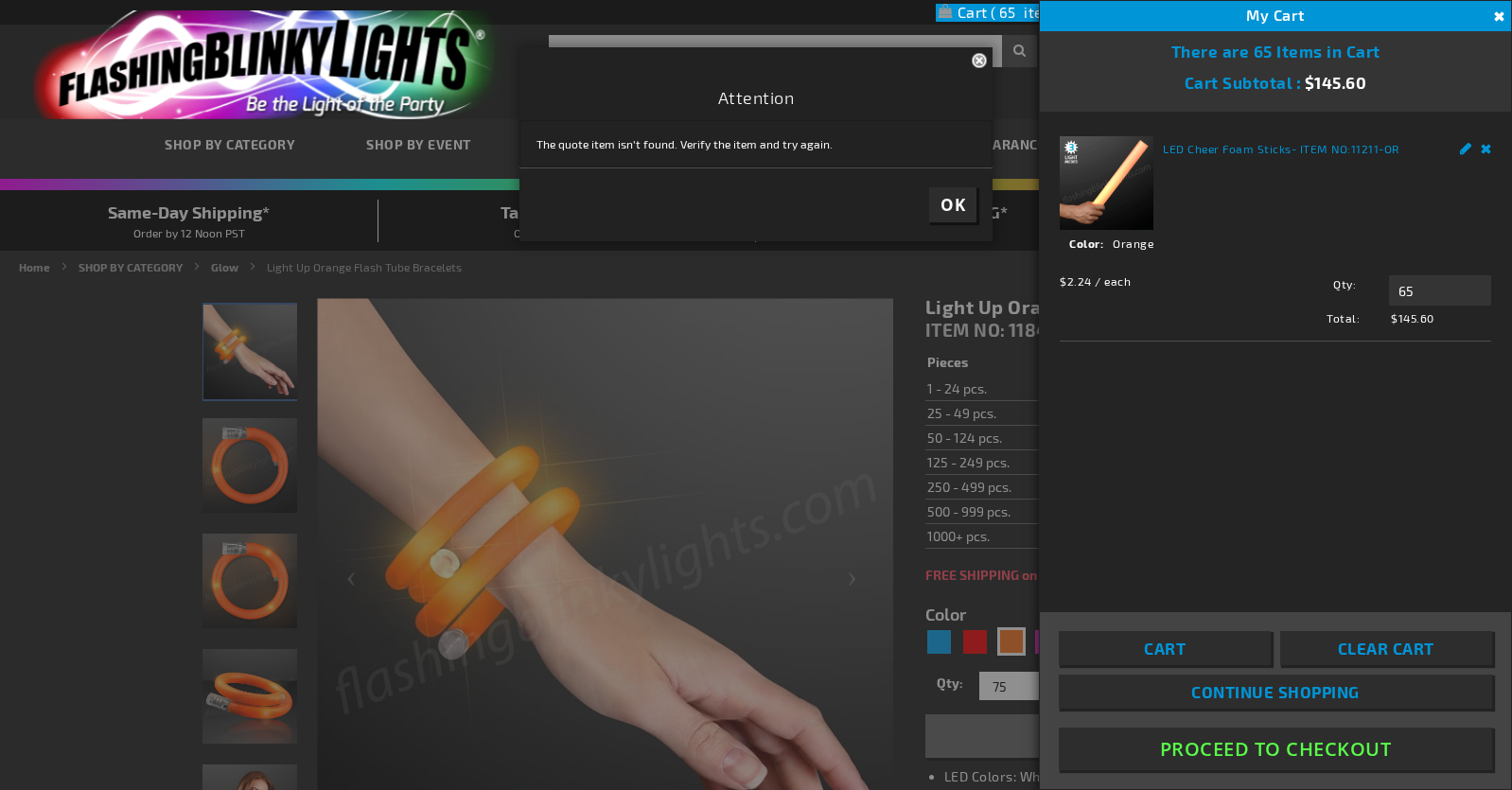
click at [979, 58] on button "Close" at bounding box center [981, 59] width 21 height 25
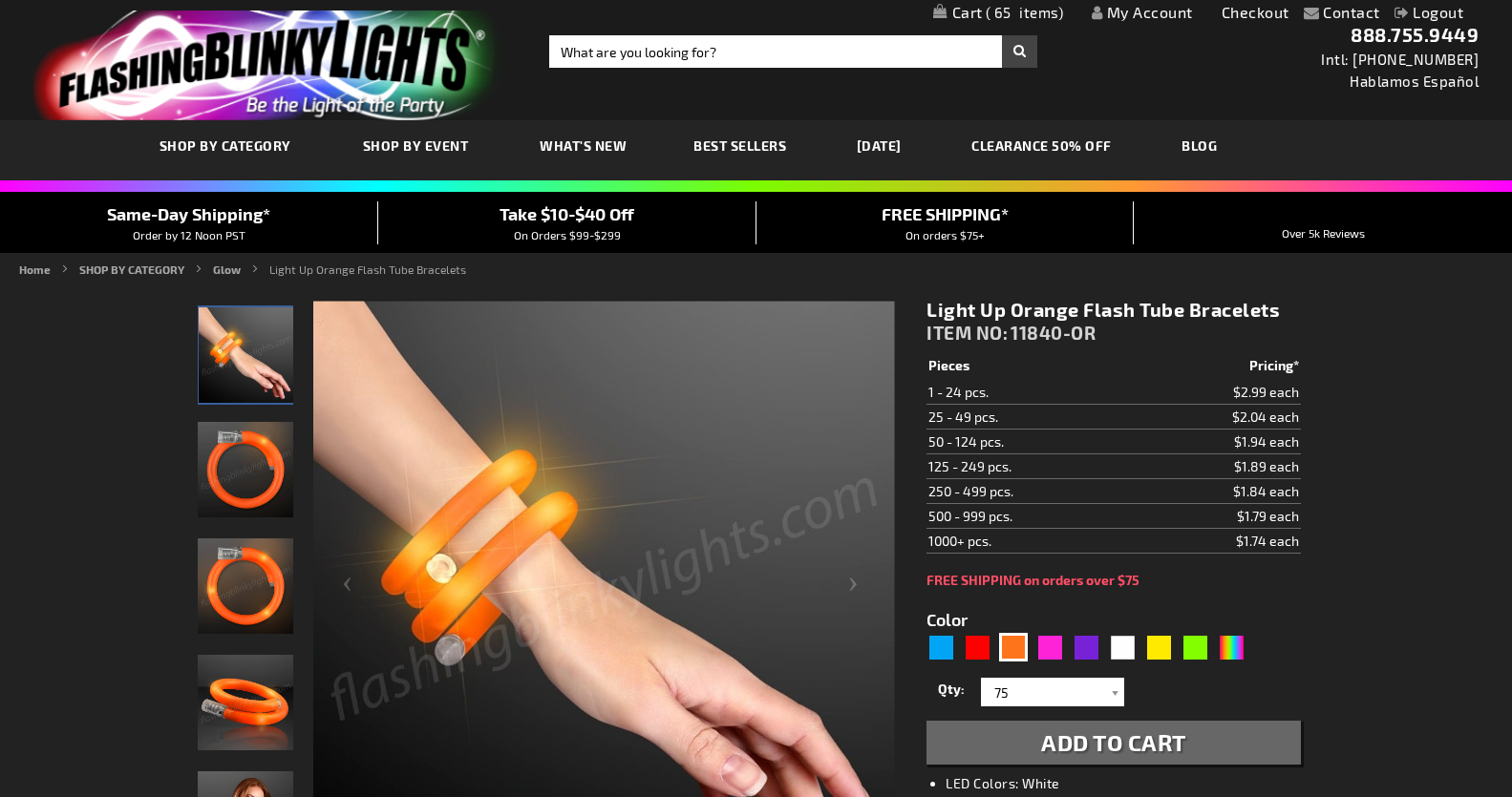
scroll to position [3, 0]
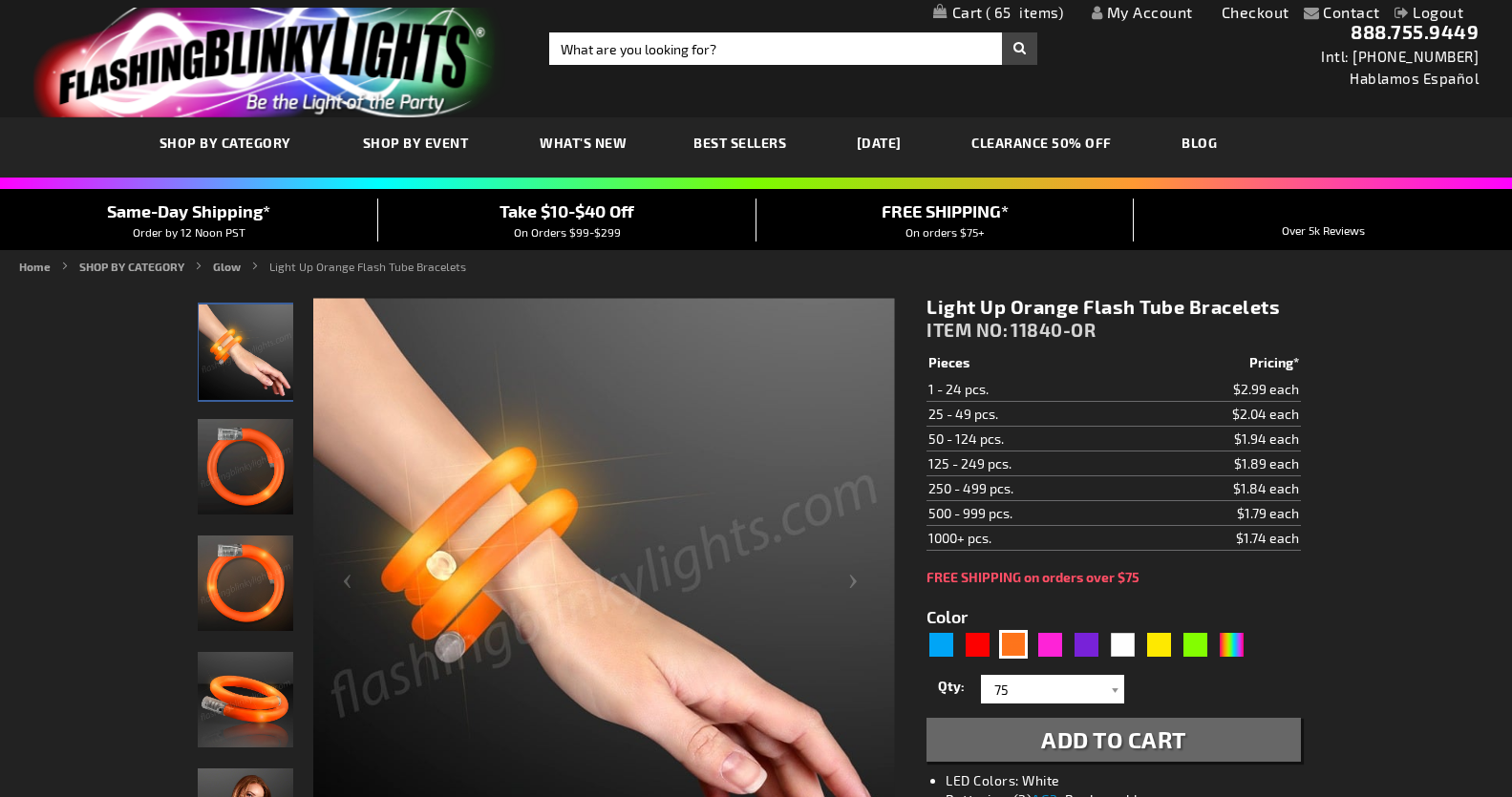
click at [1022, 13] on span "65" at bounding box center [1024, 12] width 79 height 17
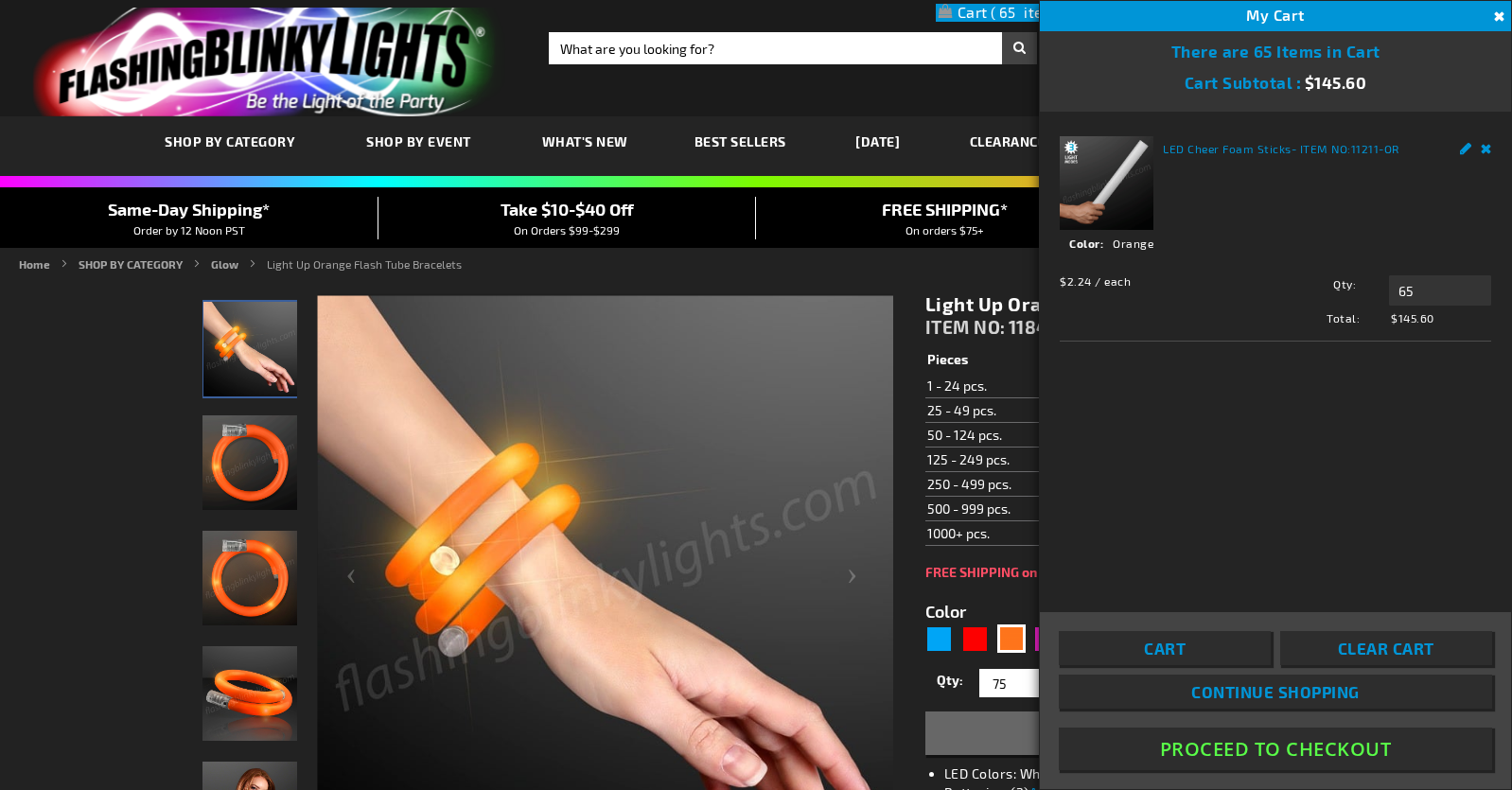
click at [1221, 753] on button "Proceed To Checkout" at bounding box center [1275, 749] width 433 height 42
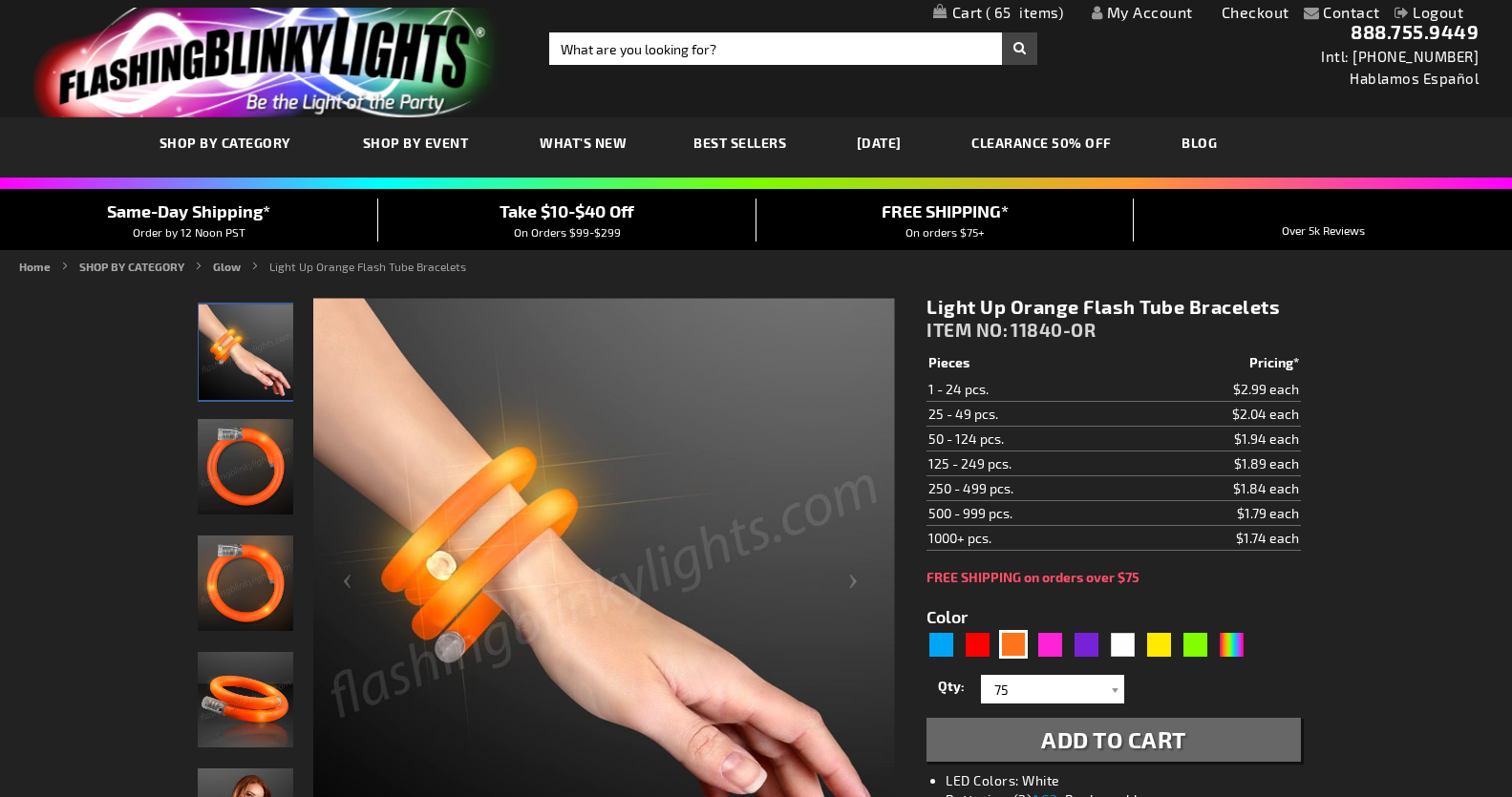
click at [600, 224] on div "Take $10-$40 Off On Orders $99-$299" at bounding box center [567, 220] width 378 height 42
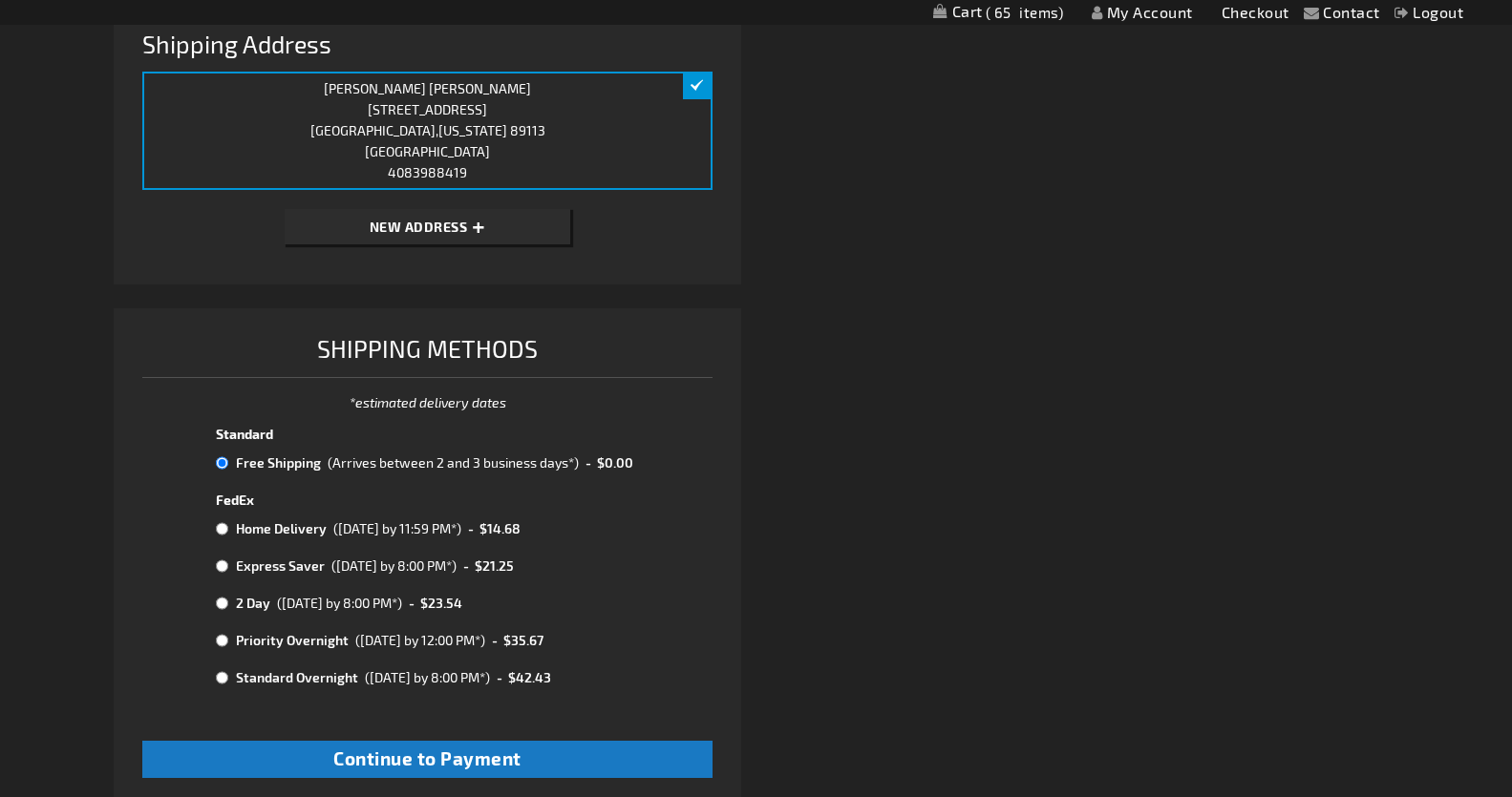
scroll to position [550, 0]
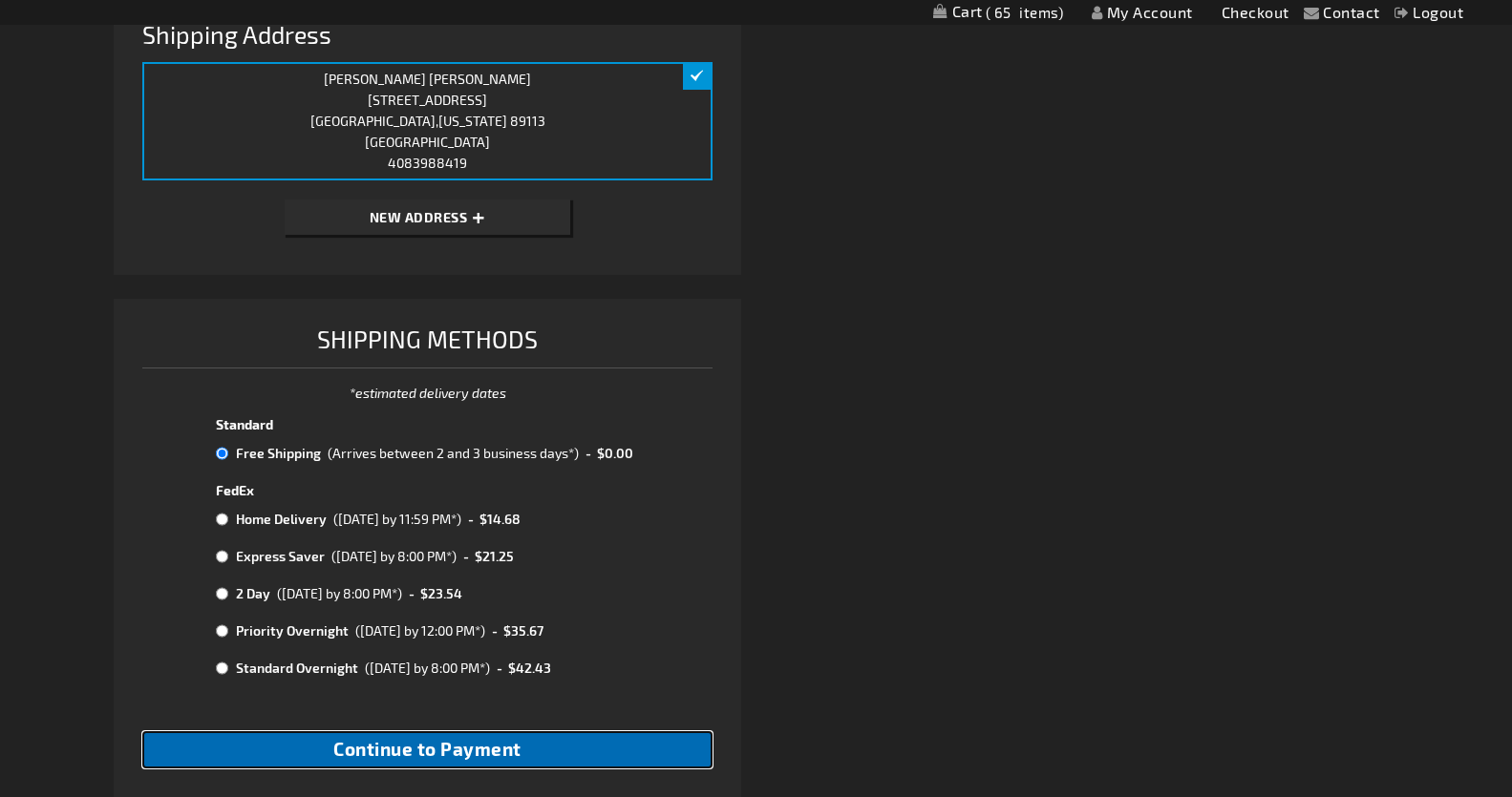
click at [458, 744] on span "Continue to Payment" at bounding box center [427, 749] width 188 height 22
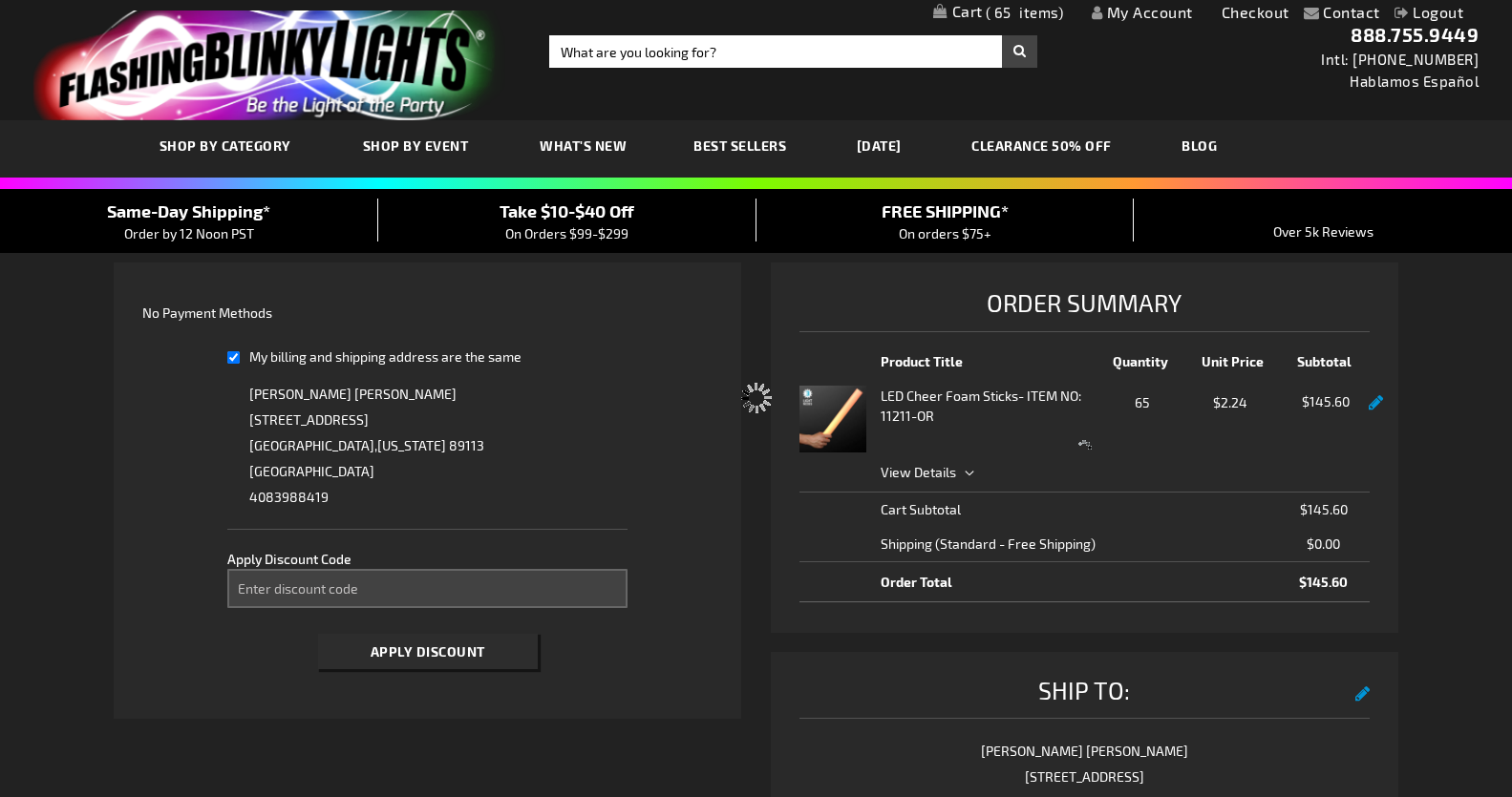
select select "f897248900825e6eac0f0a7cf9f3f0b3b965a2fe"
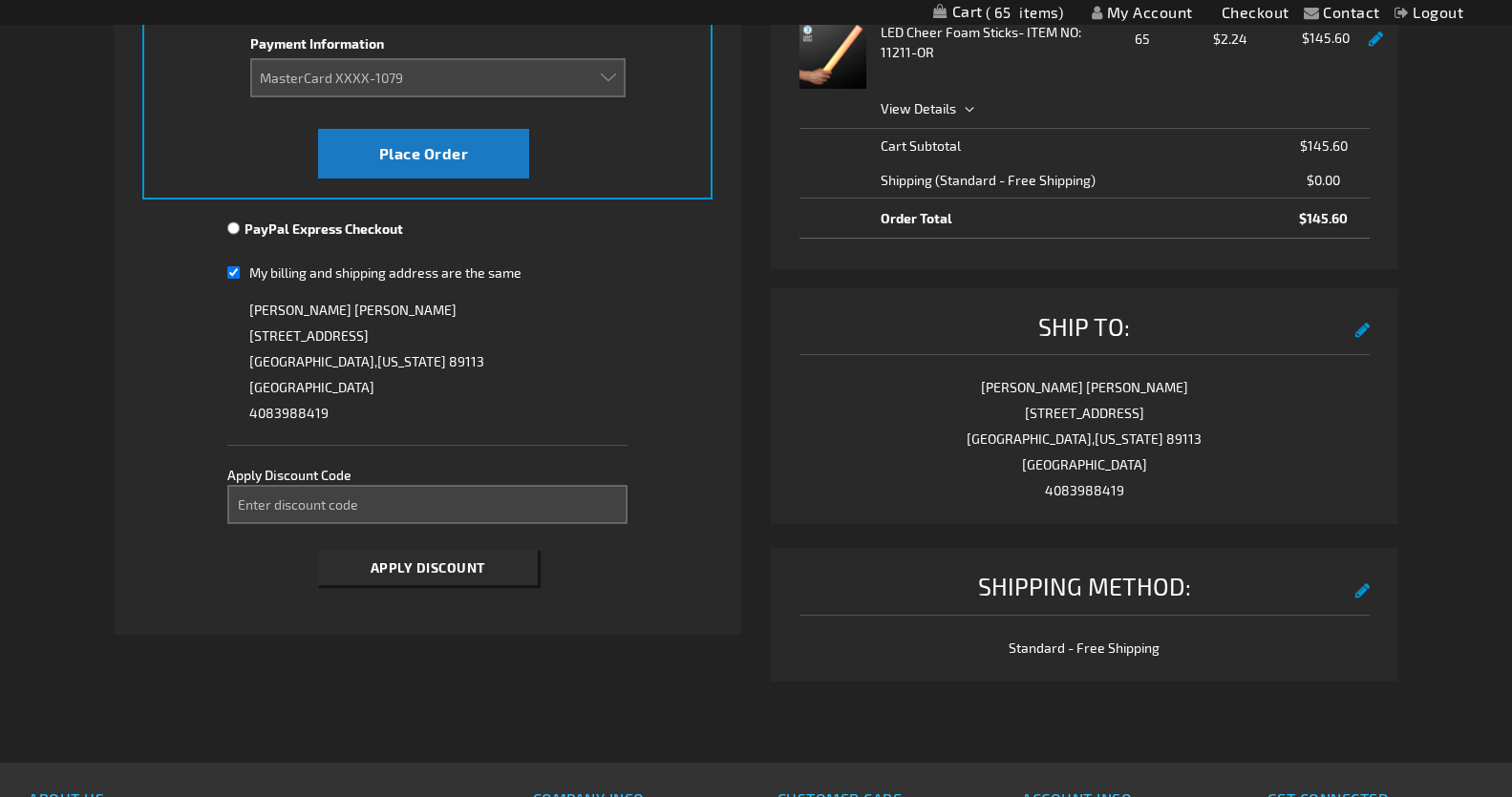
scroll to position [362, 0]
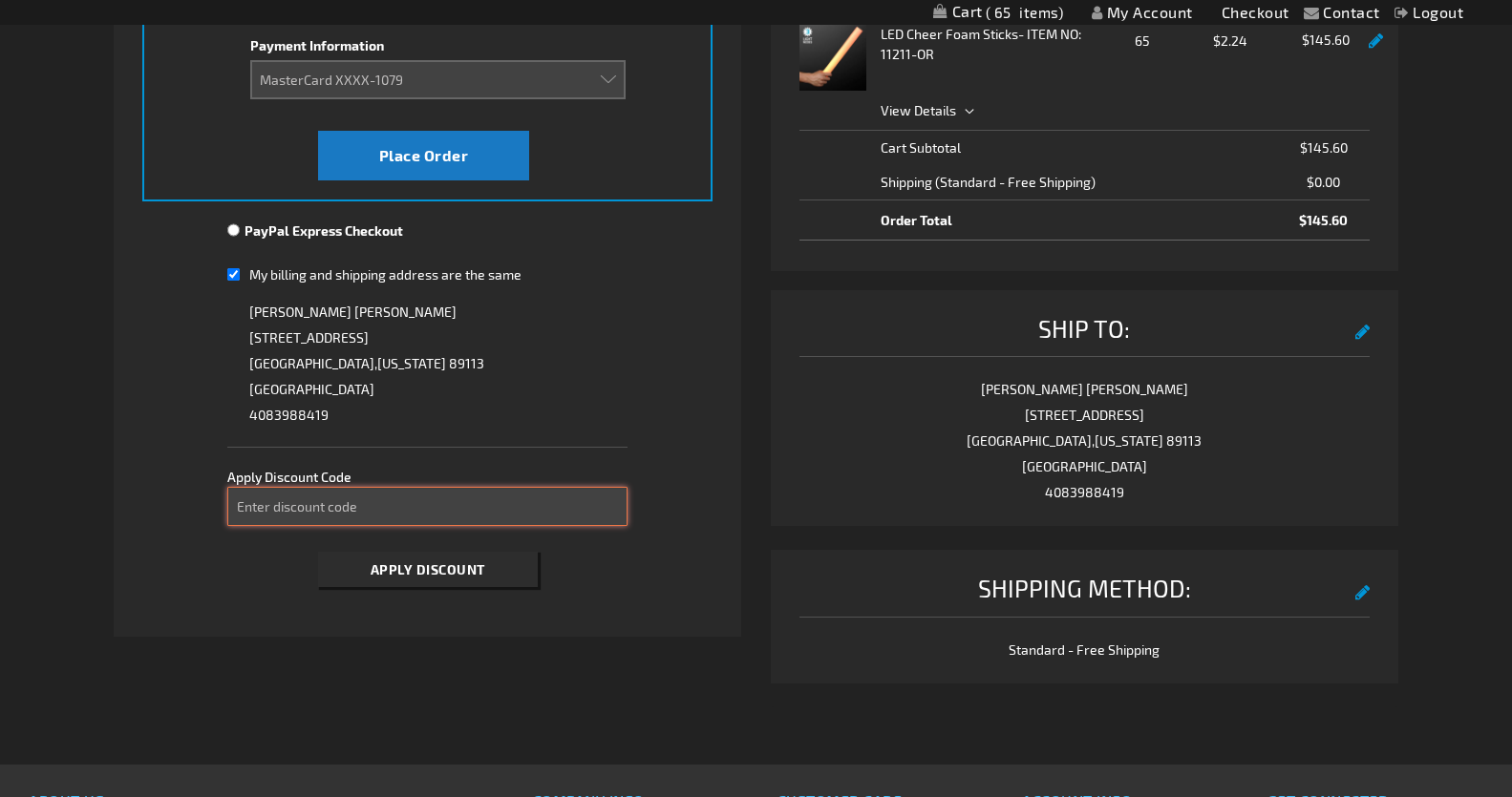
click at [262, 506] on input "Enter discount code" at bounding box center [426, 505] width 399 height 39
paste input "PRES15"
type input "PRES15"
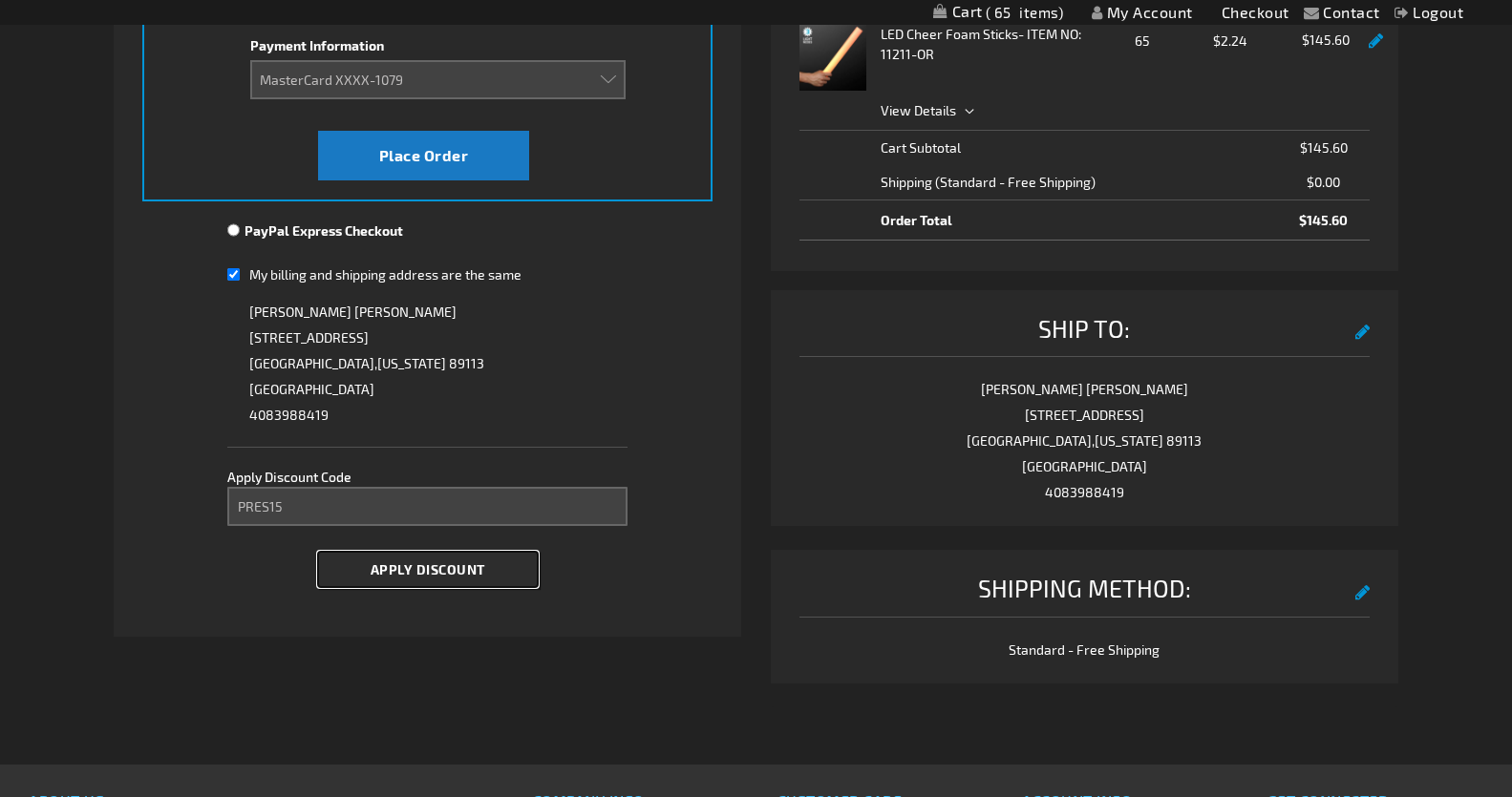
click at [390, 570] on span "Apply Discount" at bounding box center [427, 569] width 114 height 16
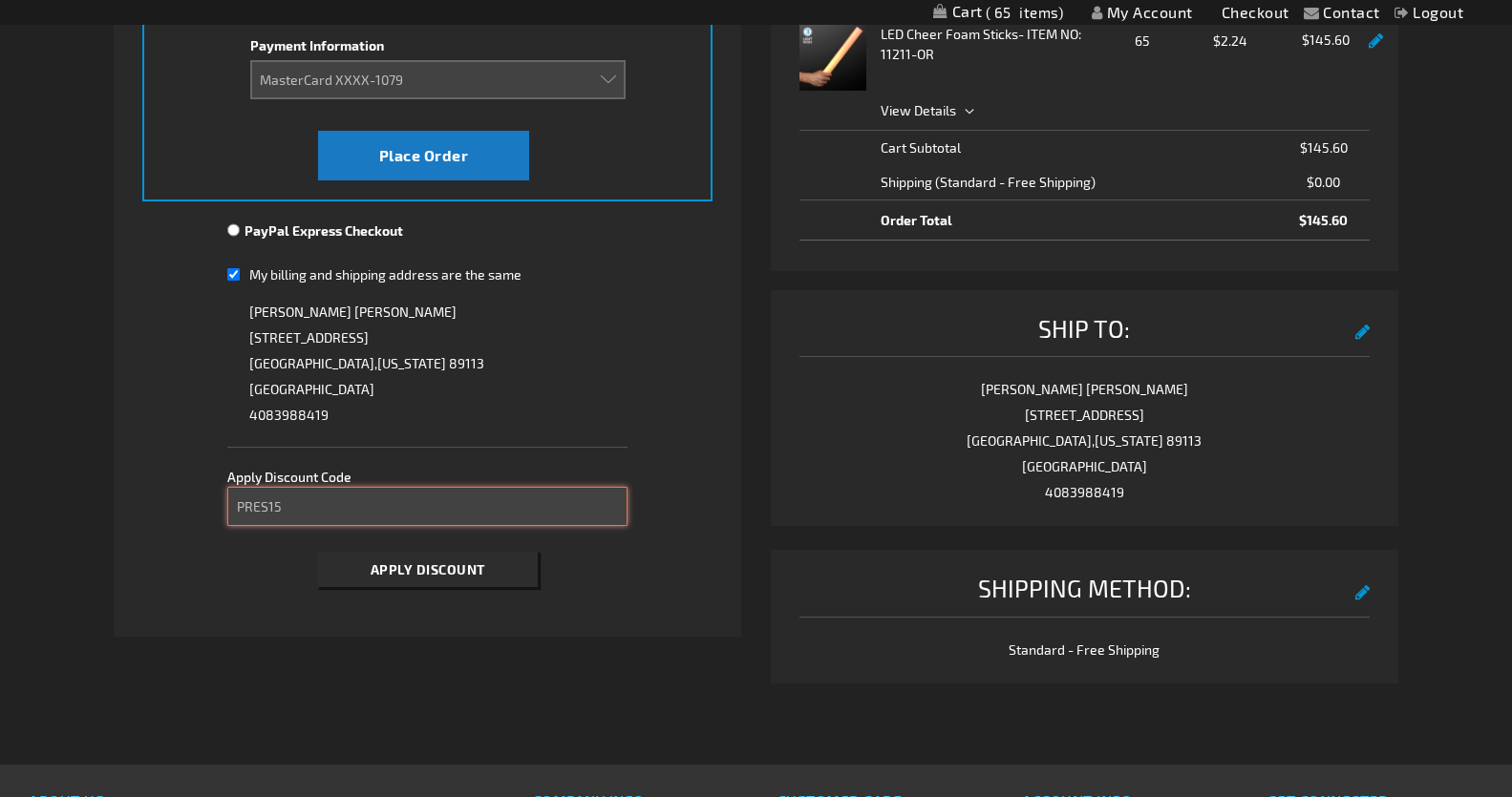
drag, startPoint x: 292, startPoint y: 507, endPoint x: 186, endPoint y: 528, distance: 108.1
click at [157, 498] on fieldset "Payment Information Payment Method Credit Card Credit Card Information Payment …" at bounding box center [428, 259] width 571 height 675
paste input "WEDDINGS24"
type input "WEDDINGS24"
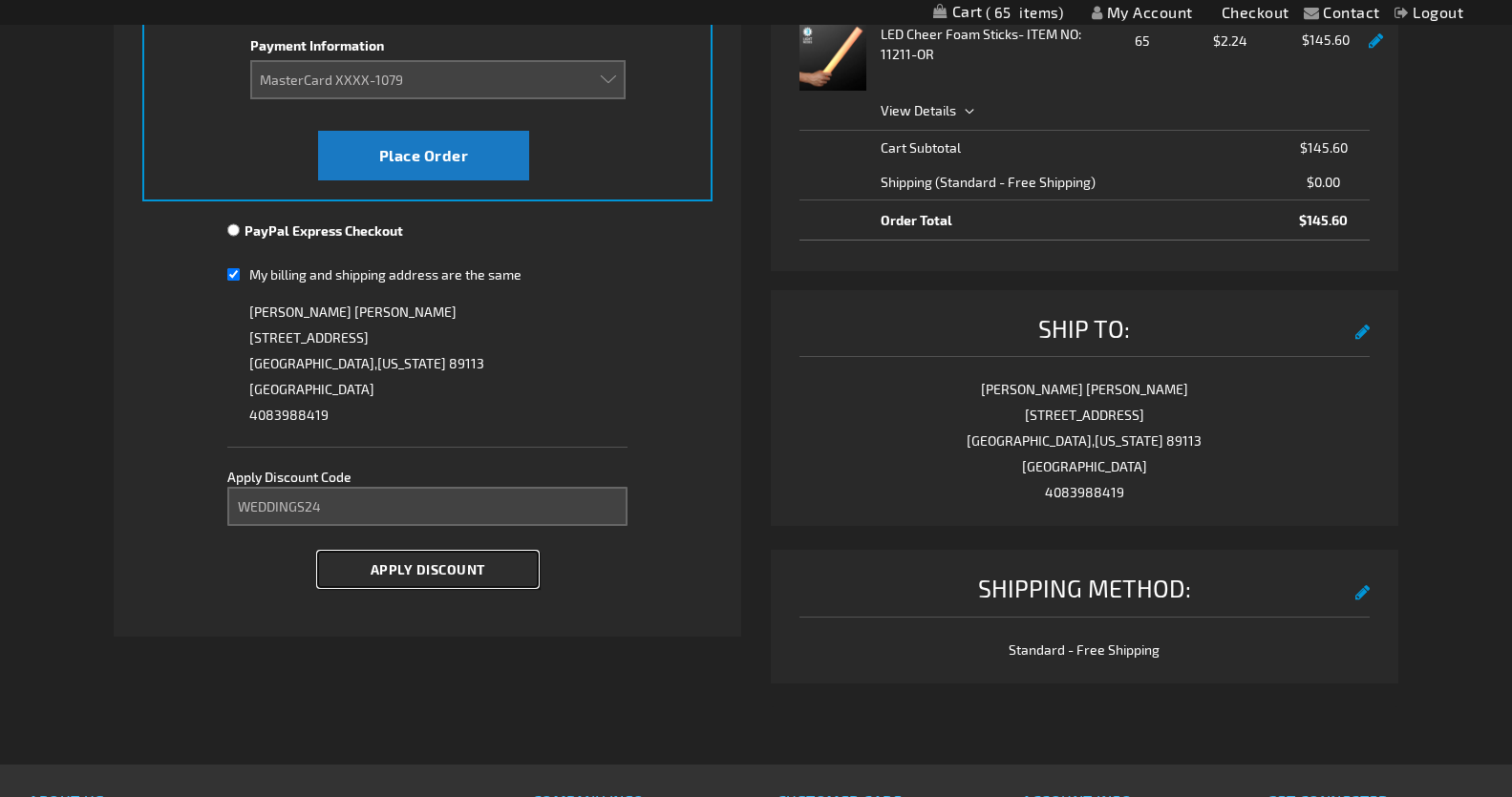
click at [429, 571] on span "Apply Discount" at bounding box center [427, 569] width 114 height 16
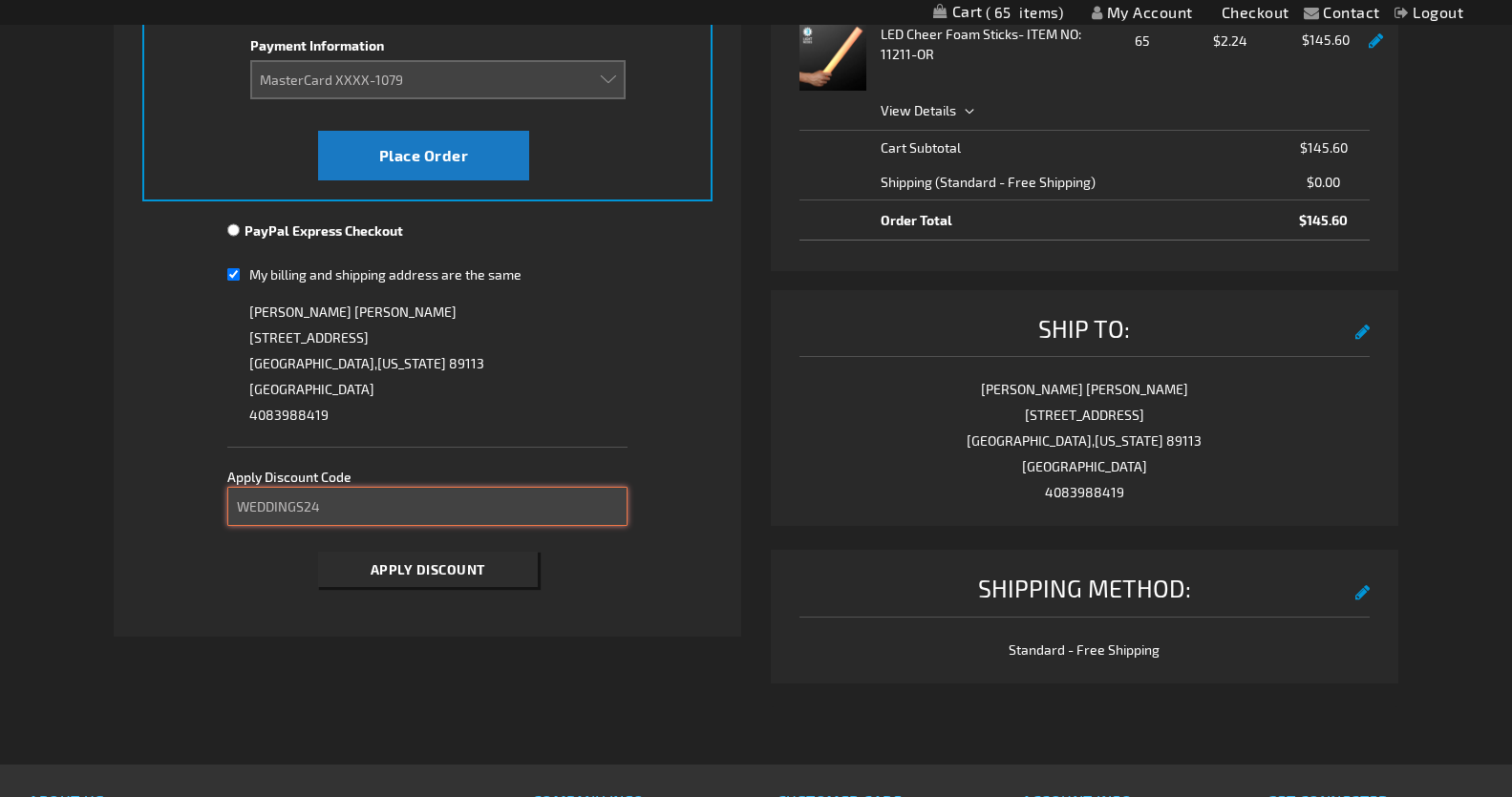
drag, startPoint x: 347, startPoint y: 508, endPoint x: 161, endPoint y: 505, distance: 186.0
click at [162, 507] on fieldset "Payment Information Payment Method Credit Card Credit Card Information Payment …" at bounding box center [428, 259] width 571 height 675
paste input "FBSTPATS10"
type input "FBSTPATS10"
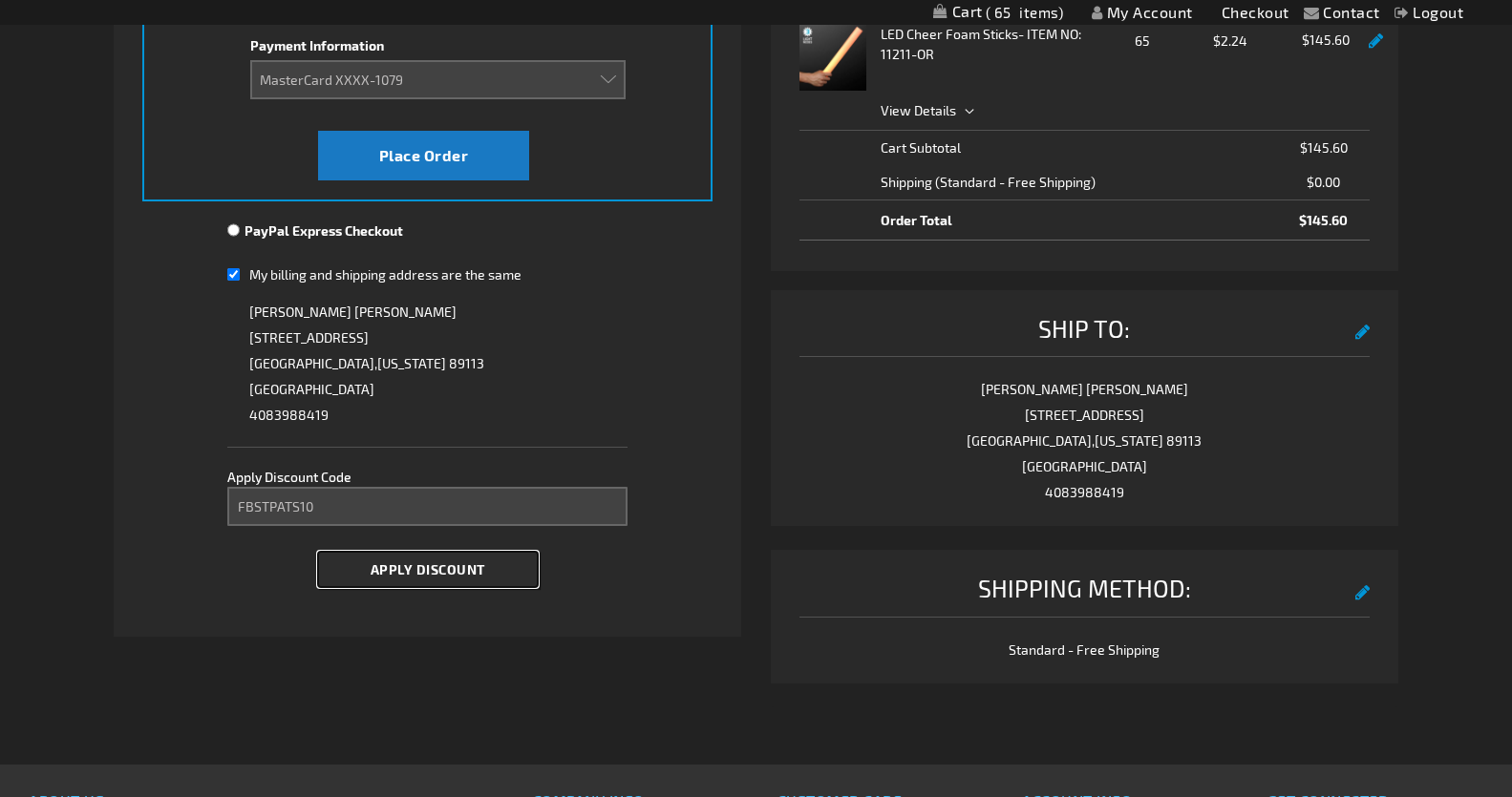
click at [388, 567] on span "Apply Discount" at bounding box center [427, 569] width 114 height 16
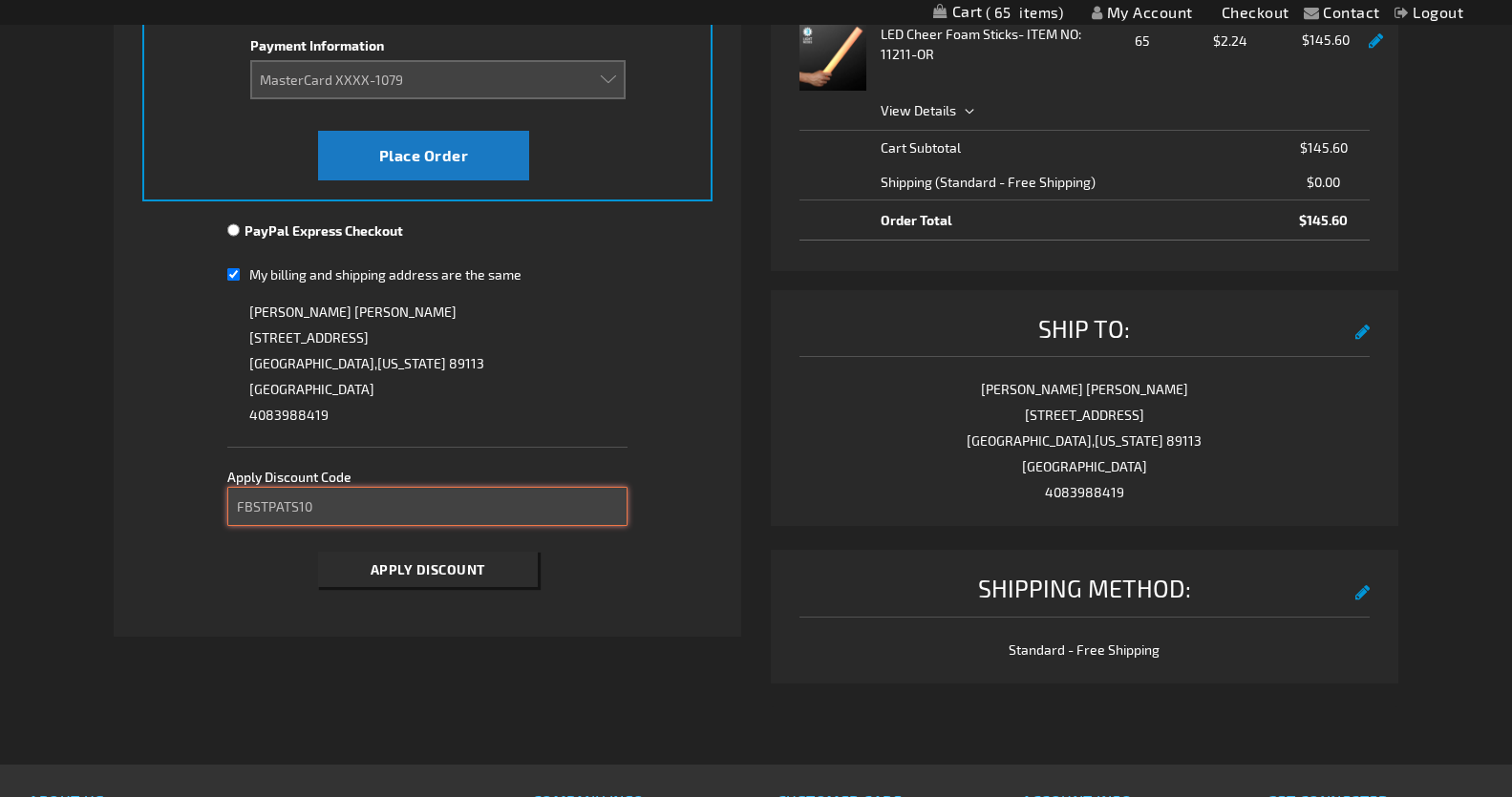
drag, startPoint x: 335, startPoint y: 509, endPoint x: 199, endPoint y: 508, distance: 136.0
click at [199, 508] on fieldset "Payment Information Payment Method Credit Card Credit Card Information Payment …" at bounding box center [428, 259] width 571 height 675
paste input "MEMORIES15"
type input "MEMORIES15"
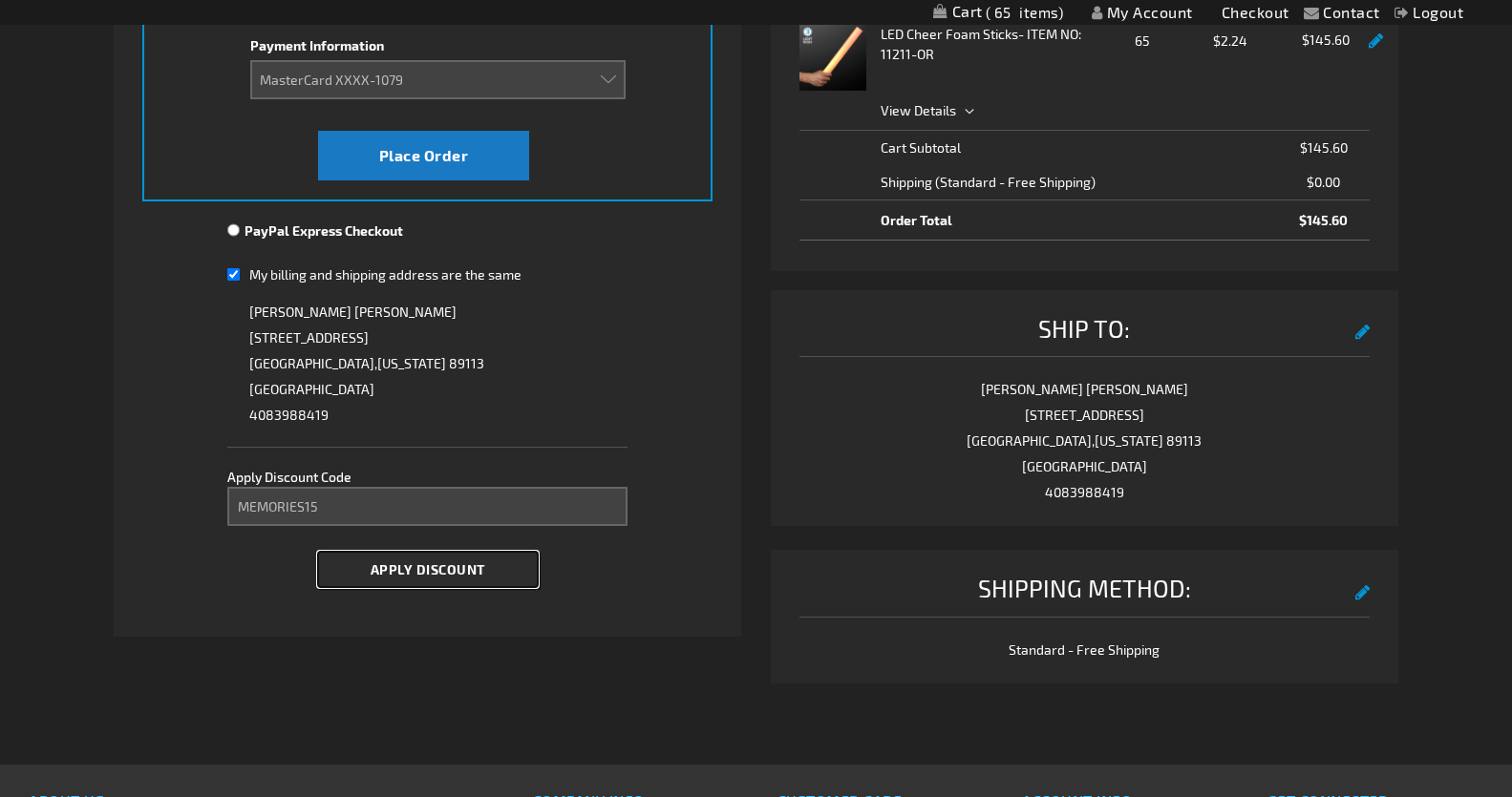
click at [430, 568] on span "Apply Discount" at bounding box center [427, 569] width 114 height 16
